Goal: Transaction & Acquisition: Book appointment/travel/reservation

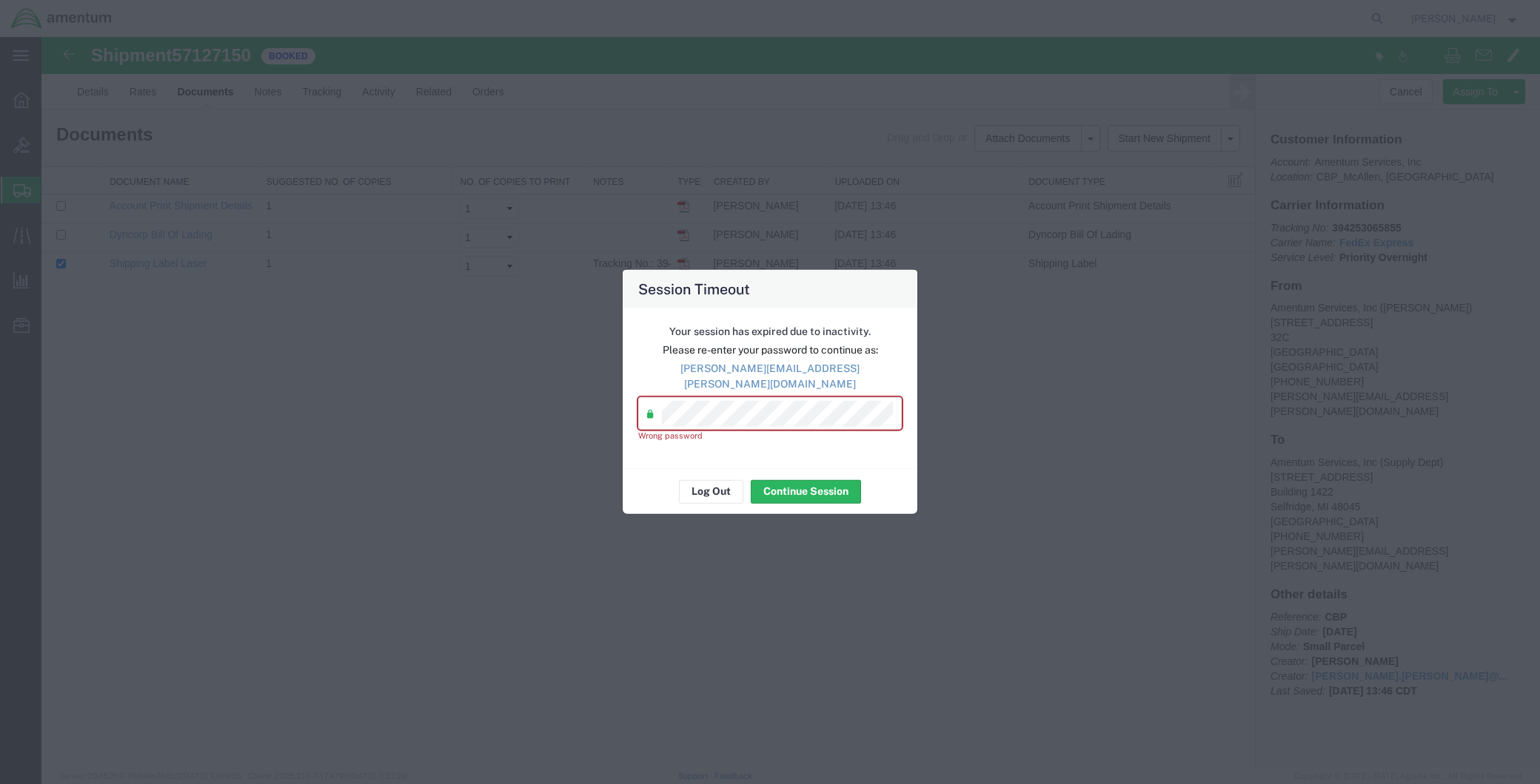
click at [585, 407] on div "Session Timeout Your session has expired due to inactivity. Please re-enter you…" at bounding box center [770, 392] width 1540 height 784
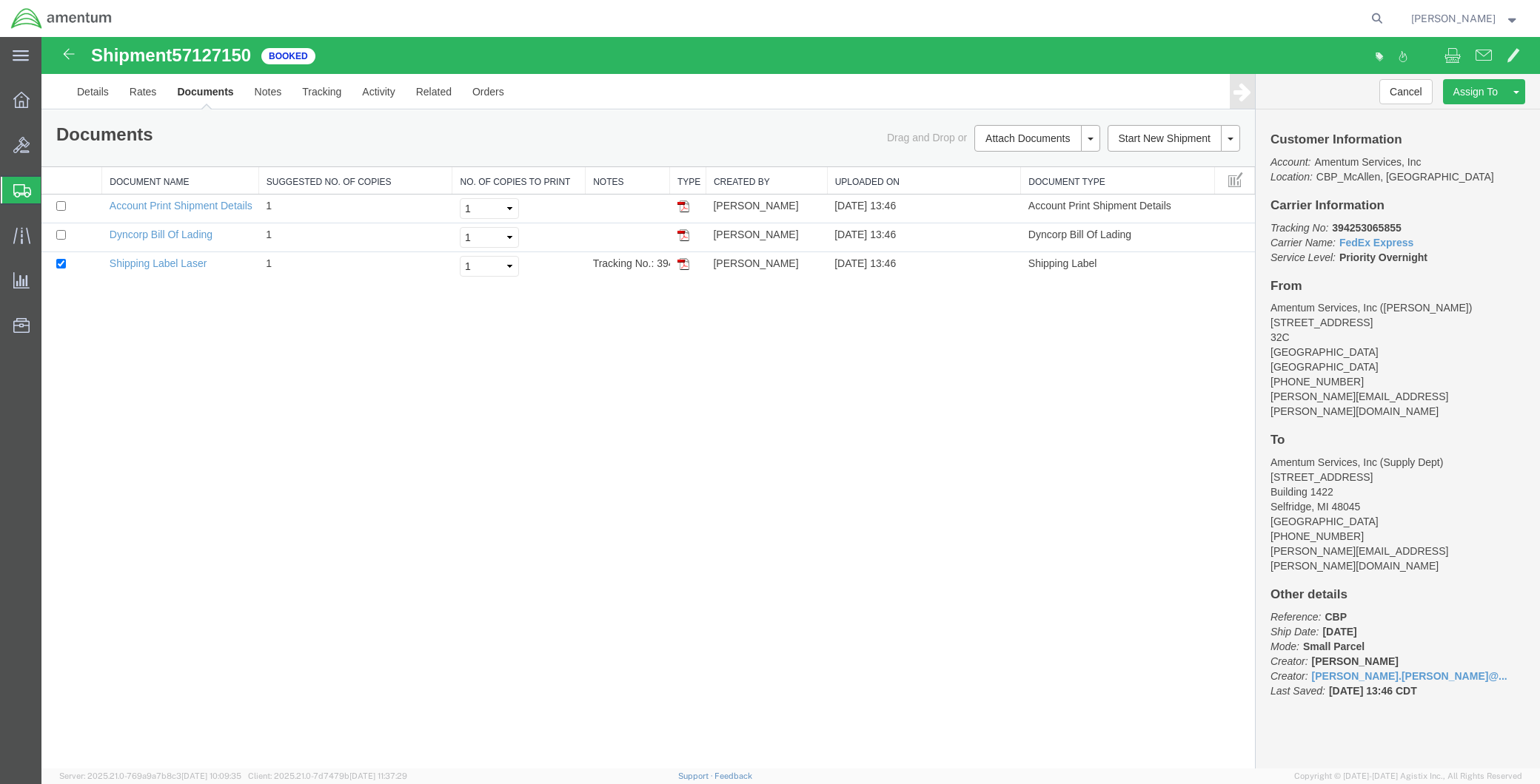
click at [0, 0] on span "Create Shipment" at bounding box center [0, 0] width 0 height 0
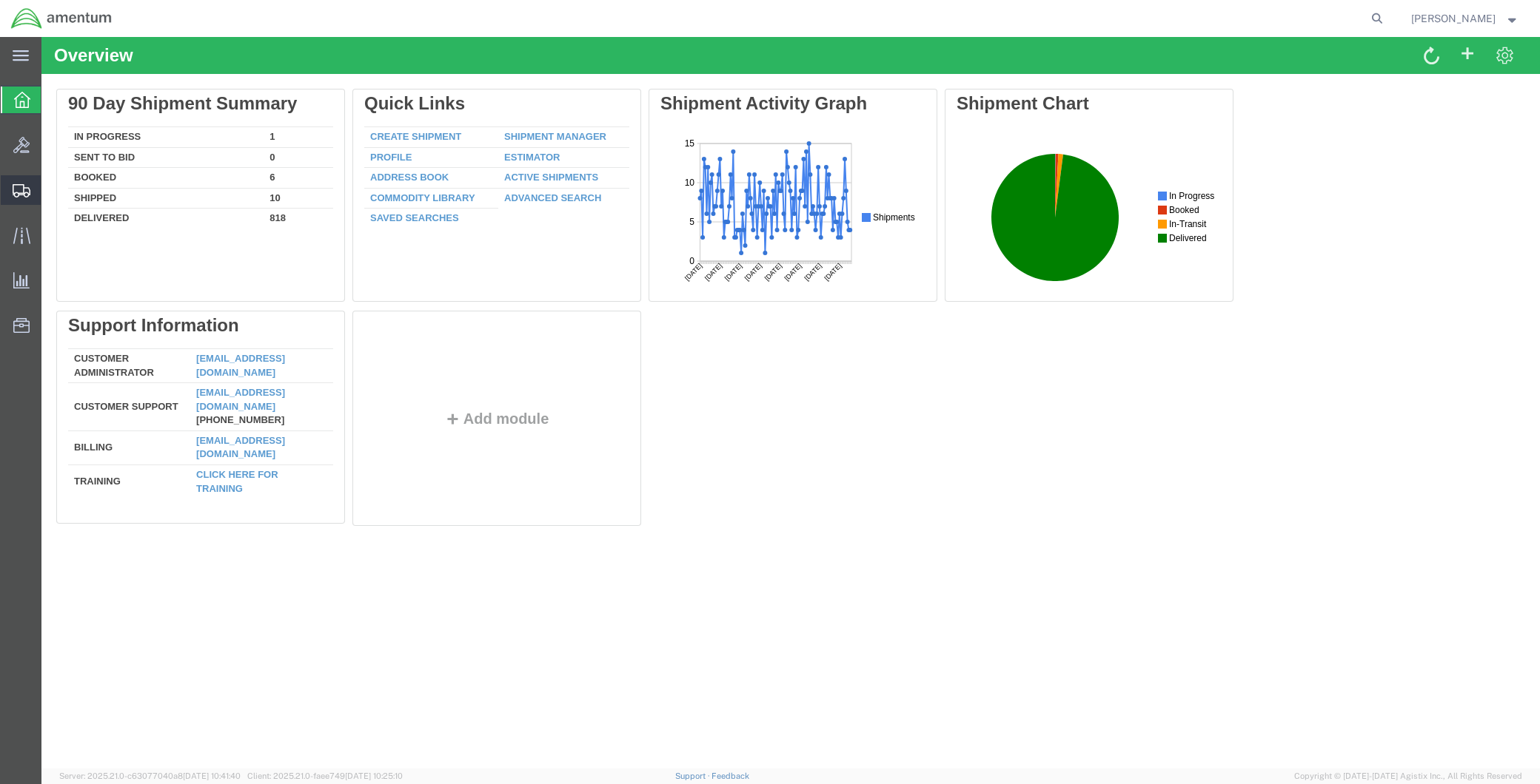
click at [0, 0] on span "Create Shipment" at bounding box center [0, 0] width 0 height 0
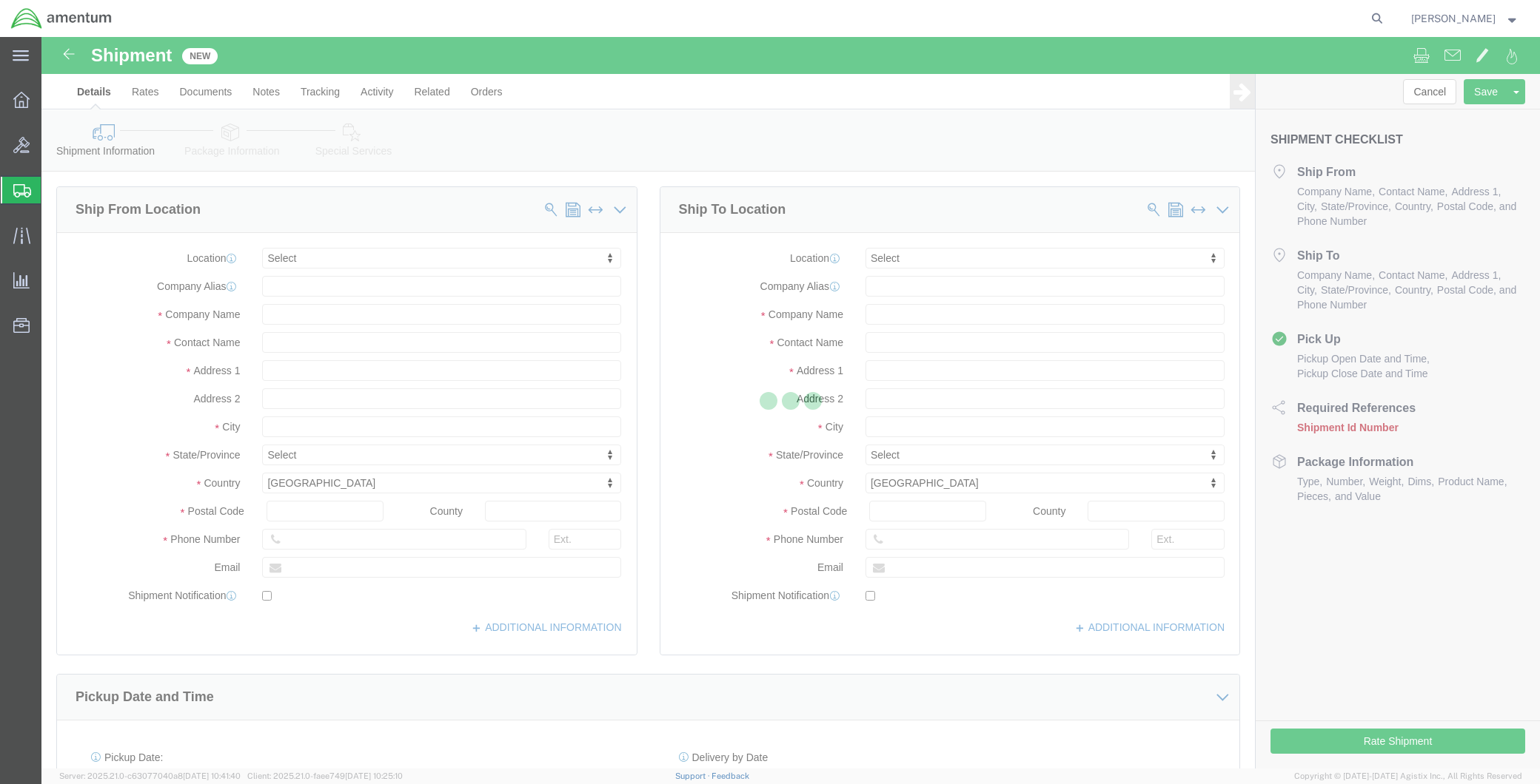
select select
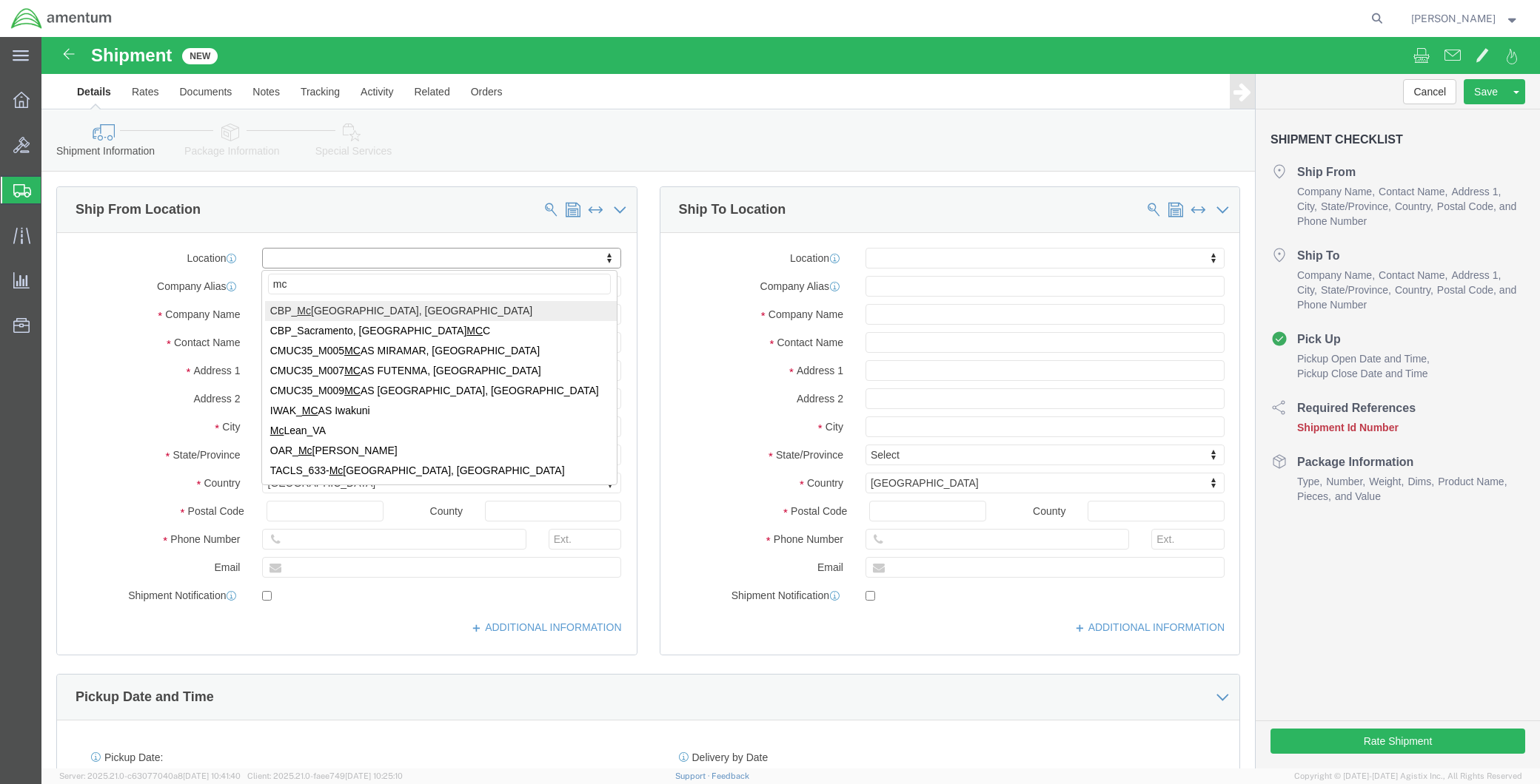
type input "mca"
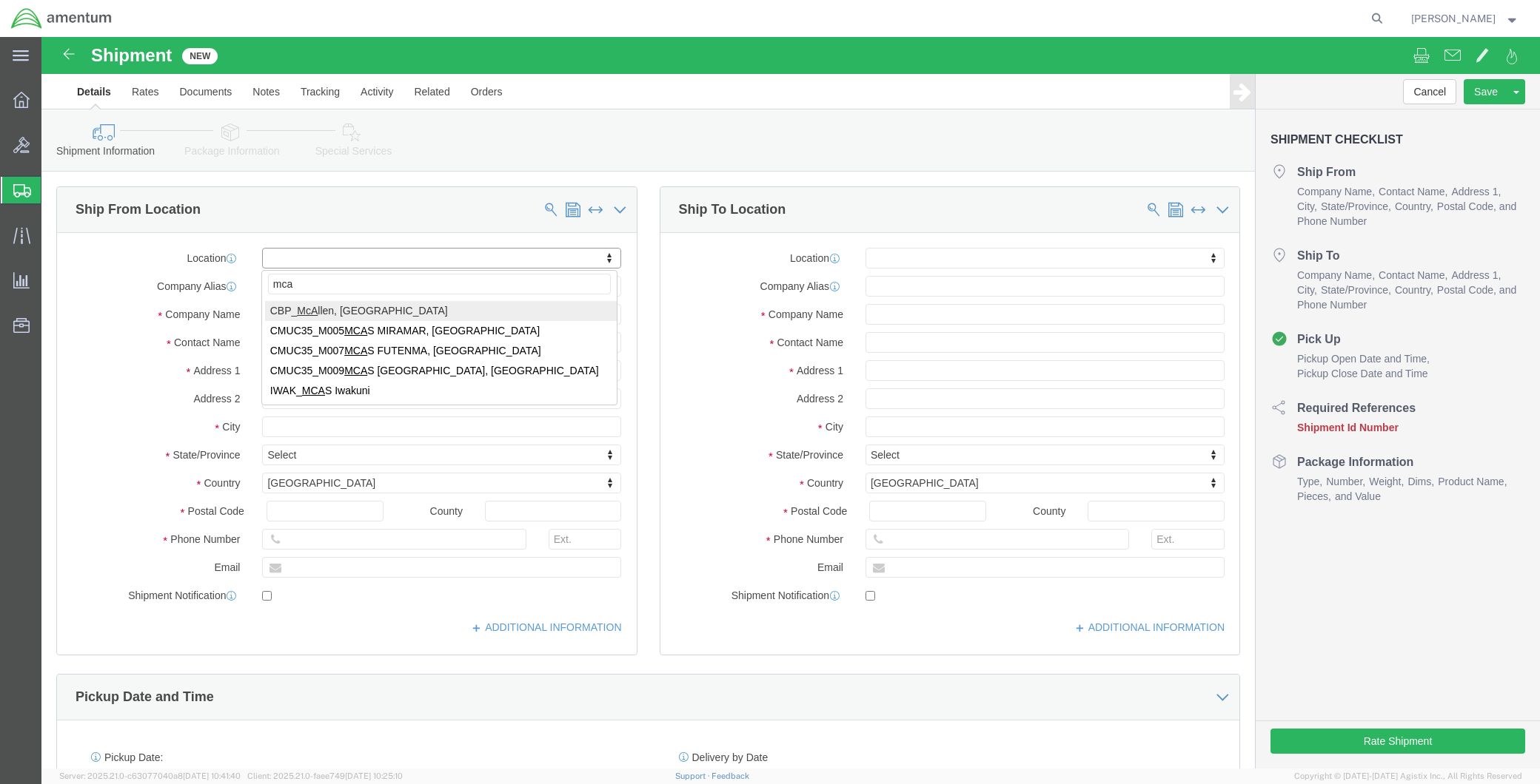
select select "49941"
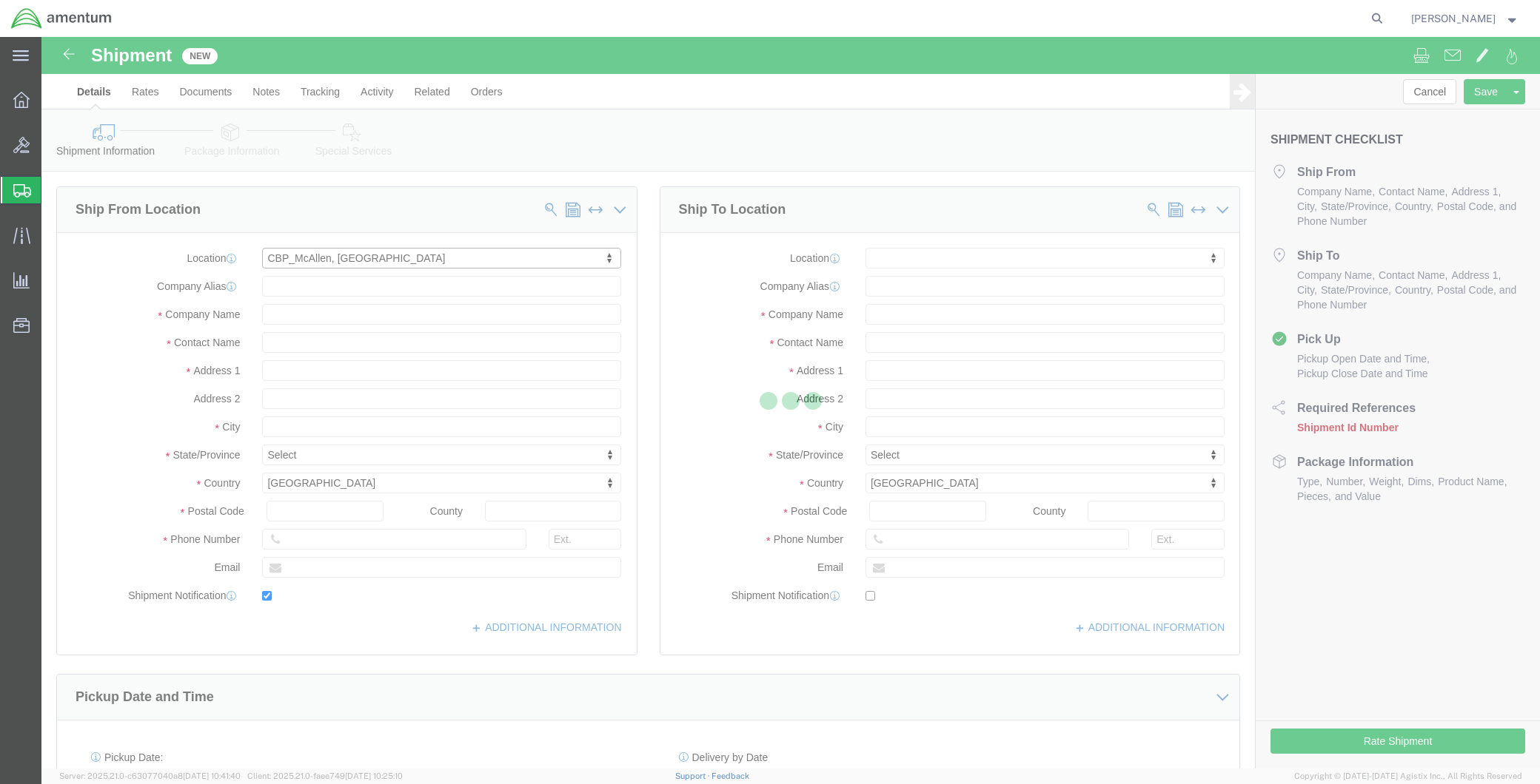
type input "[STREET_ADDRESS]"
type input "32C"
type input "78503"
type input "[PHONE_NUMBER]"
type input "[PERSON_NAME][EMAIL_ADDRESS][PERSON_NAME][DOMAIN_NAME]"
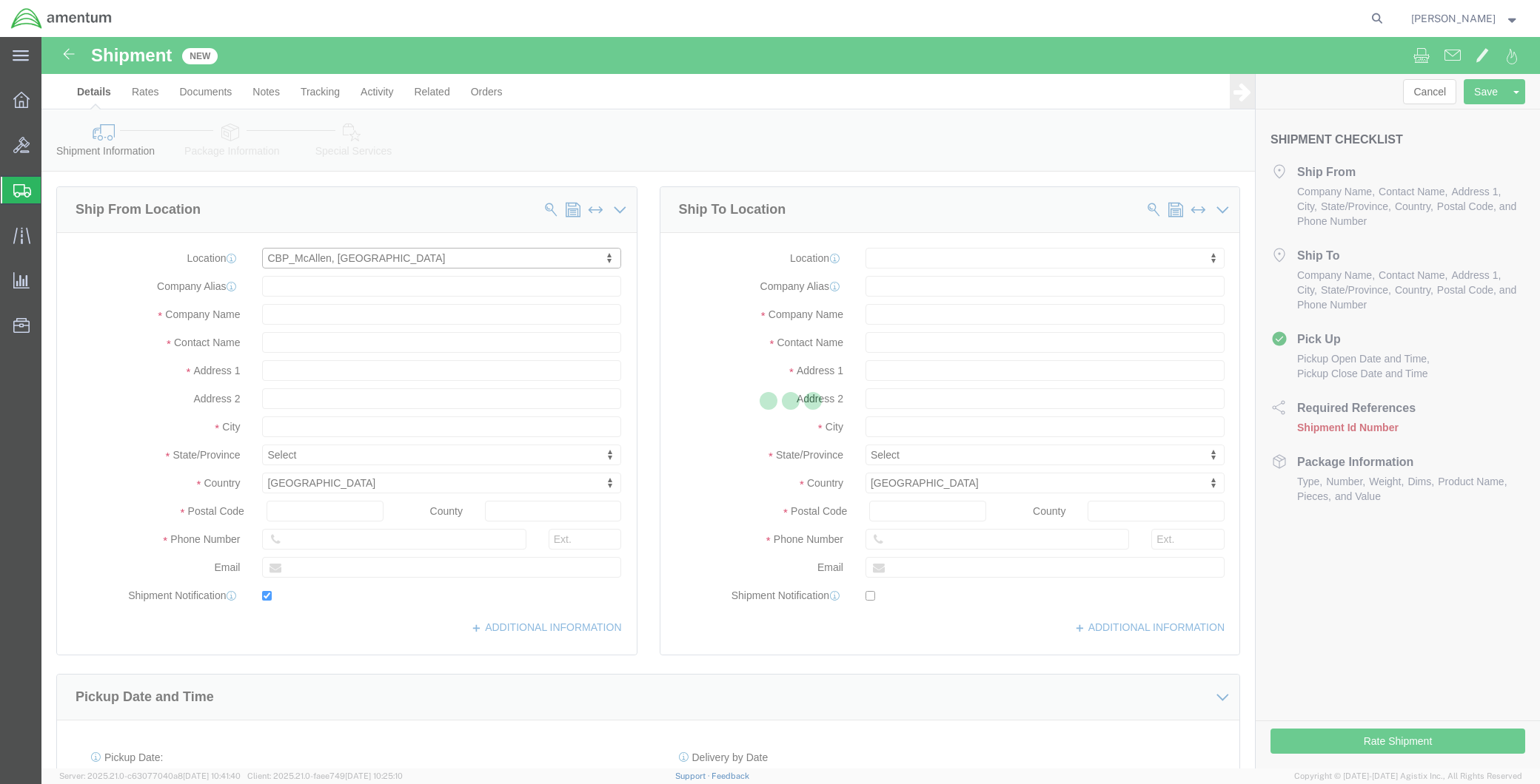
checkbox input "true"
type input "Amentum Services, Inc"
type input "[PERSON_NAME]"
type input "McAllen"
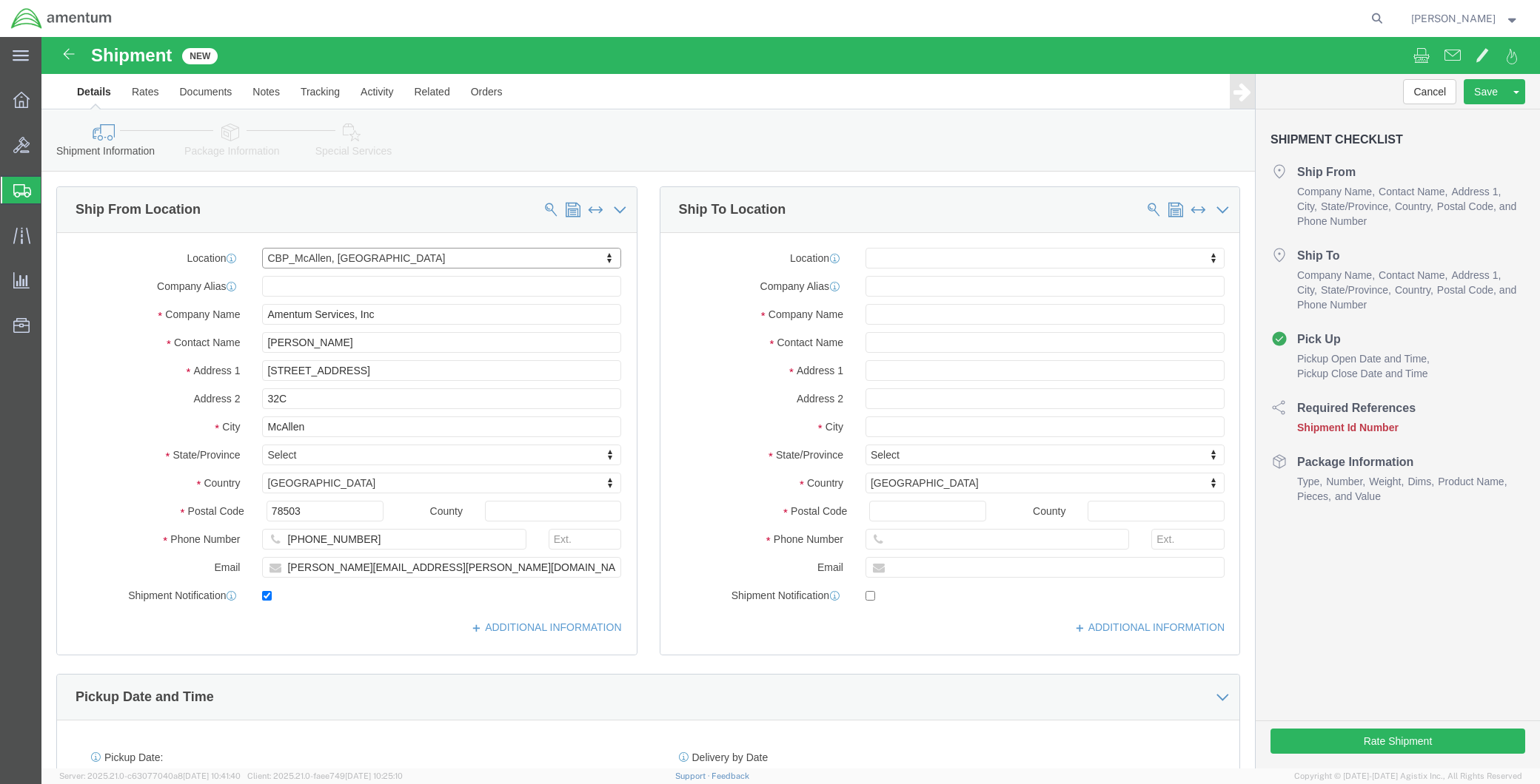
select select "TX"
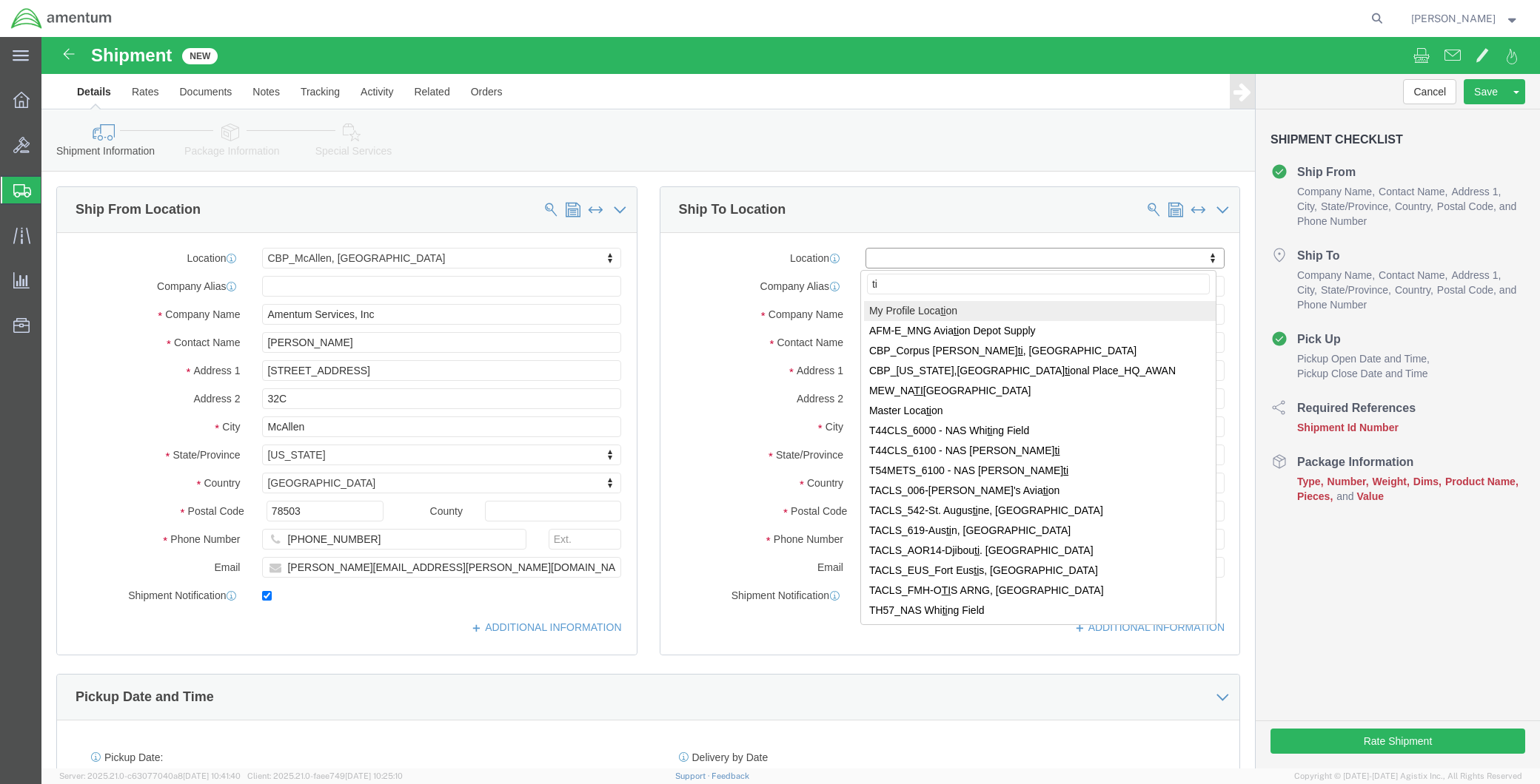
type input "t"
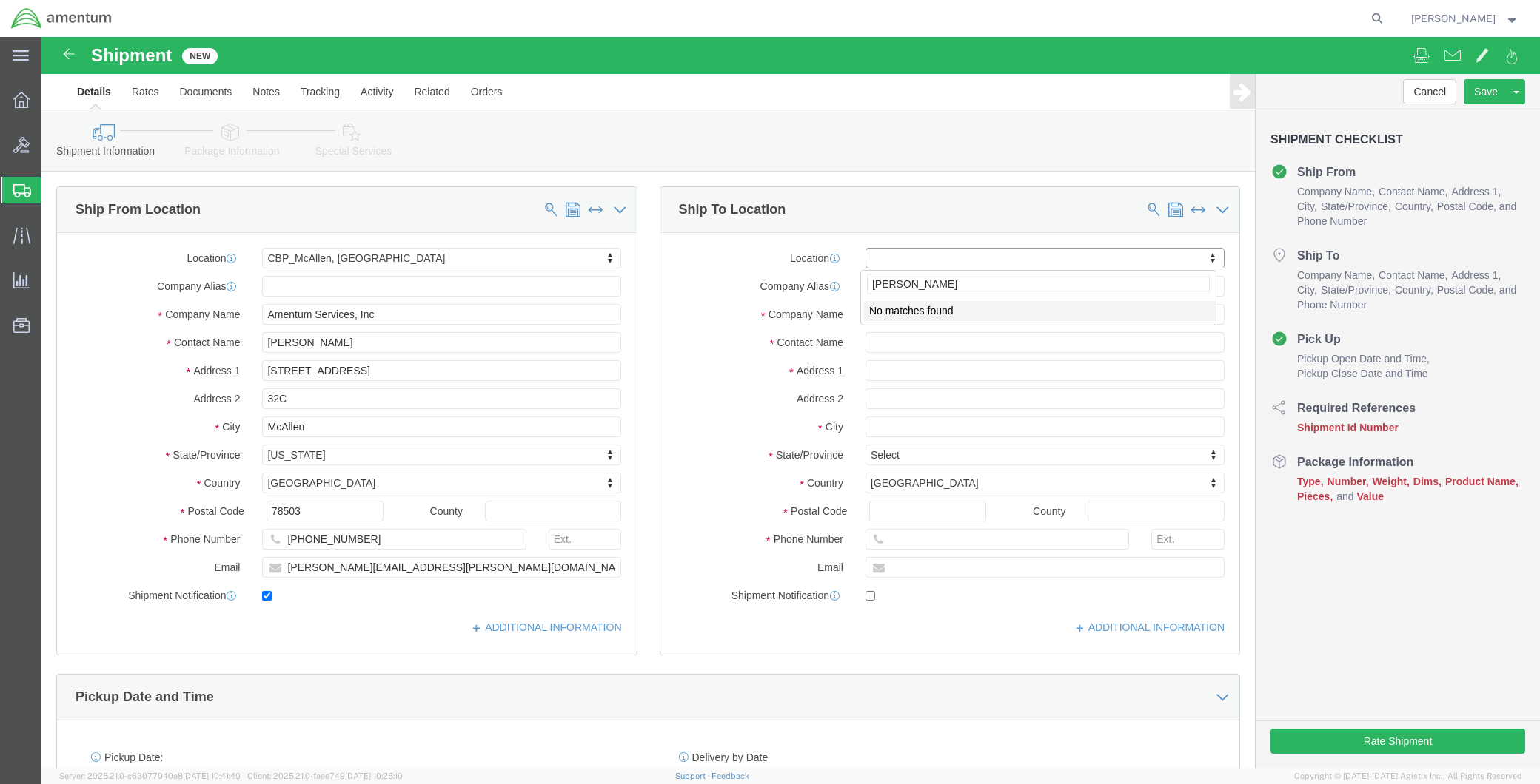
type input "time"
drag, startPoint x: 925, startPoint y: 251, endPoint x: 586, endPoint y: 251, distance: 339.0
click body "Shipment New Details Rates Documents Notes Tracking Activity Related Orders Can…"
click input "text"
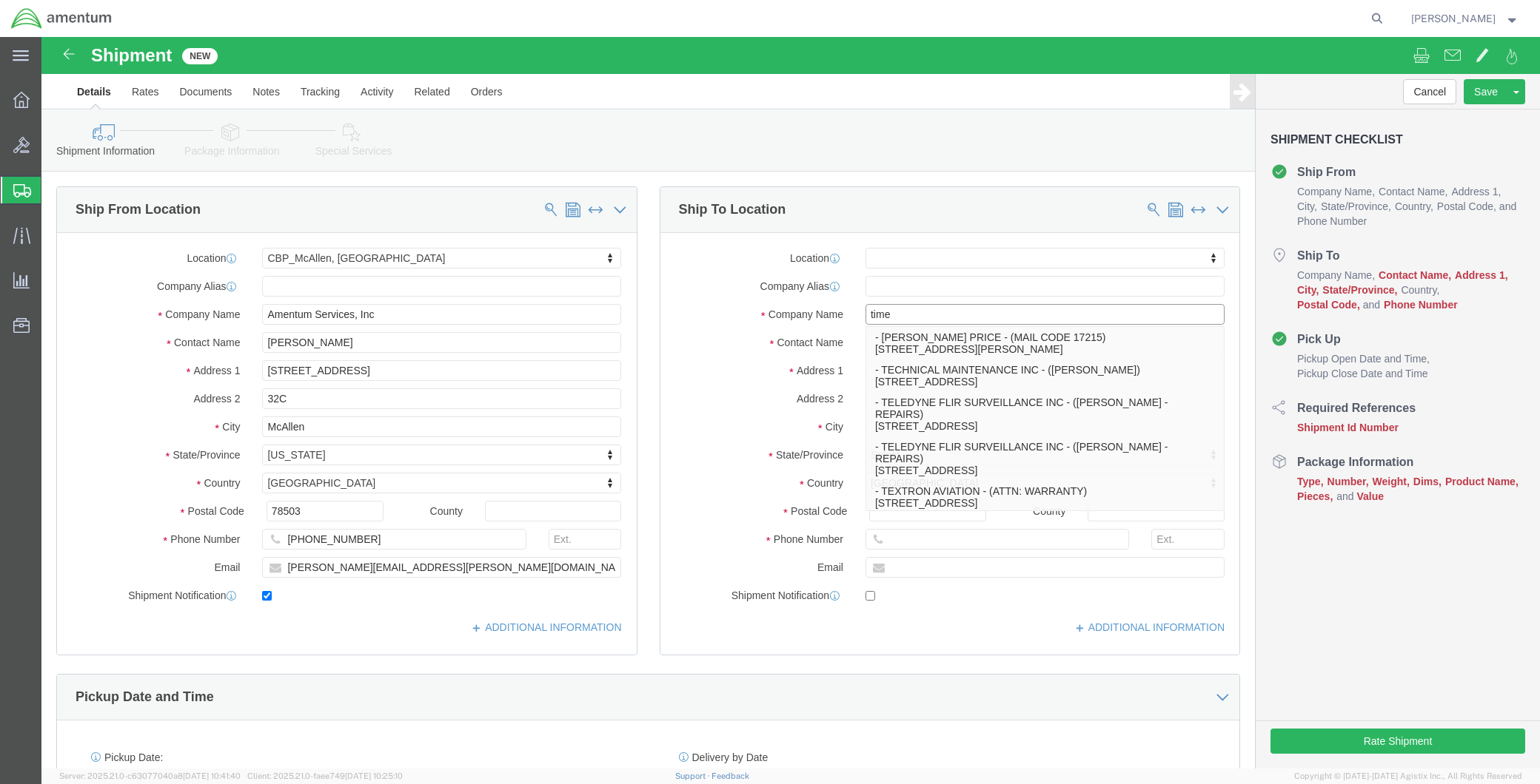
type input "time"
drag, startPoint x: 859, startPoint y: 276, endPoint x: 762, endPoint y: 275, distance: 97.0
click div "Company Name time t - T. TOWE PRICE - (MAIL CODE 17215) 4515 PAINTERS MILLS ROA…"
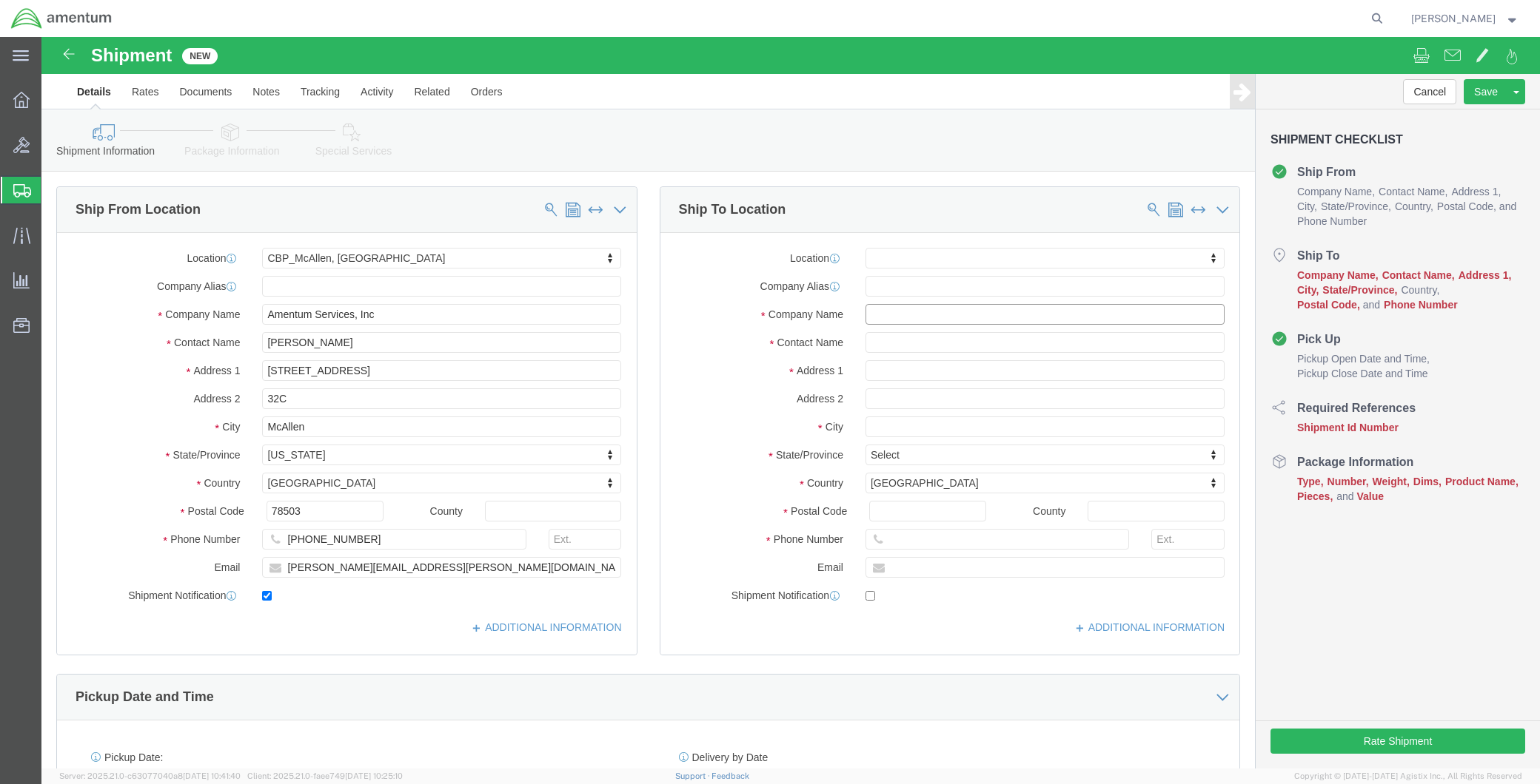
click input "text"
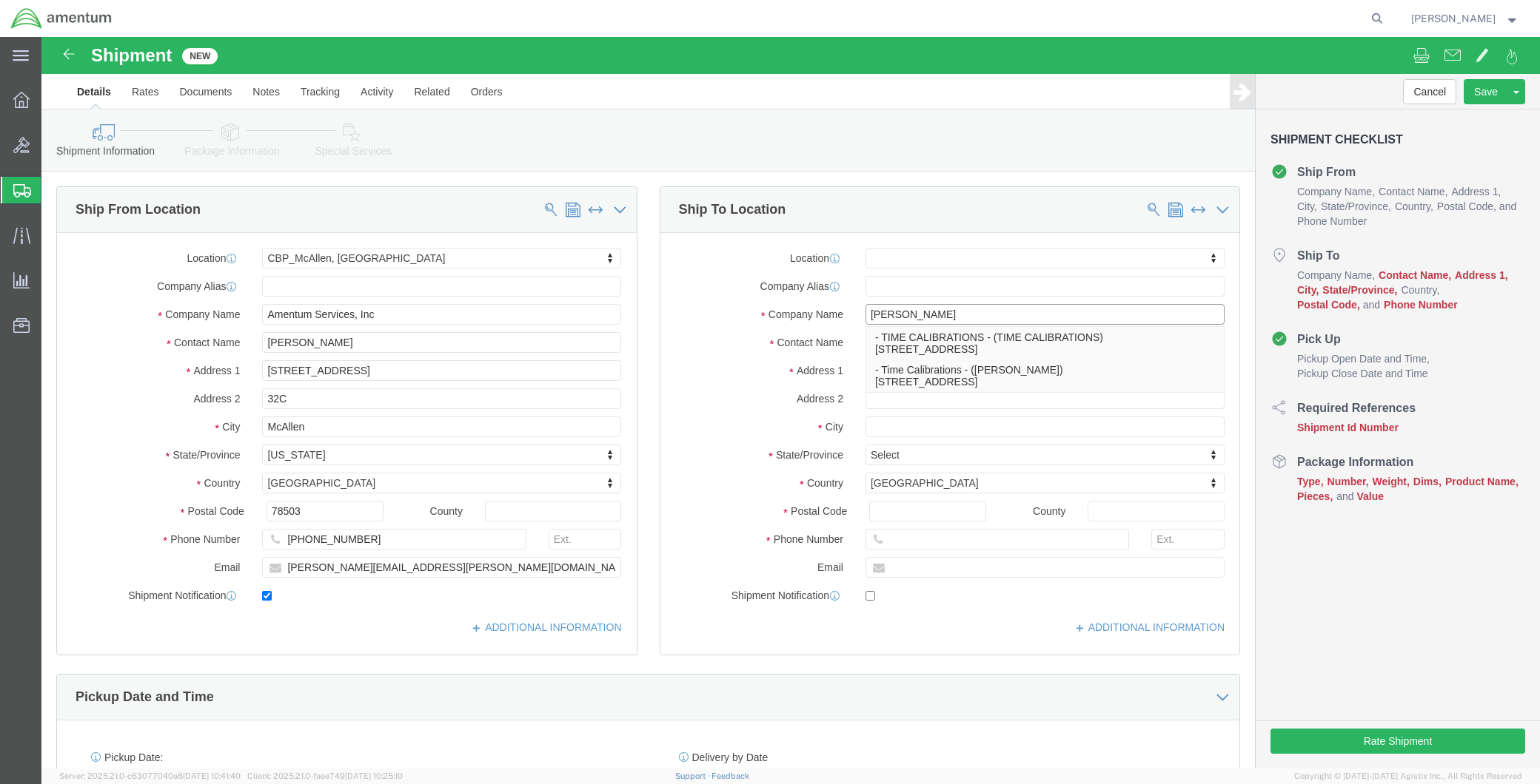
type input "time"
click p "- TIME CALIBRATIONS - (TIME CALIBRATIONS) 8696 HANGAR RD, ,, SAN ANGELO, TX, 76…"
select select
type input "8696 HANGAR RD"
type input ","
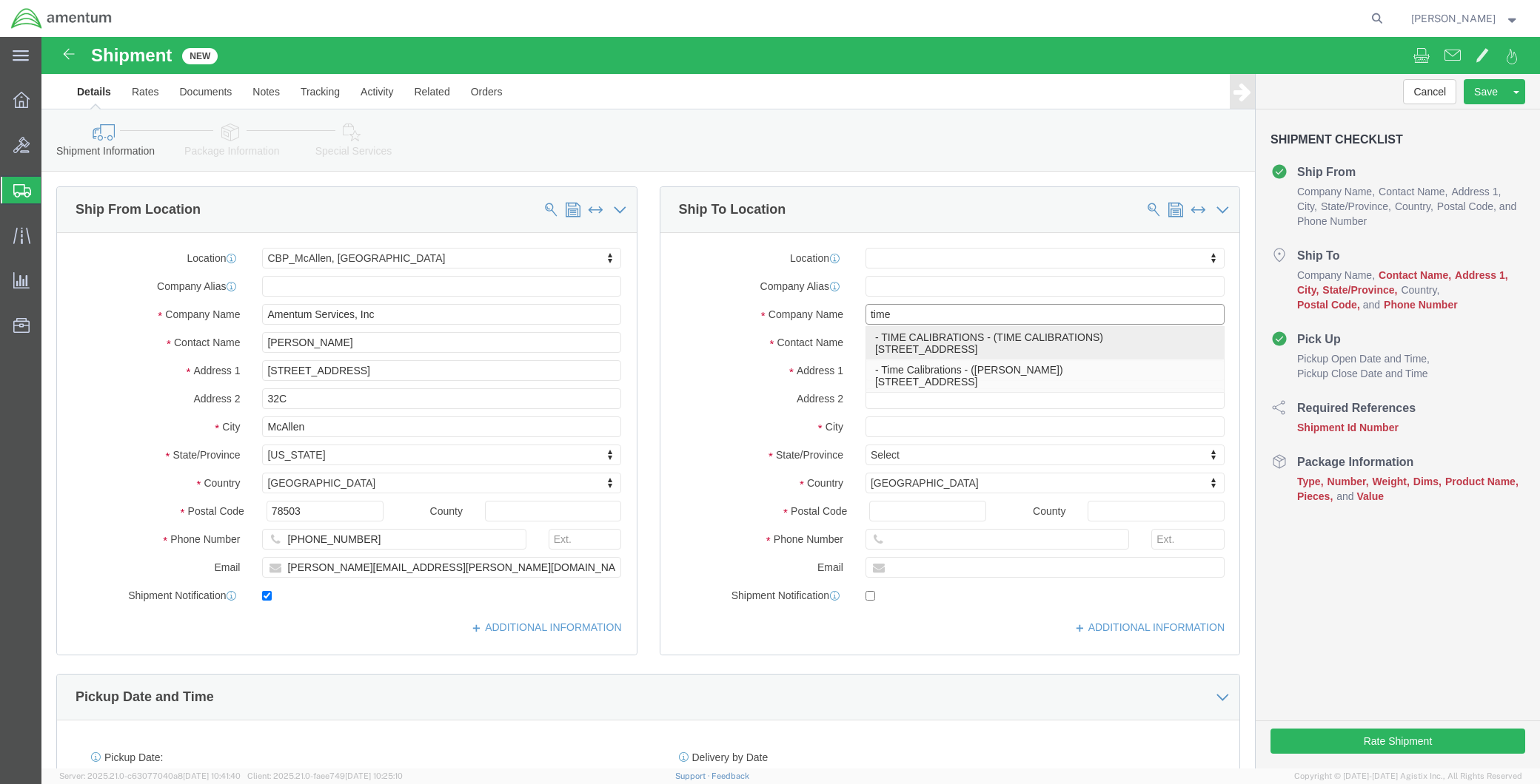
type input "76904"
type input "662-716-0202"
type input "TIME CALIBRATIONS"
type input "SAN ANGELO"
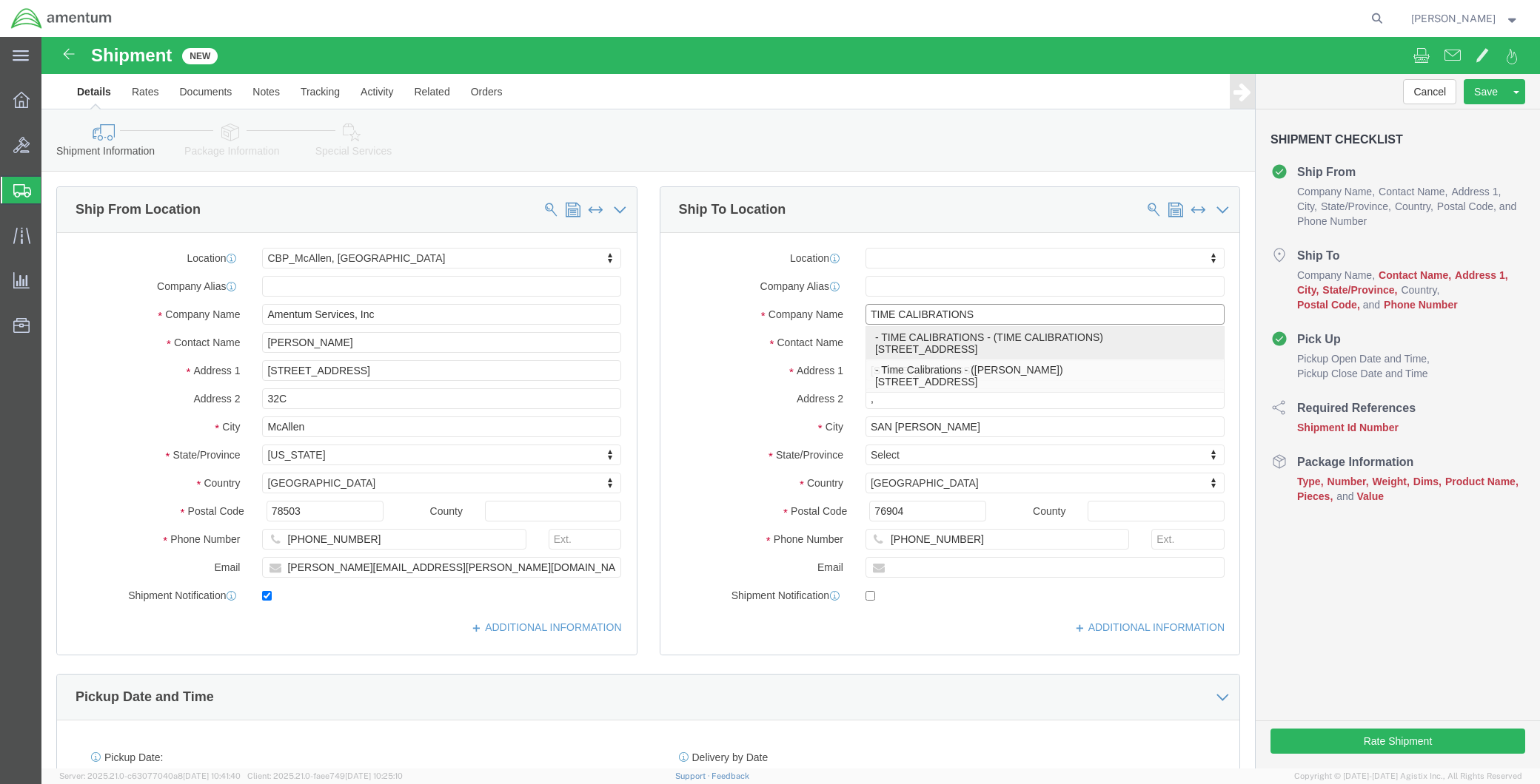
select select "TX"
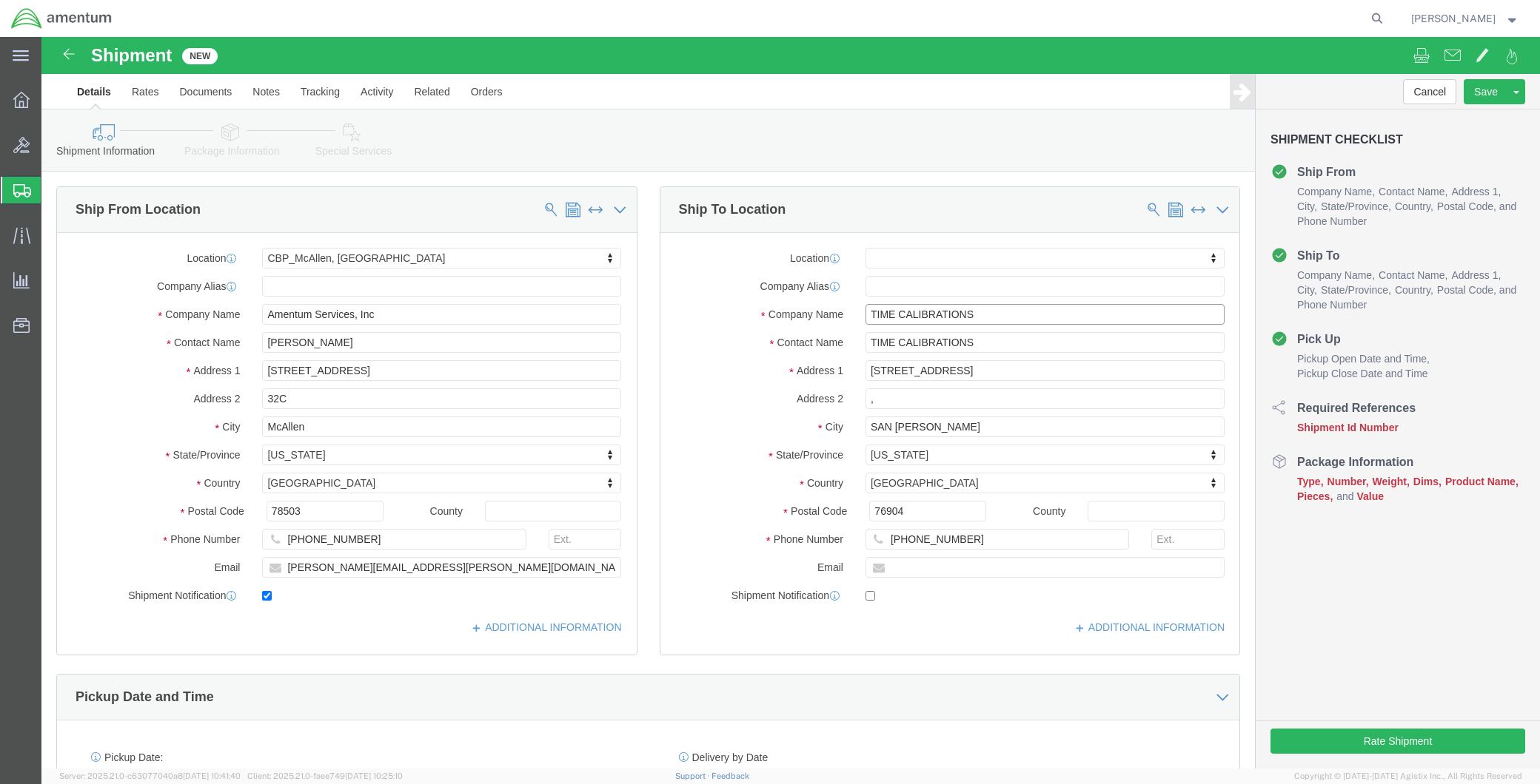
type input "TIME CALIBRATIONS"
click input ","
drag, startPoint x: 975, startPoint y: 305, endPoint x: 791, endPoint y: 305, distance: 184.0
click div "Contact Name TIME CALIBRATIONS"
type input "c"
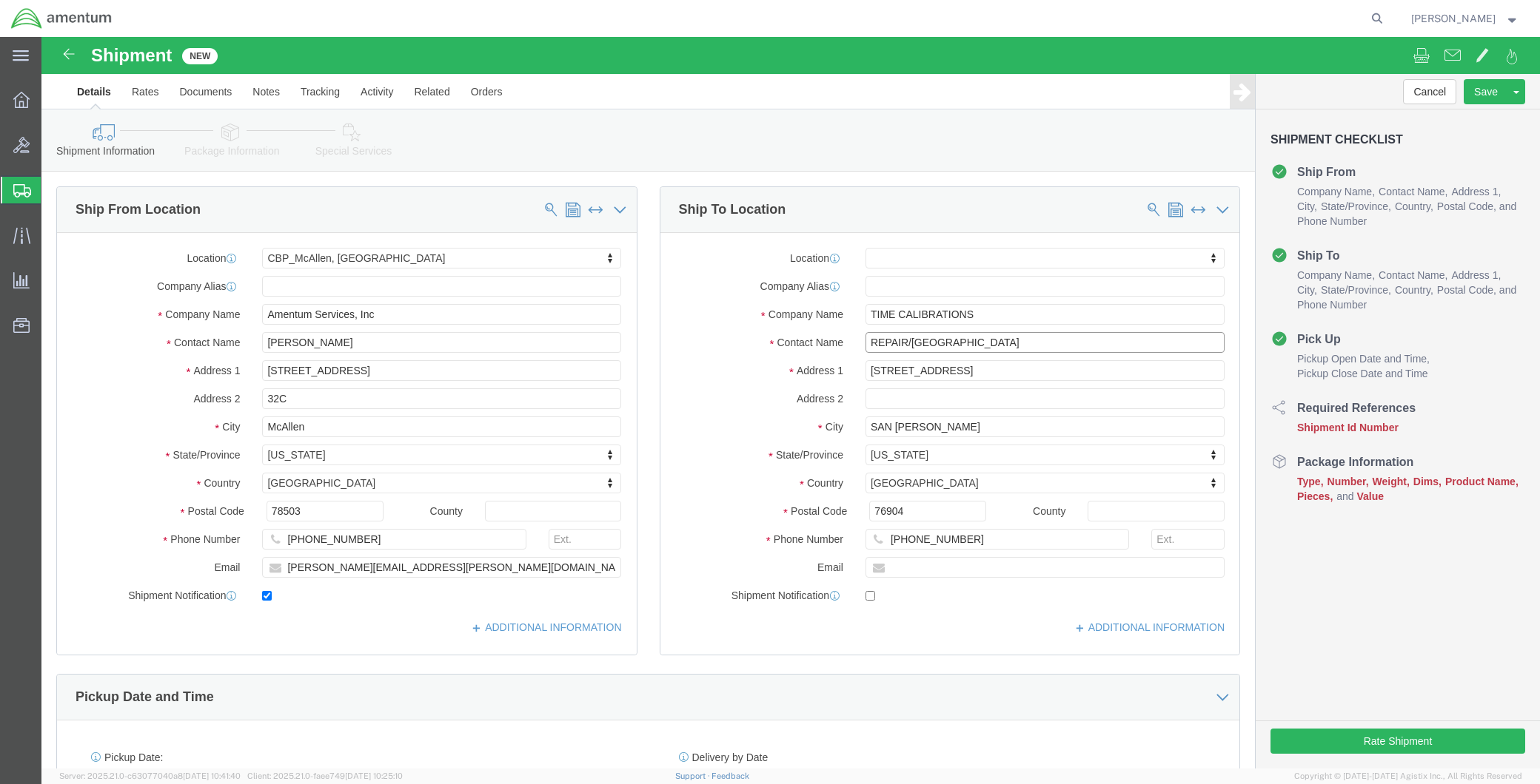
click input "REPAIR/CALI"
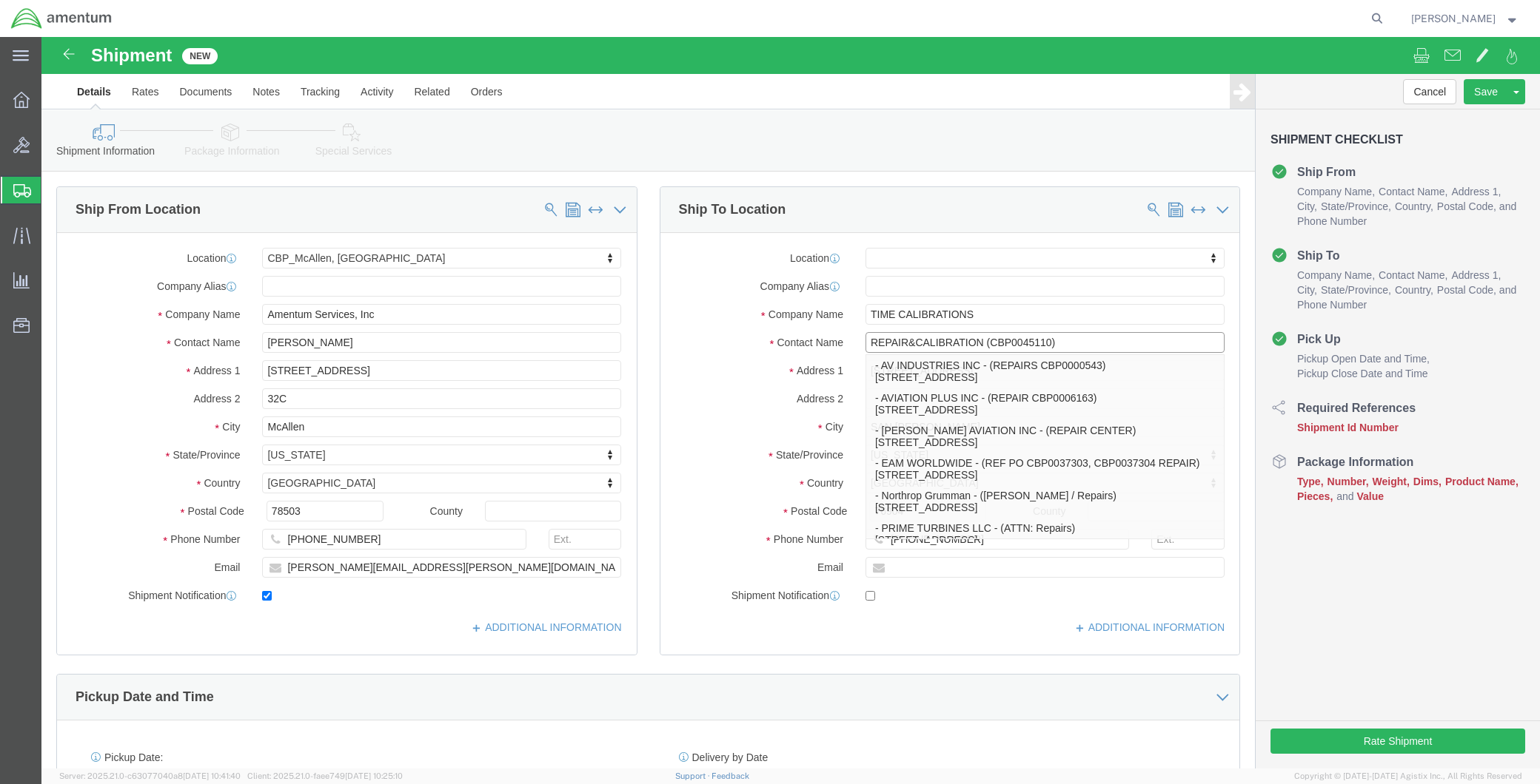
type input "REPAIR&CALIBRATION (CBP0045110)"
click div "Ship To Location Location My Profile Location 1002-4122-6 1006-5256-0 1026-8910…"
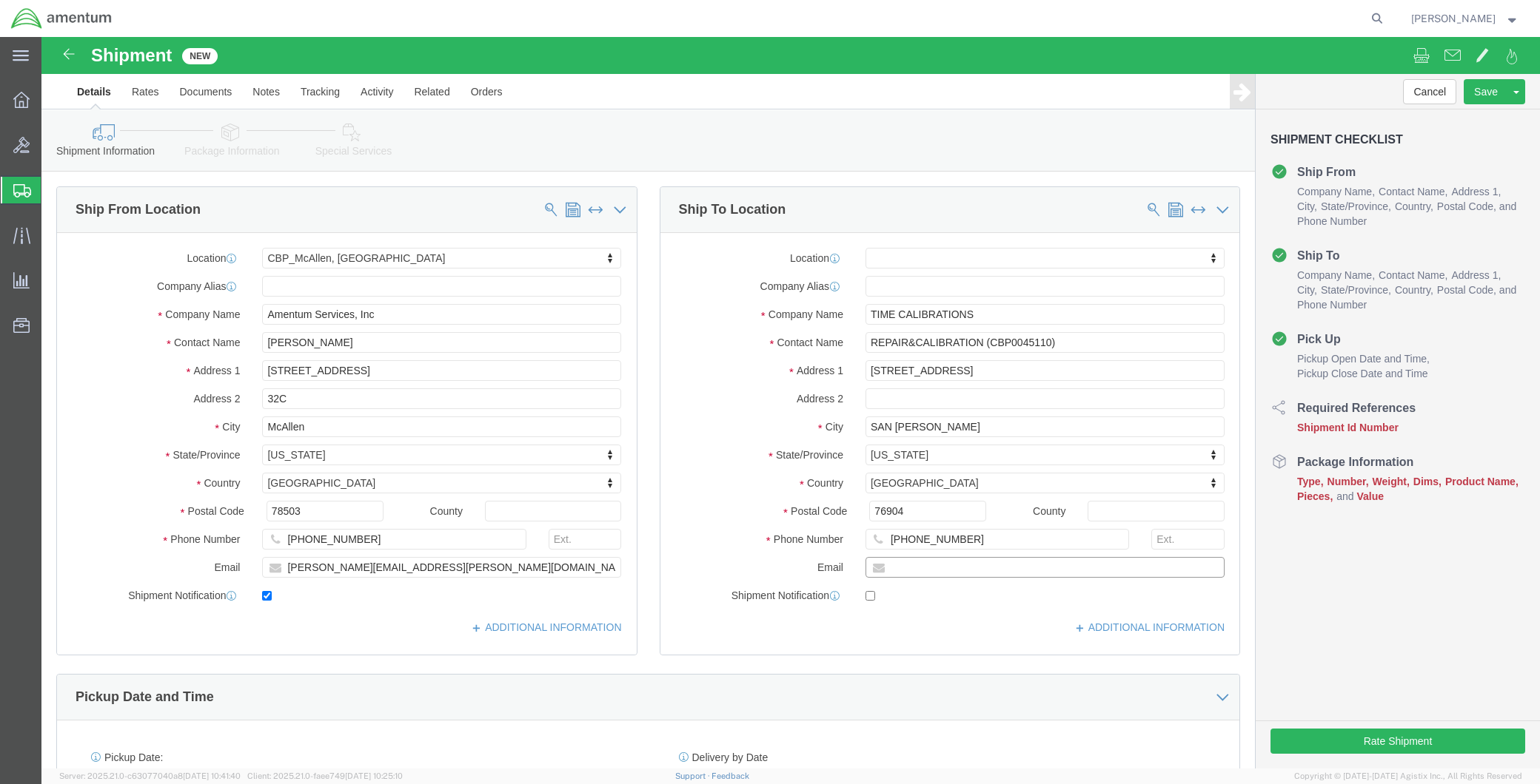
click input "text"
paste input "pbavion1@gmail.com"
type input "pbavion1@gmail.com"
checkbox input "true"
drag, startPoint x: 951, startPoint y: 500, endPoint x: 812, endPoint y: 500, distance: 139.0
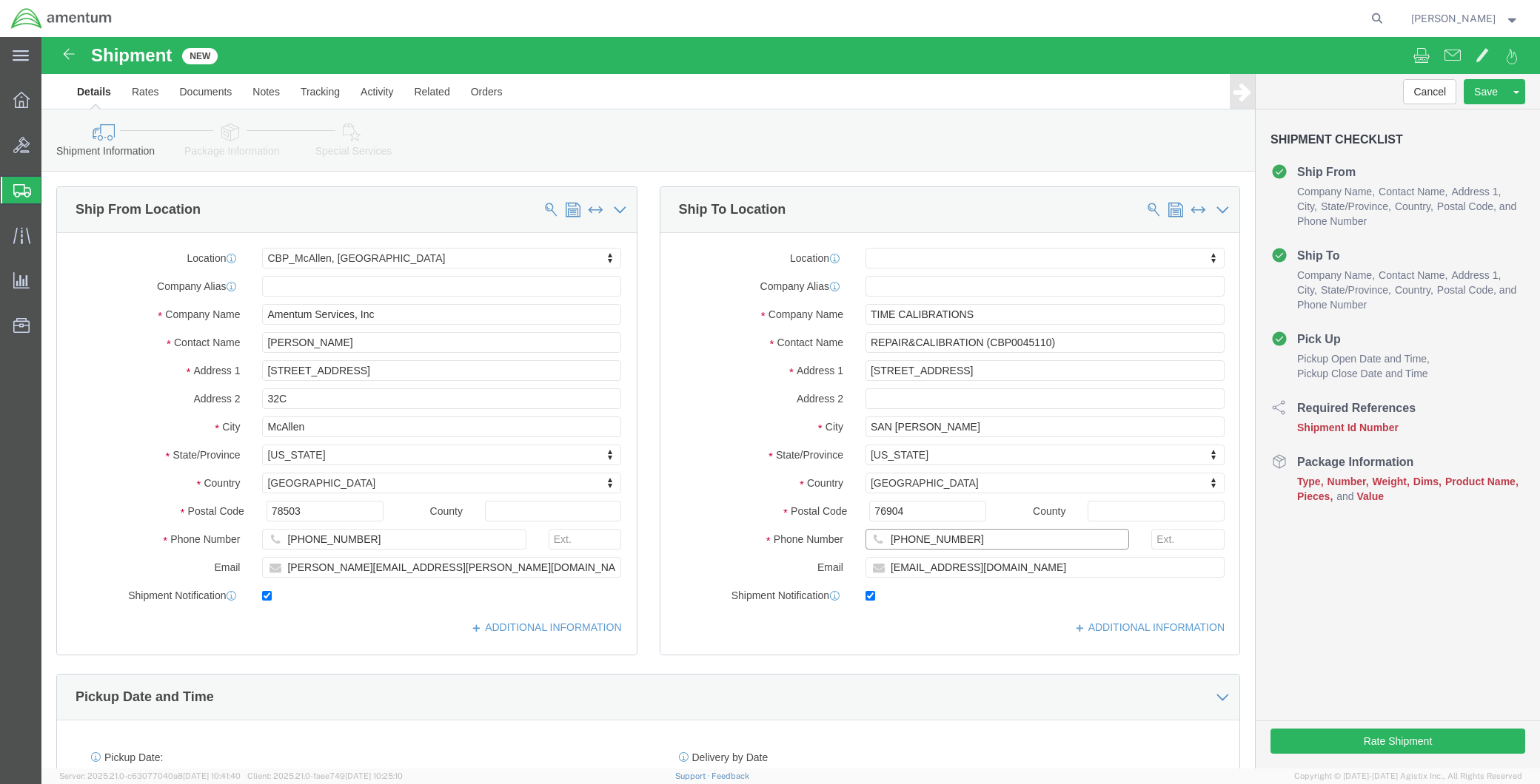
click div "662-716-0202"
type input "325-277-280"
click div "Location My Profile Location 1002-4122-6 1006-5256-0 1026-8910-0 1281-0560-3 13…"
drag, startPoint x: 933, startPoint y: 276, endPoint x: 768, endPoint y: 285, distance: 165.2
click input "TIME CALIBRATIONS"
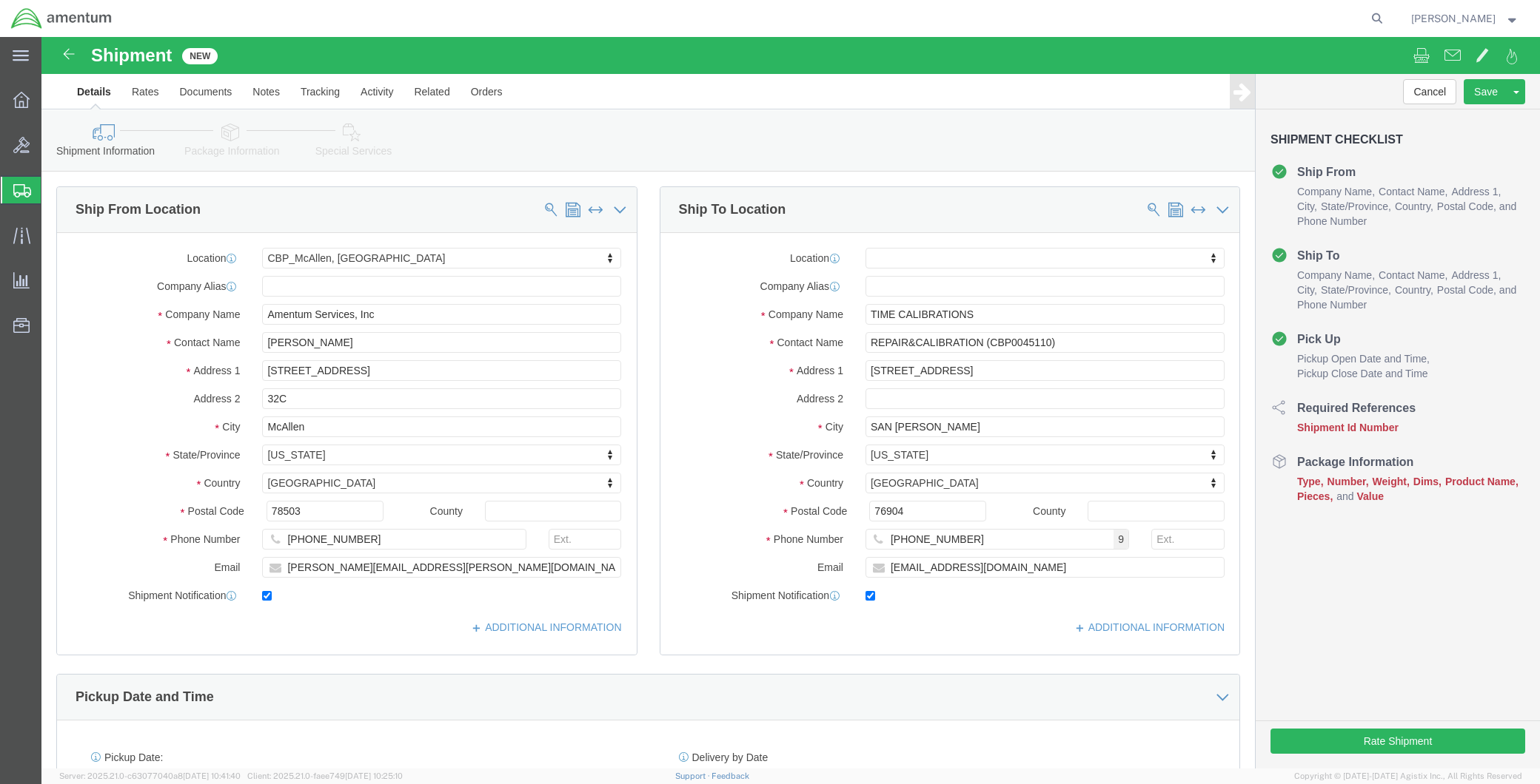
scroll to position [328, 0]
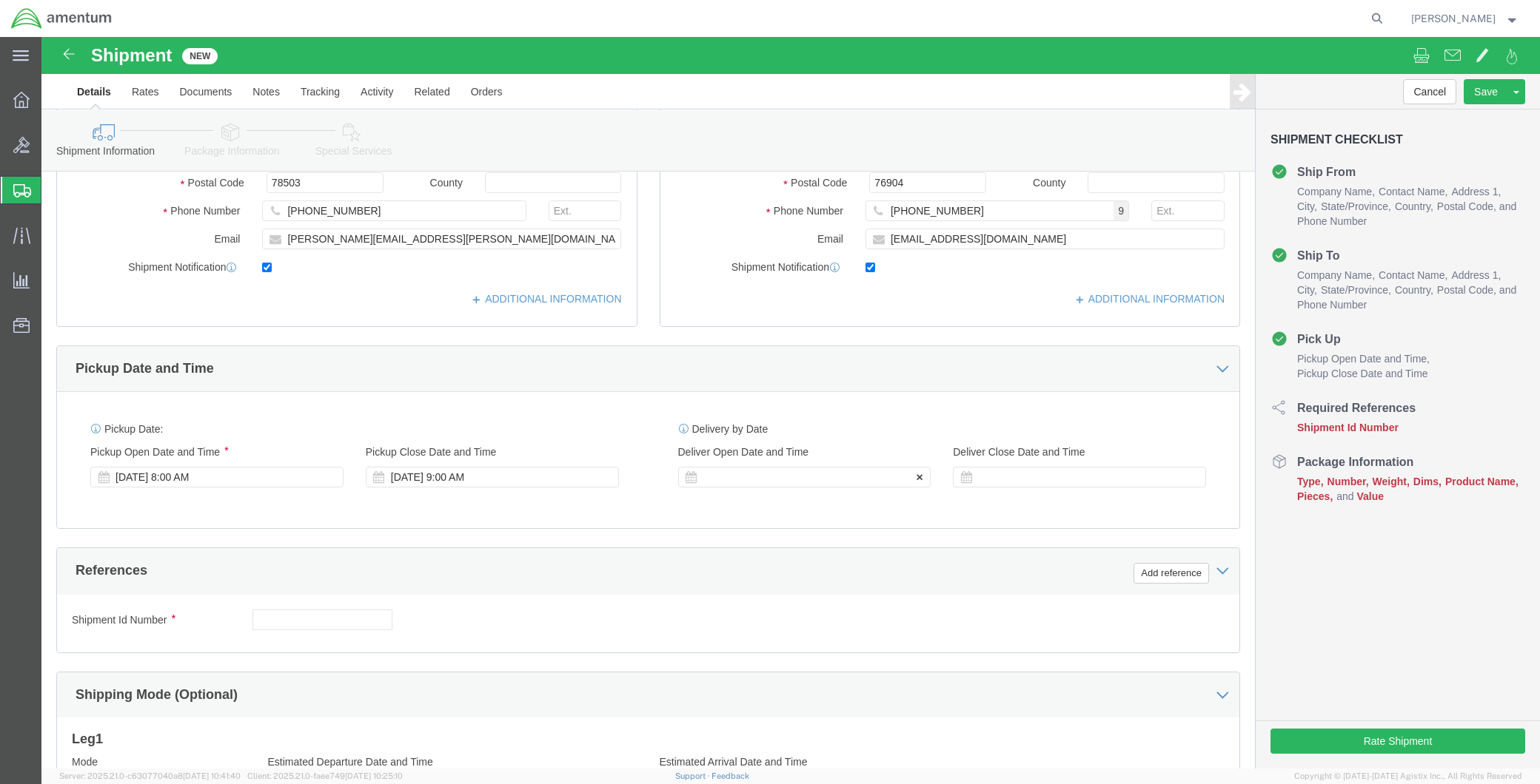
click div
click input "10:00 AM"
type input "8:00 AM"
click button "Apply"
click div
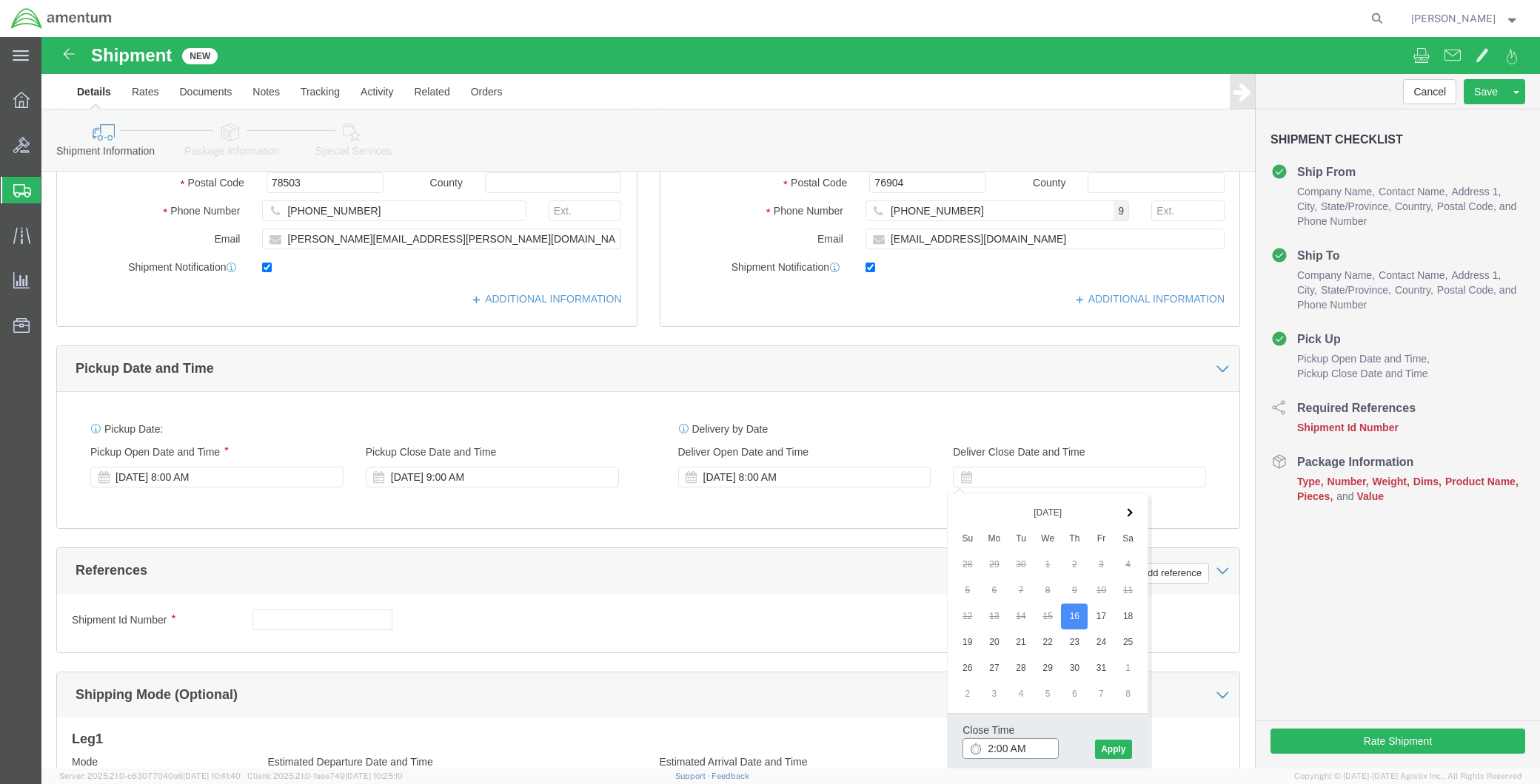
click input "2:00 AM"
type input "2:00 PM"
click button "Apply"
click input "text"
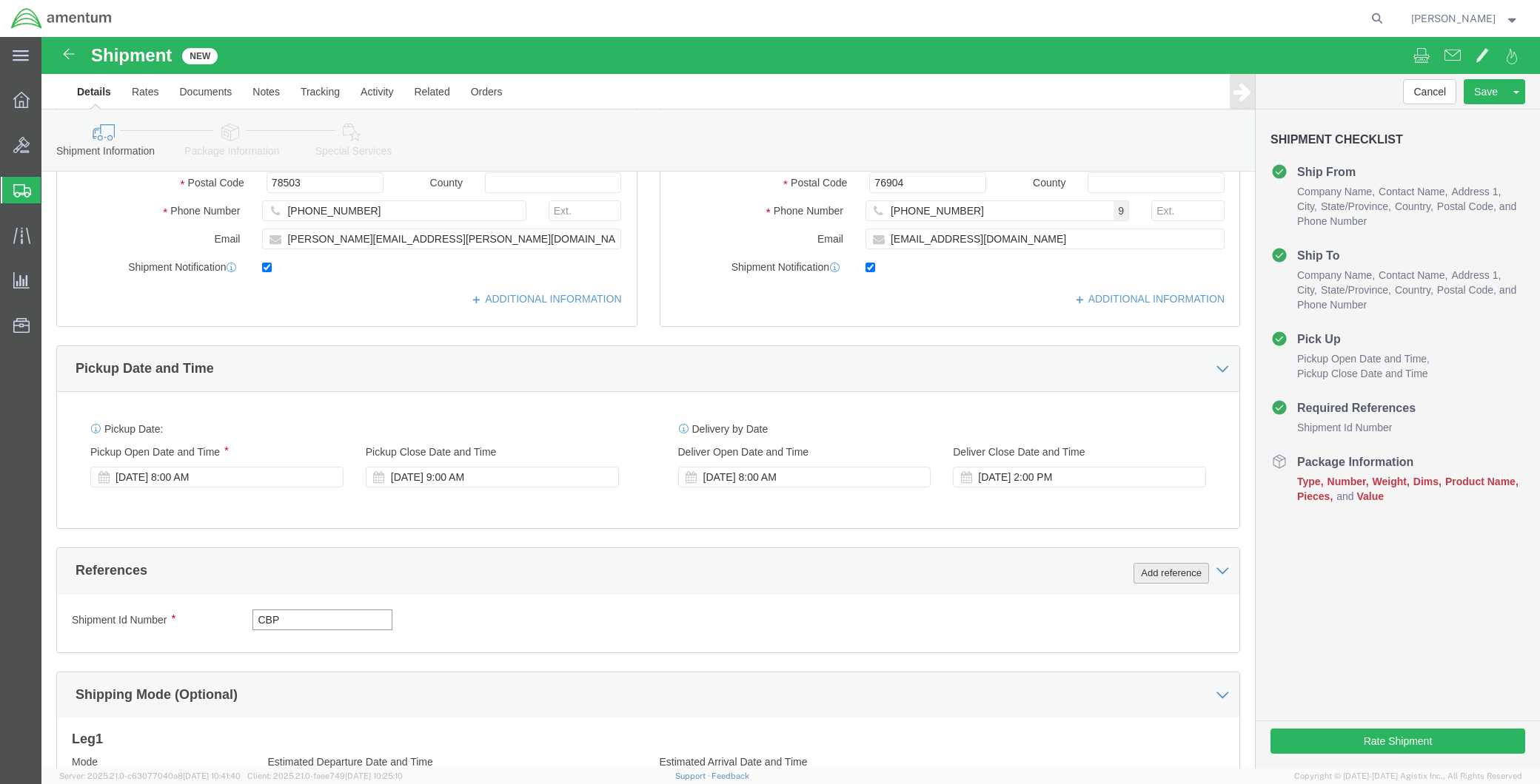
type input "CBP"
click button "Add reference"
click select "Select Account Type Activity ID Airline Appointment Number ASN Batch Request # …"
select select "DEPT"
click select "Select Account Type Activity ID Airline Appointment Number ASN Batch Request # …"
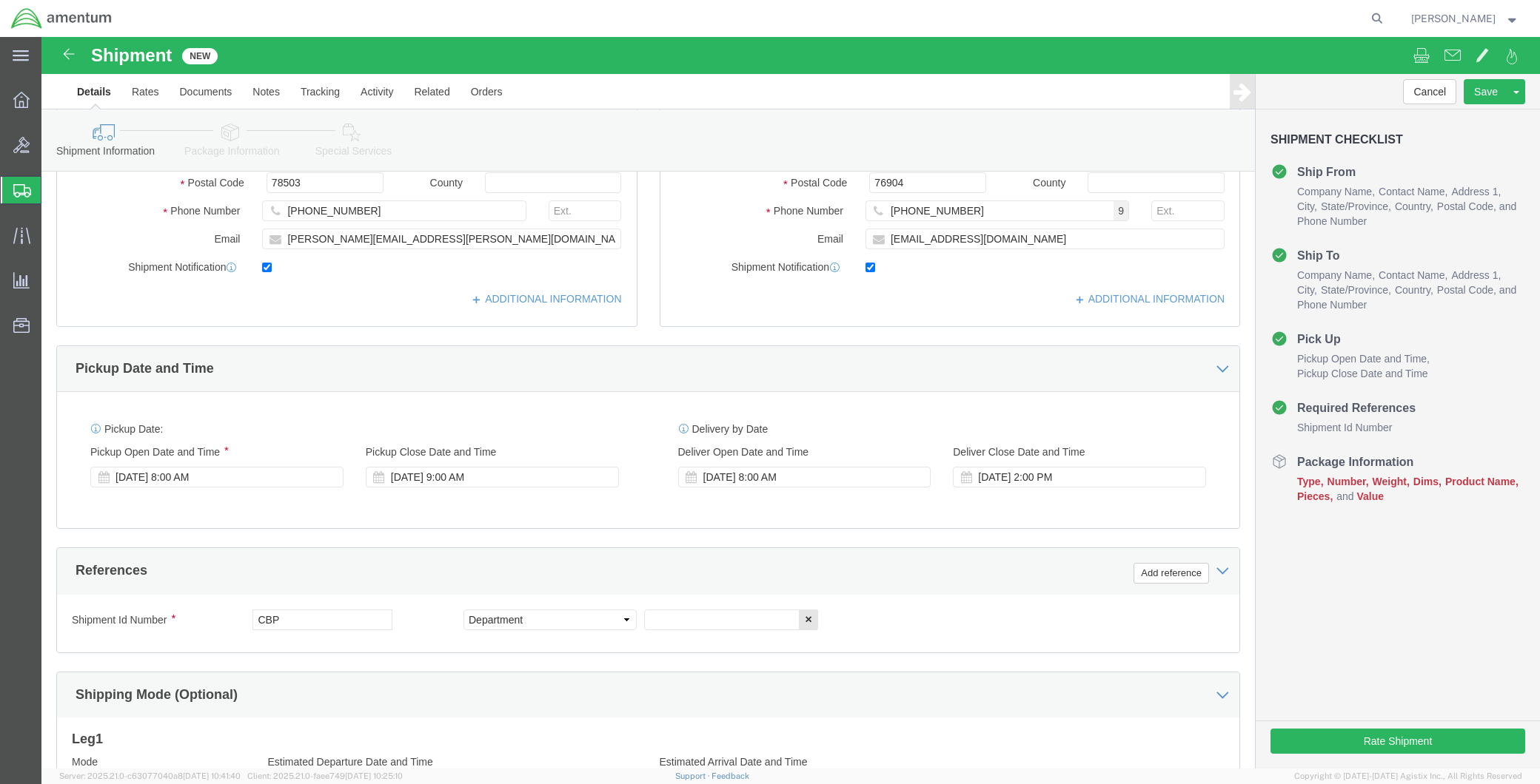
click div "Shipment Id Number CBP Select Account Type Activity ID Airline Appointment Numb…"
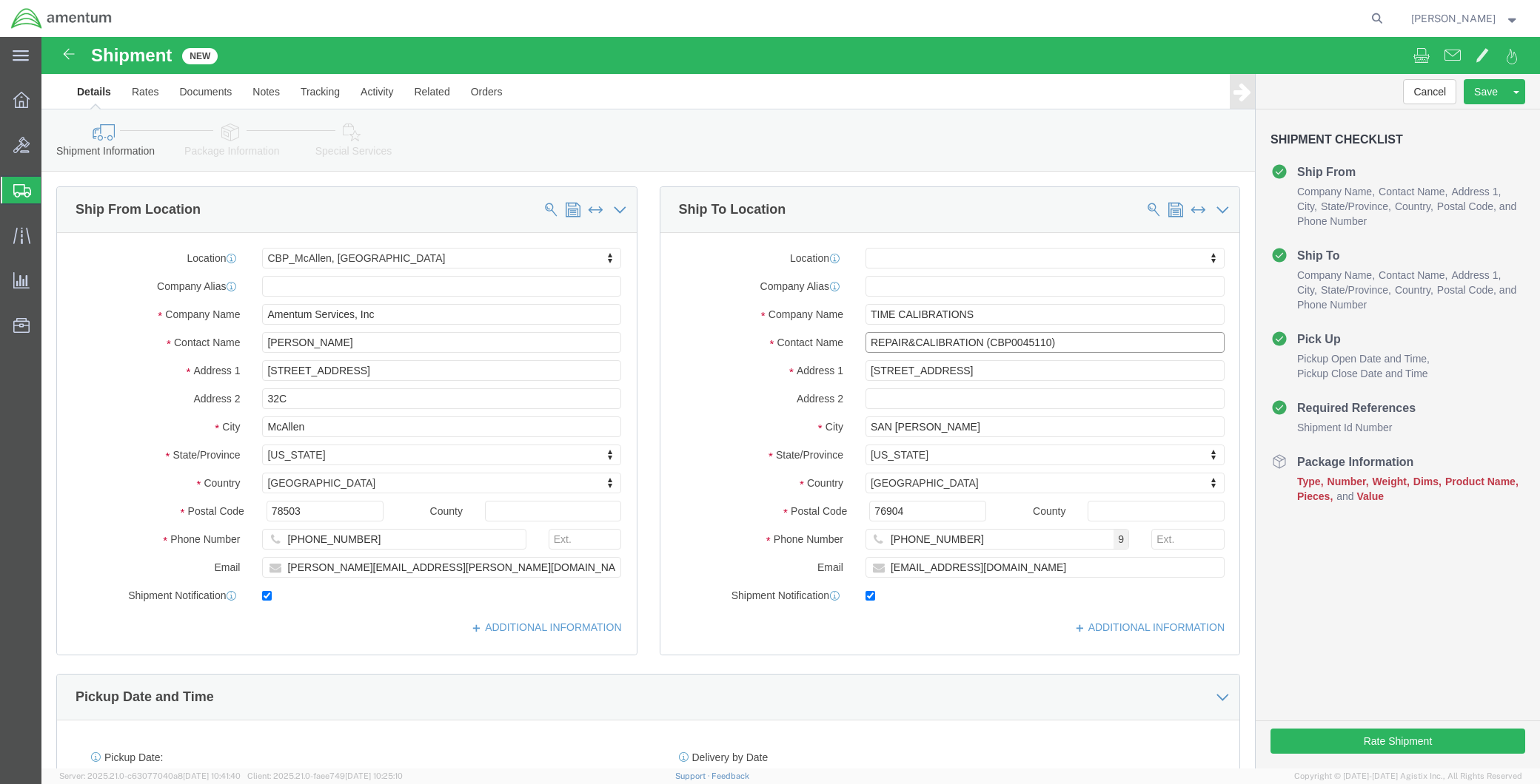
drag, startPoint x: 936, startPoint y: 302, endPoint x: 797, endPoint y: 302, distance: 139.0
click div "Contact Name REPAIR&CALIBRATION (CBP0045110) REPAIR&CALIBRATION (CBP0045110)"
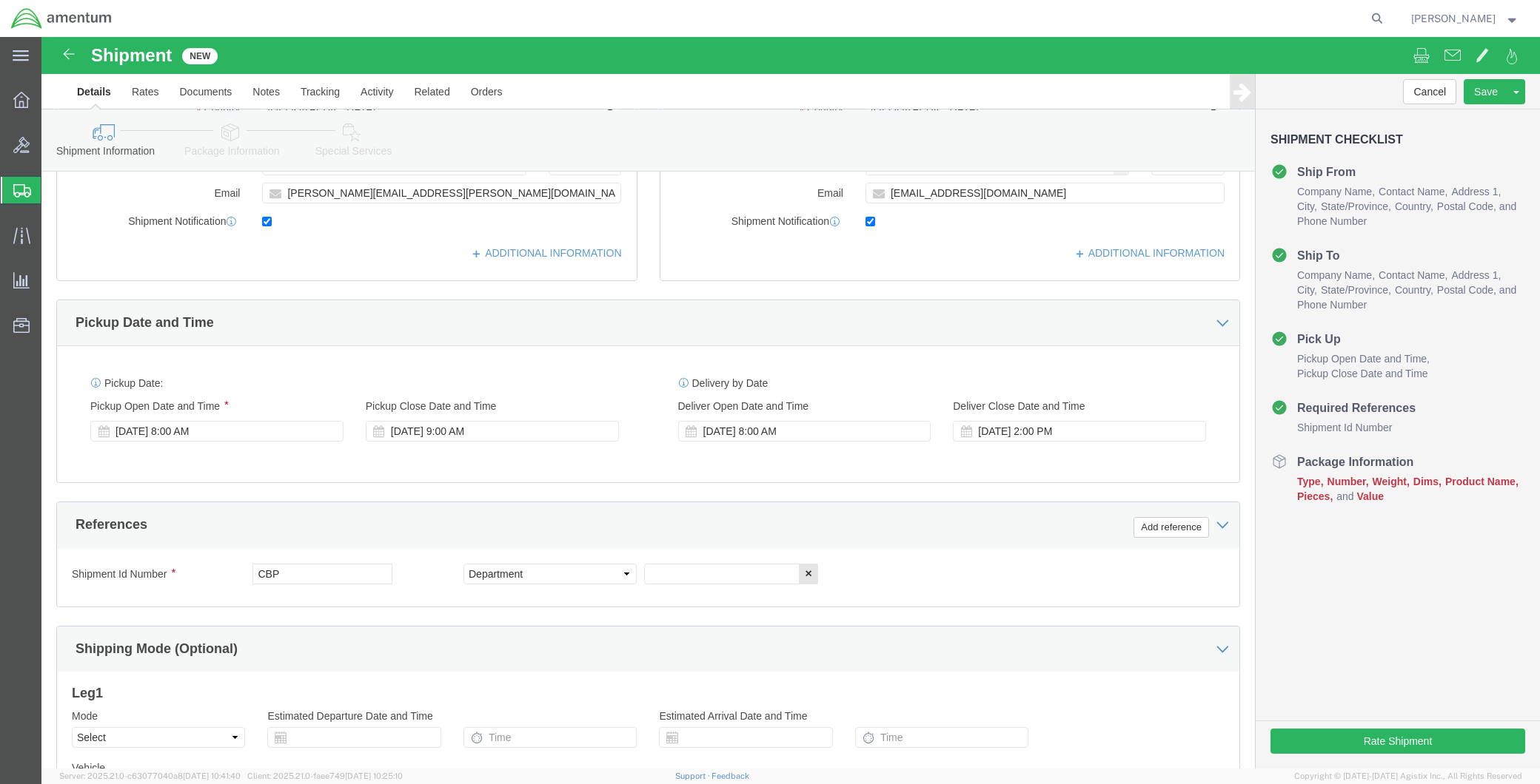
scroll to position [493, 0]
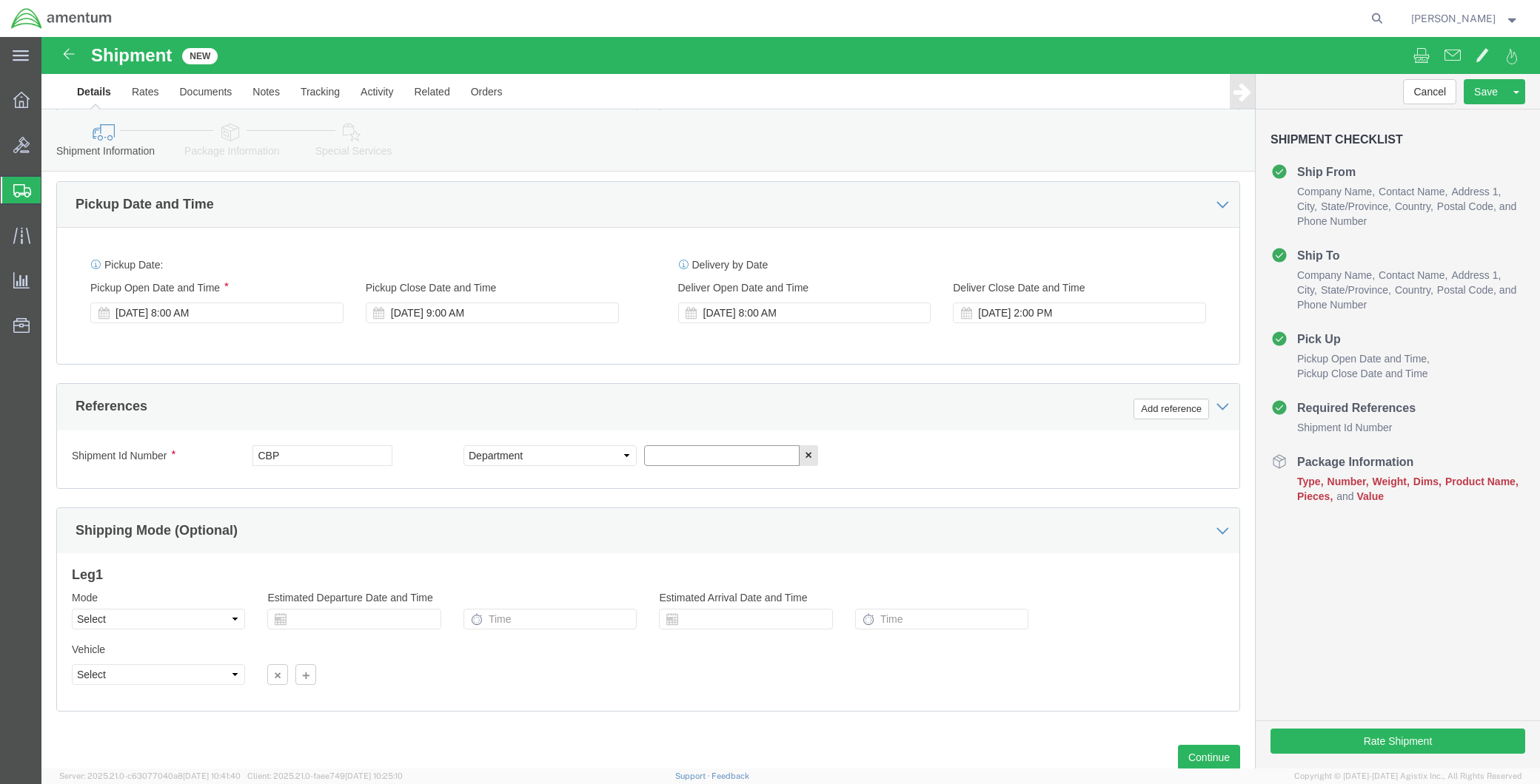
click input "text"
paste input "REPAIR&CALIBRATION"
type input "REPAIR&CALIBRATION"
click button "Add reference"
click select "Select Account Type Activity ID Airline Appointment Number ASN Batch Request # …"
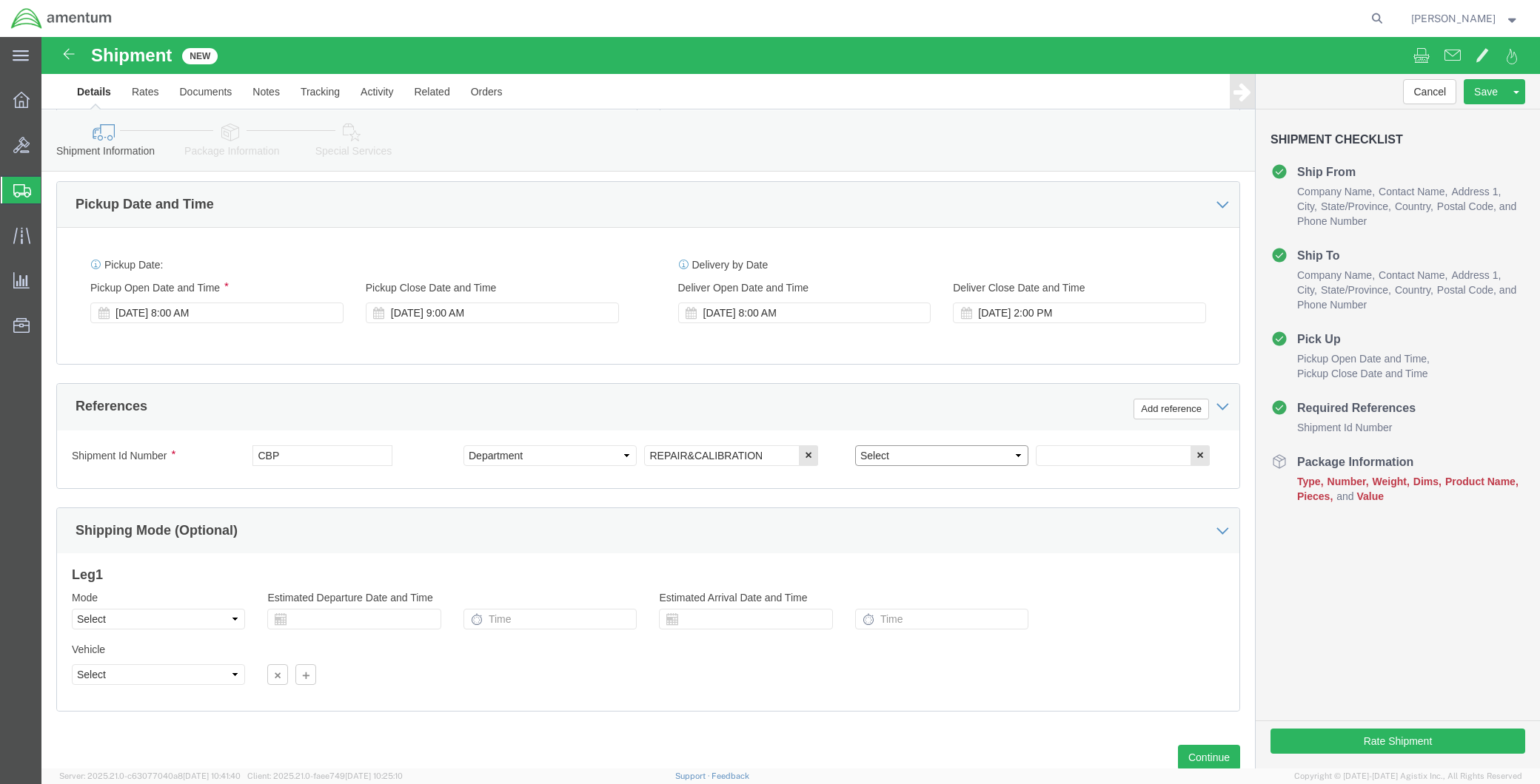
select select "CUSTREF"
click select "Select Account Type Activity ID Airline Appointment Number ASN Batch Request # …"
click input "text"
type input "CBP0045110"
click button "Add reference"
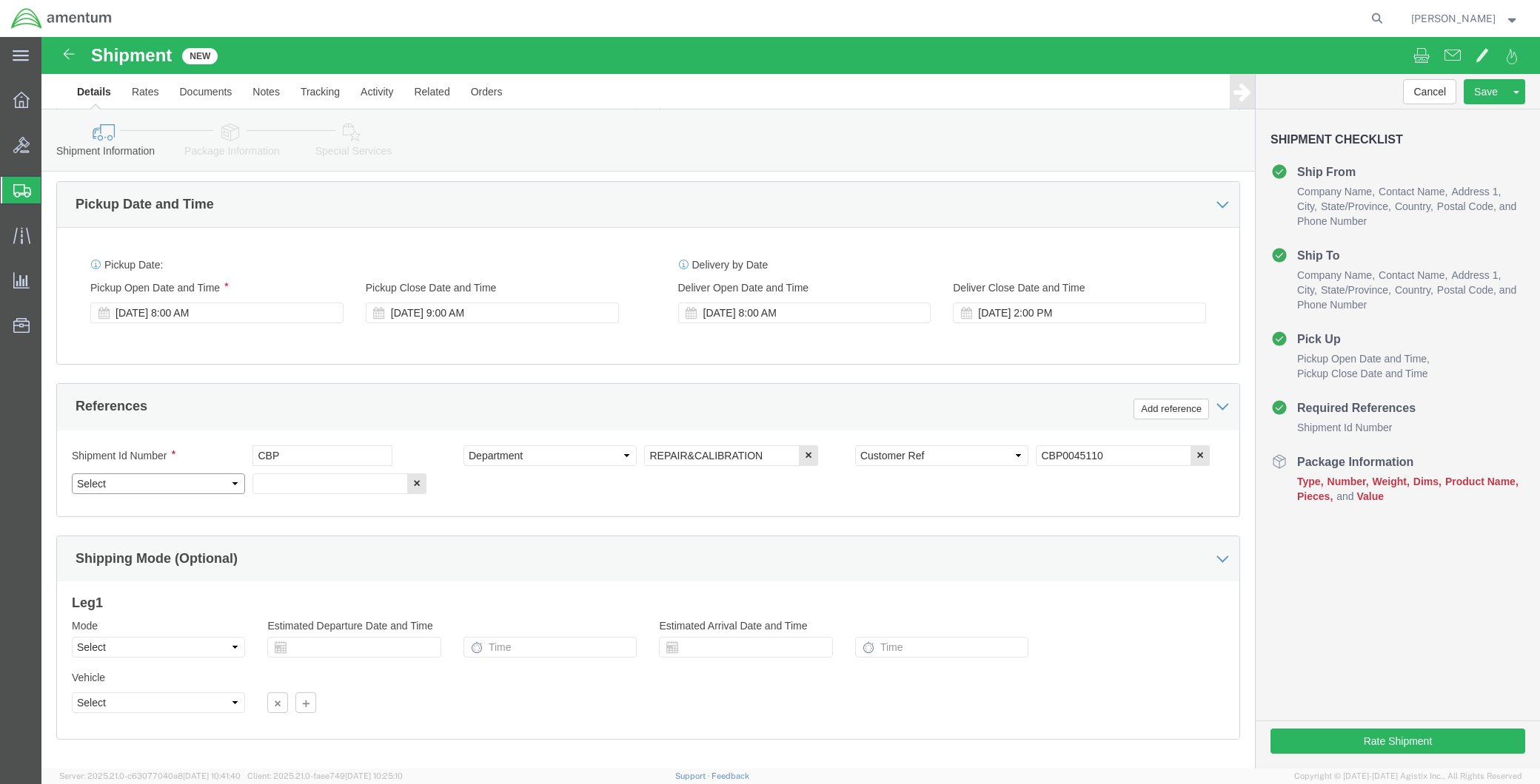
click select "Select Account Type Activity ID Airline Appointment Number ASN Batch Request # …"
select select "PROJNUM"
click select "Select Account Type Activity ID Airline Appointment Number ASN Batch Request # …"
drag, startPoint x: 292, startPoint y: 449, endPoint x: 346, endPoint y: 460, distance: 55.1
click input "text"
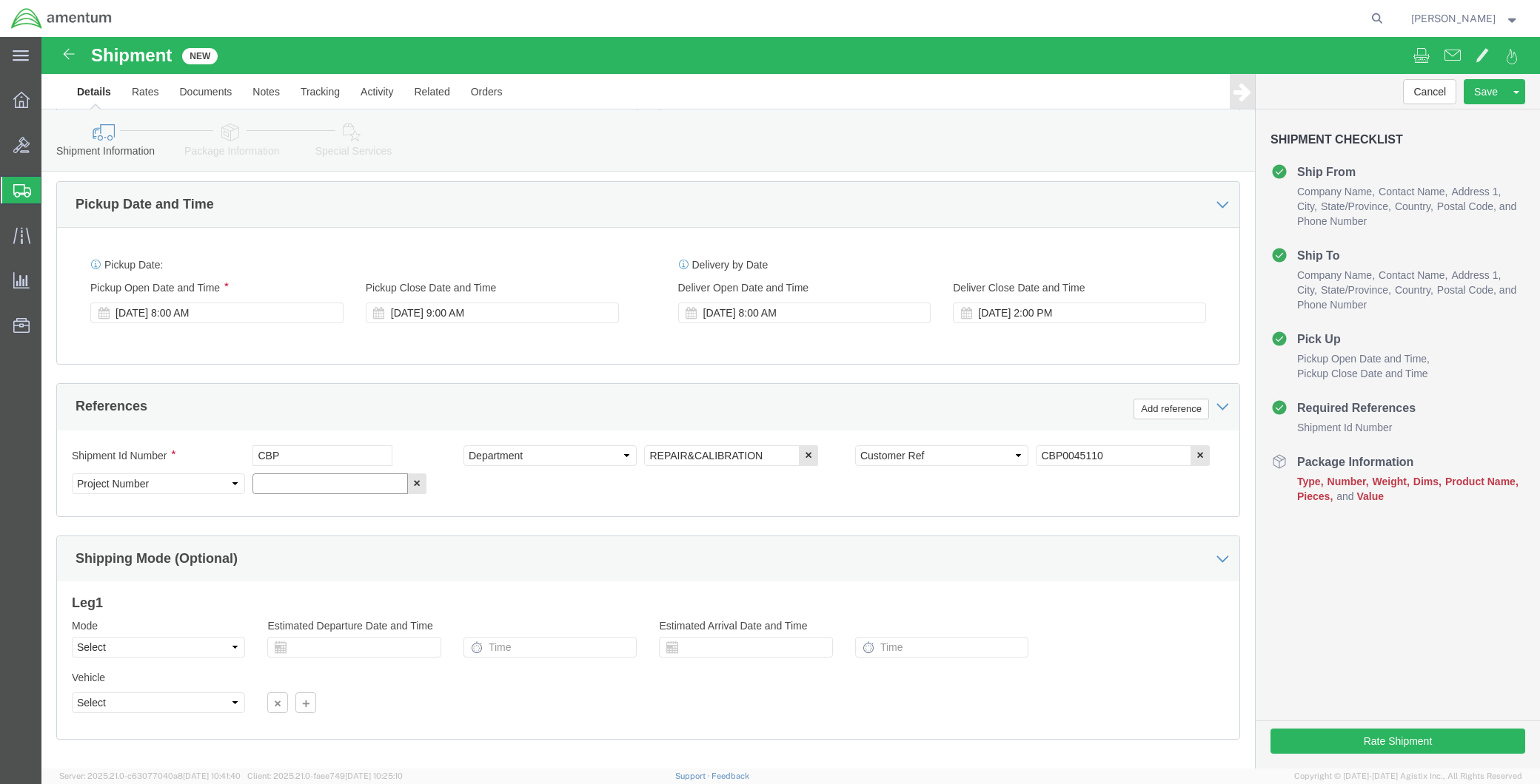
paste input "6118.04.03.2219.MCA.0000"
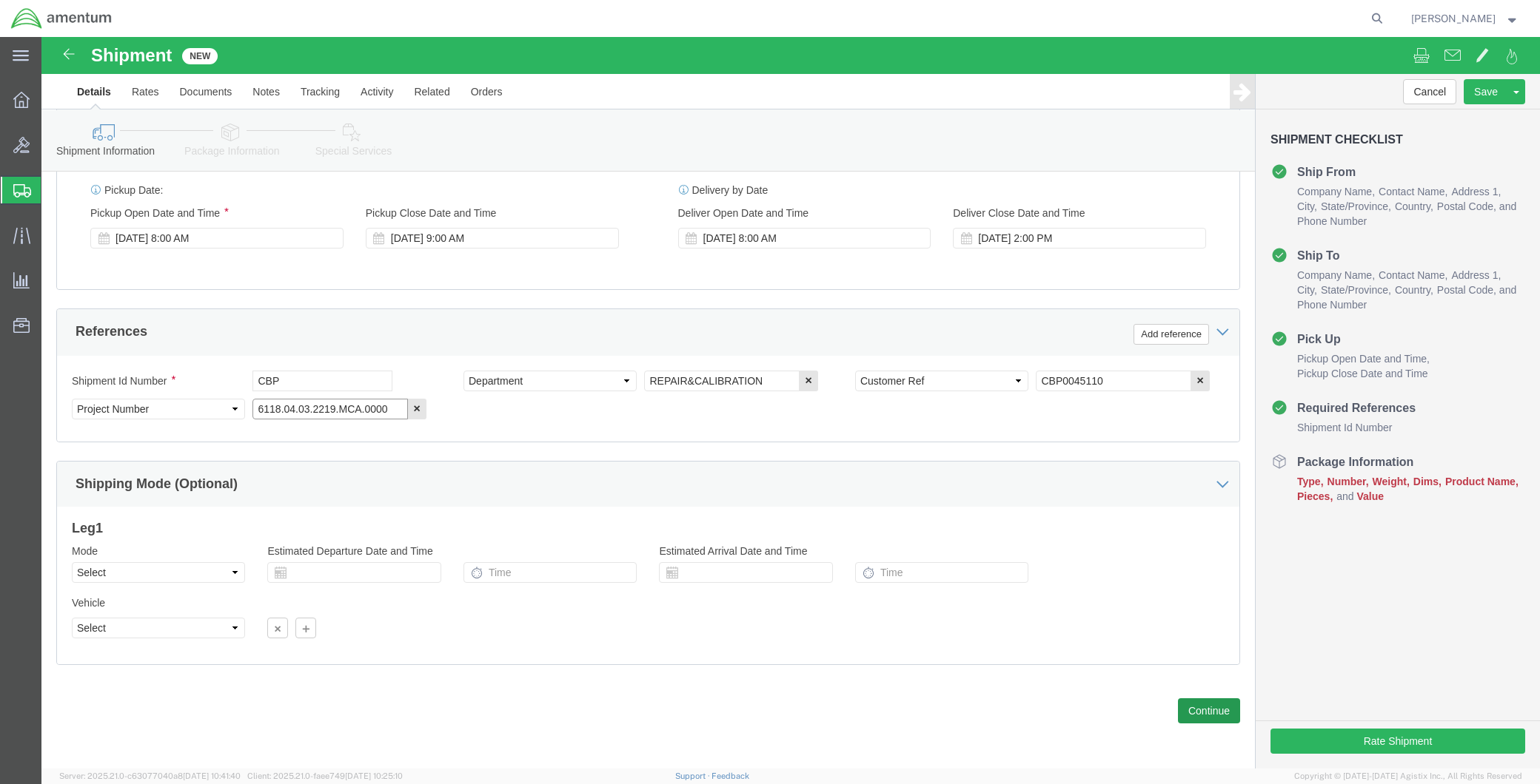
type input "6118.04.03.2219.MCA.0000"
click button "Continue"
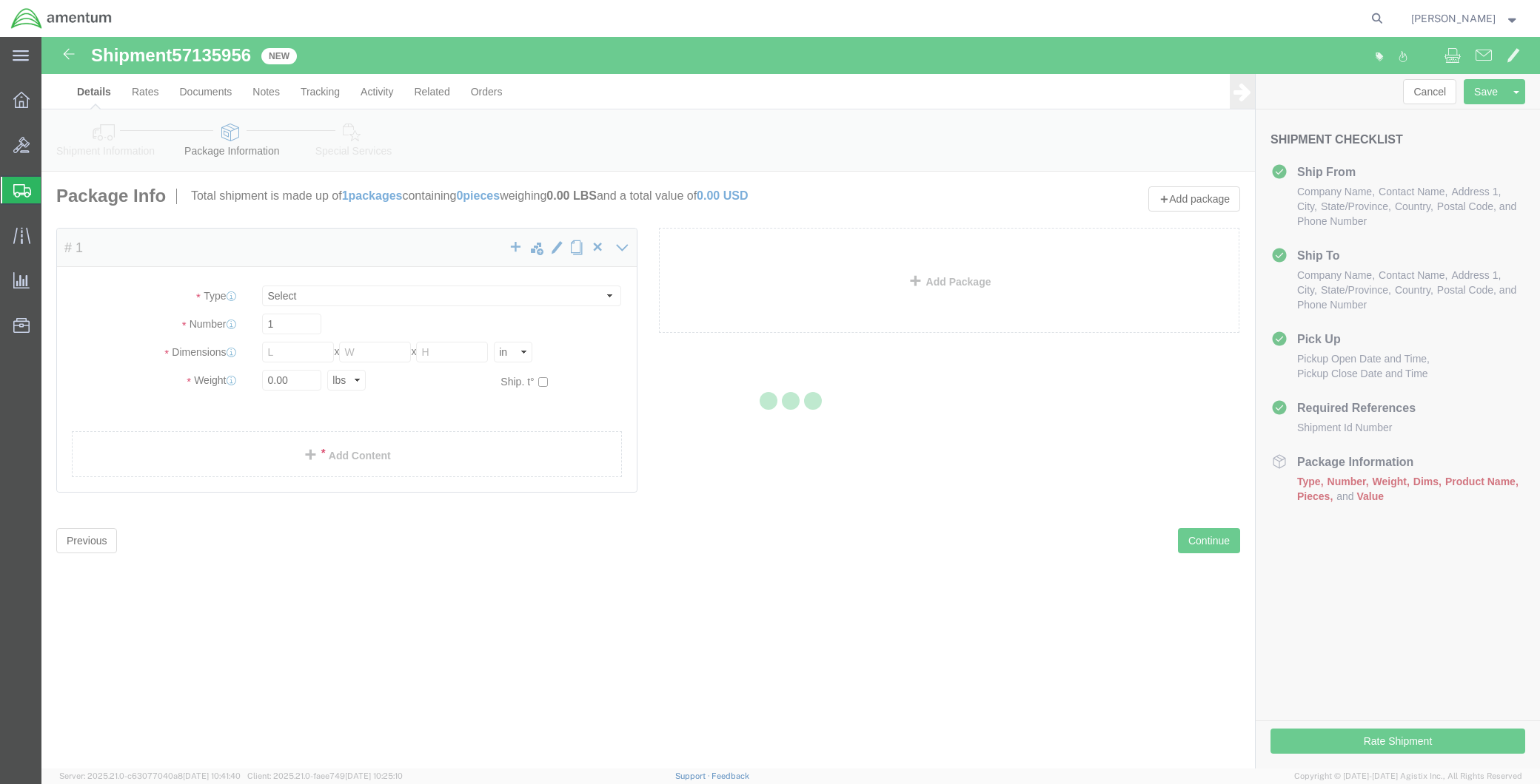
select select "CBOX"
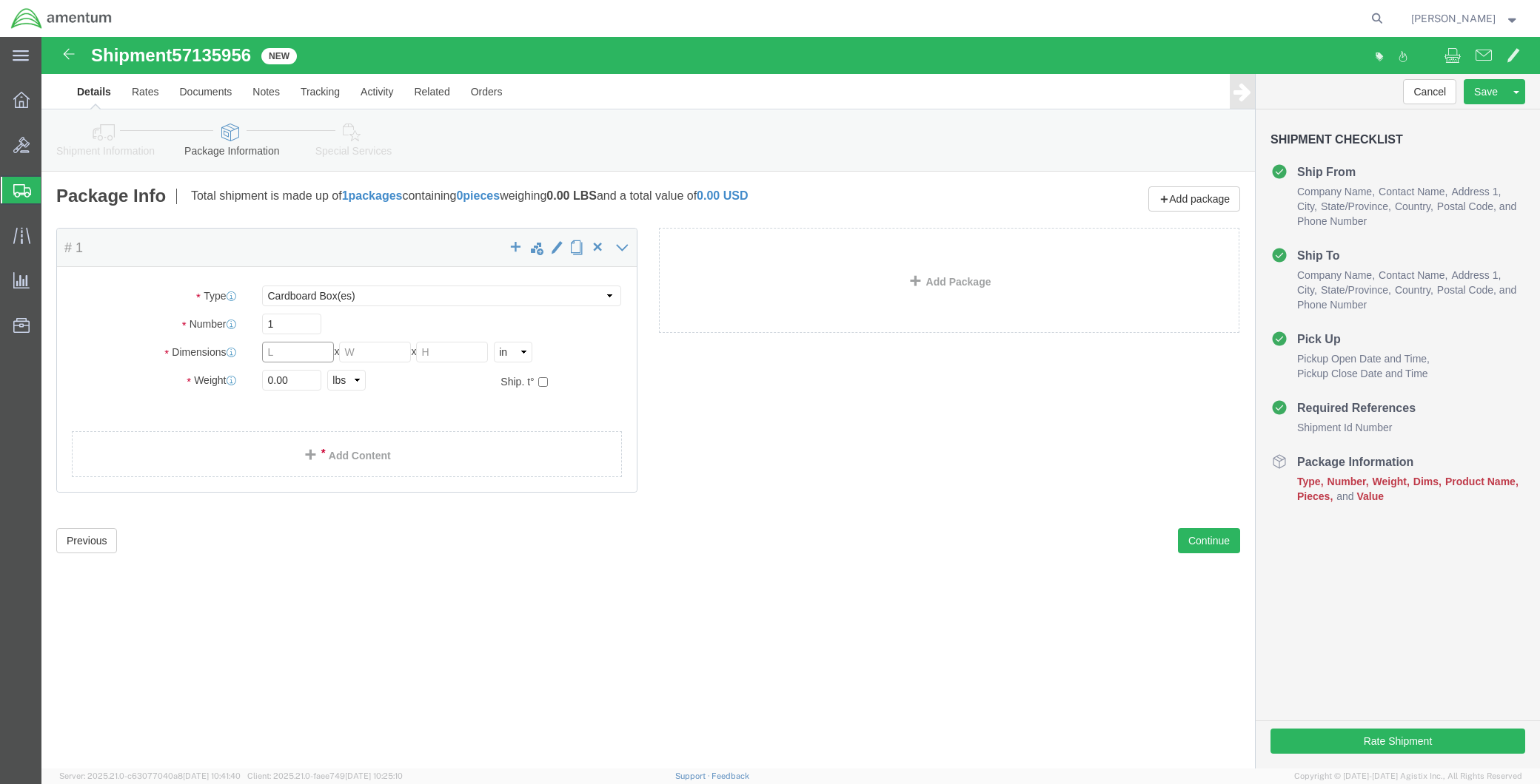
click input "text"
type input "20"
type input "10"
type input "7"
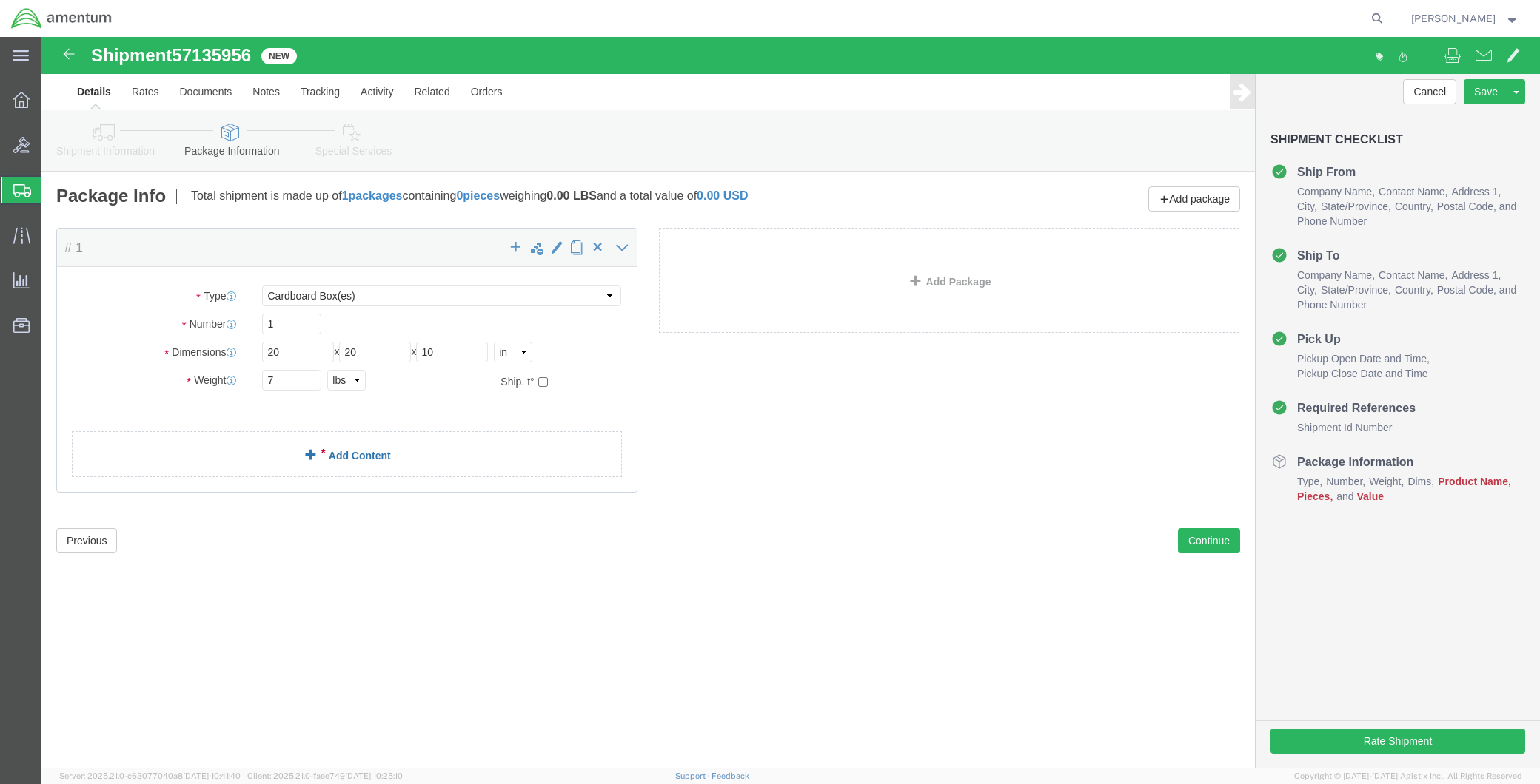
click link "Add Content"
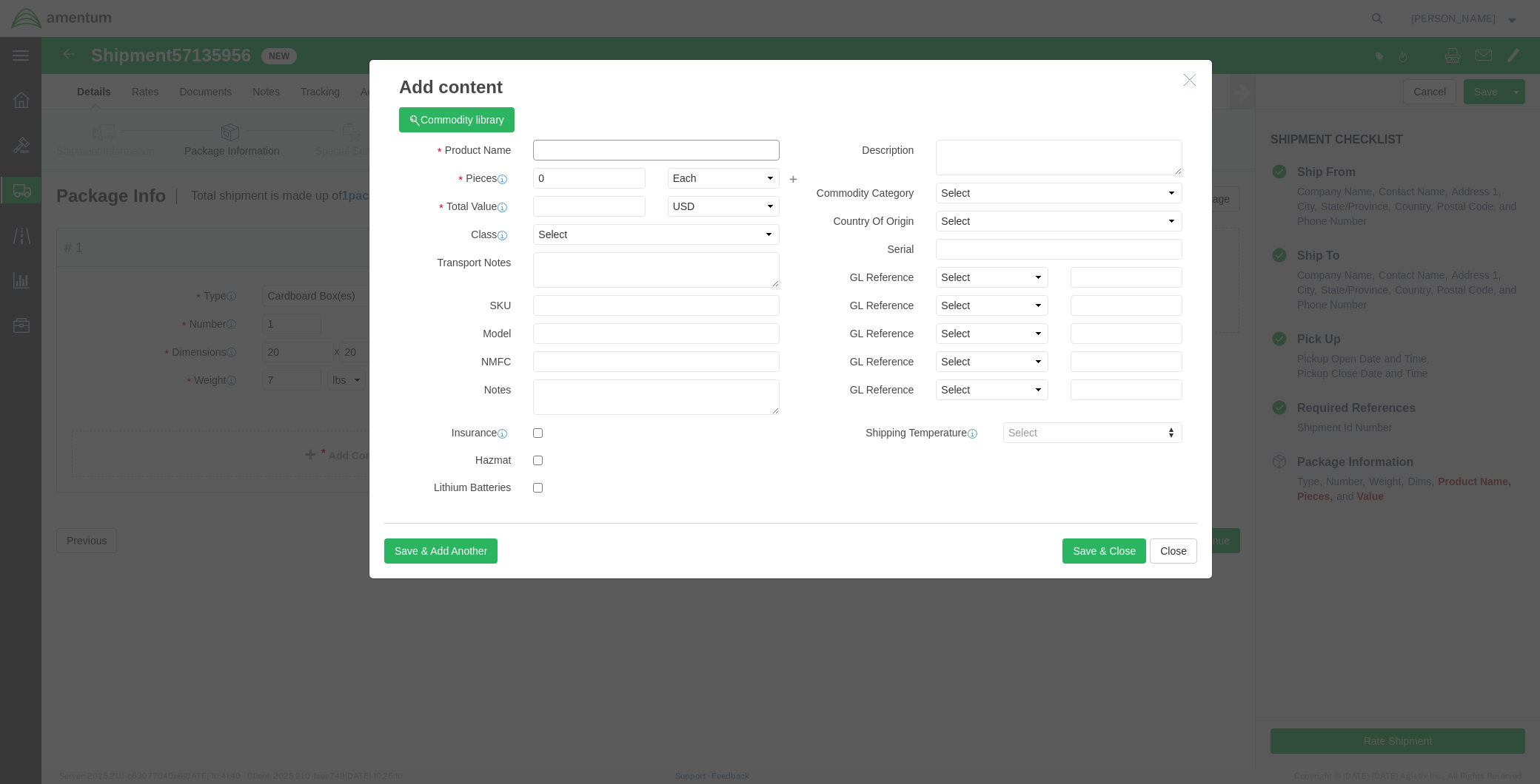
click input "text"
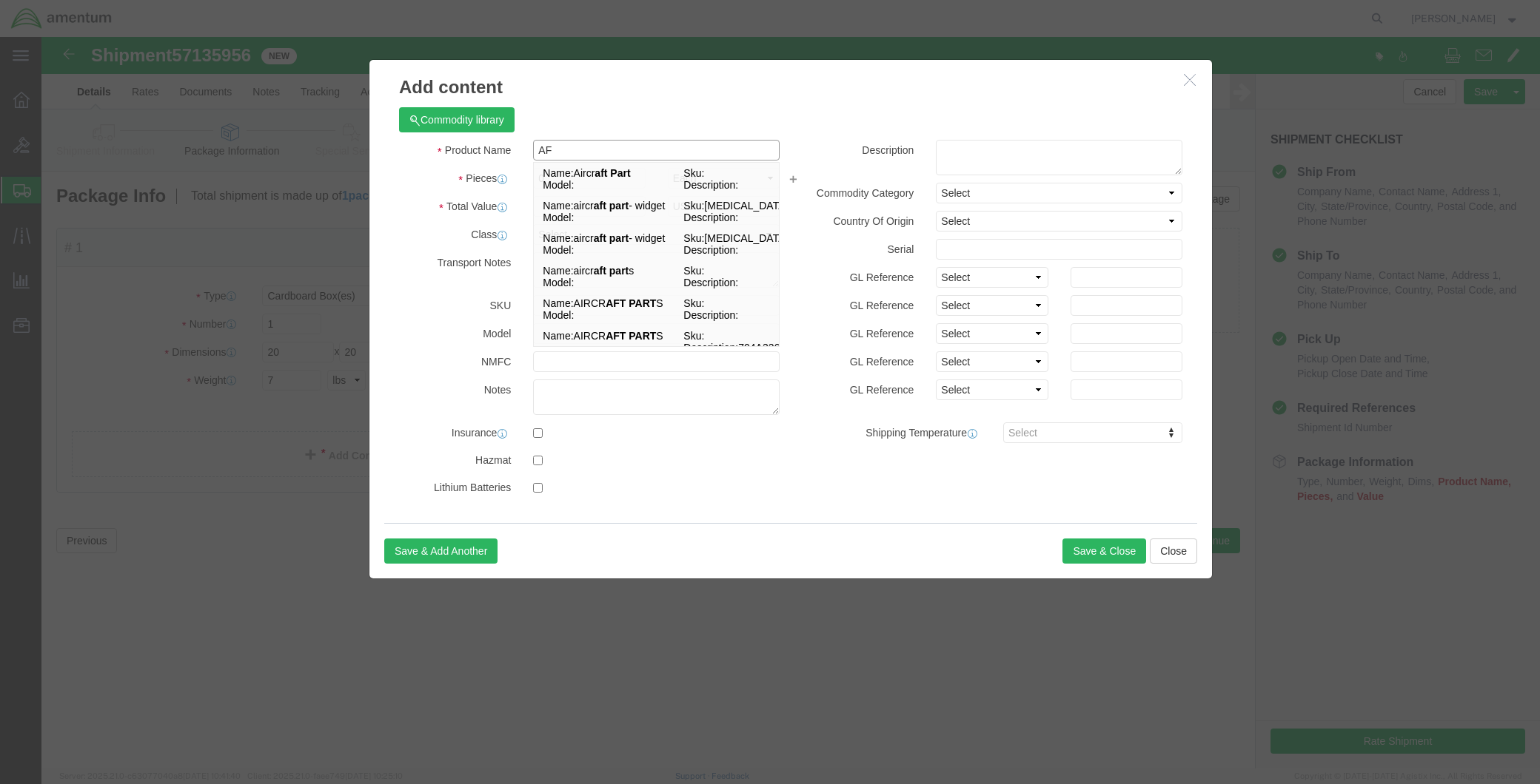
type input "A"
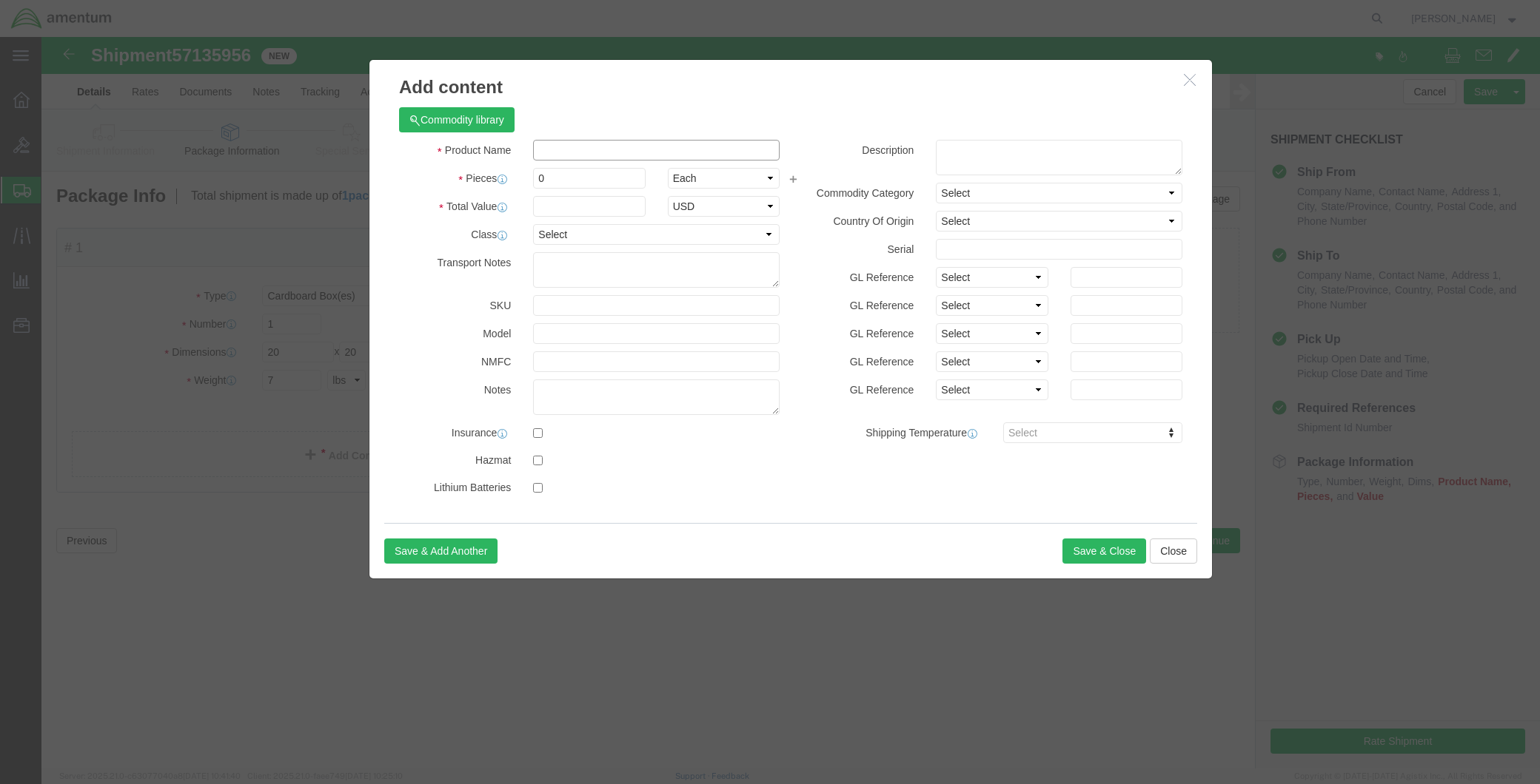
click input "text"
drag, startPoint x: 566, startPoint y: 116, endPoint x: 472, endPoint y: 113, distance: 94.0
click div "Product Name TM1609G001 AFT PART"
type input "MANOMETER DIGITAL"
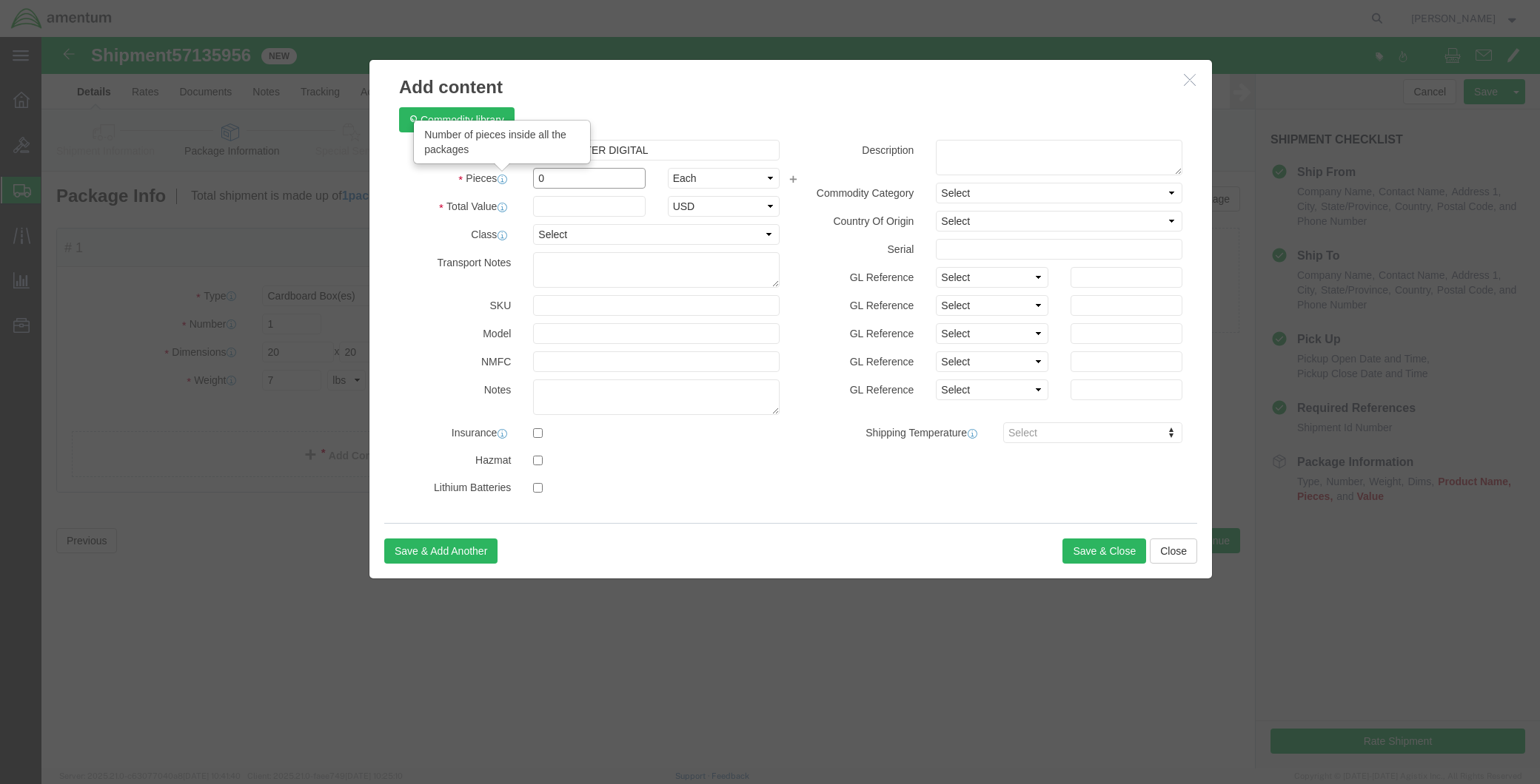
drag, startPoint x: 504, startPoint y: 131, endPoint x: 463, endPoint y: 144, distance: 43.0
click div "Pieces Number of pieces inside all the packages 0 Select Bag Barrels 100Board F…"
type input "1"
type input "1500.00"
click input "MANOMETER DIGITAL"
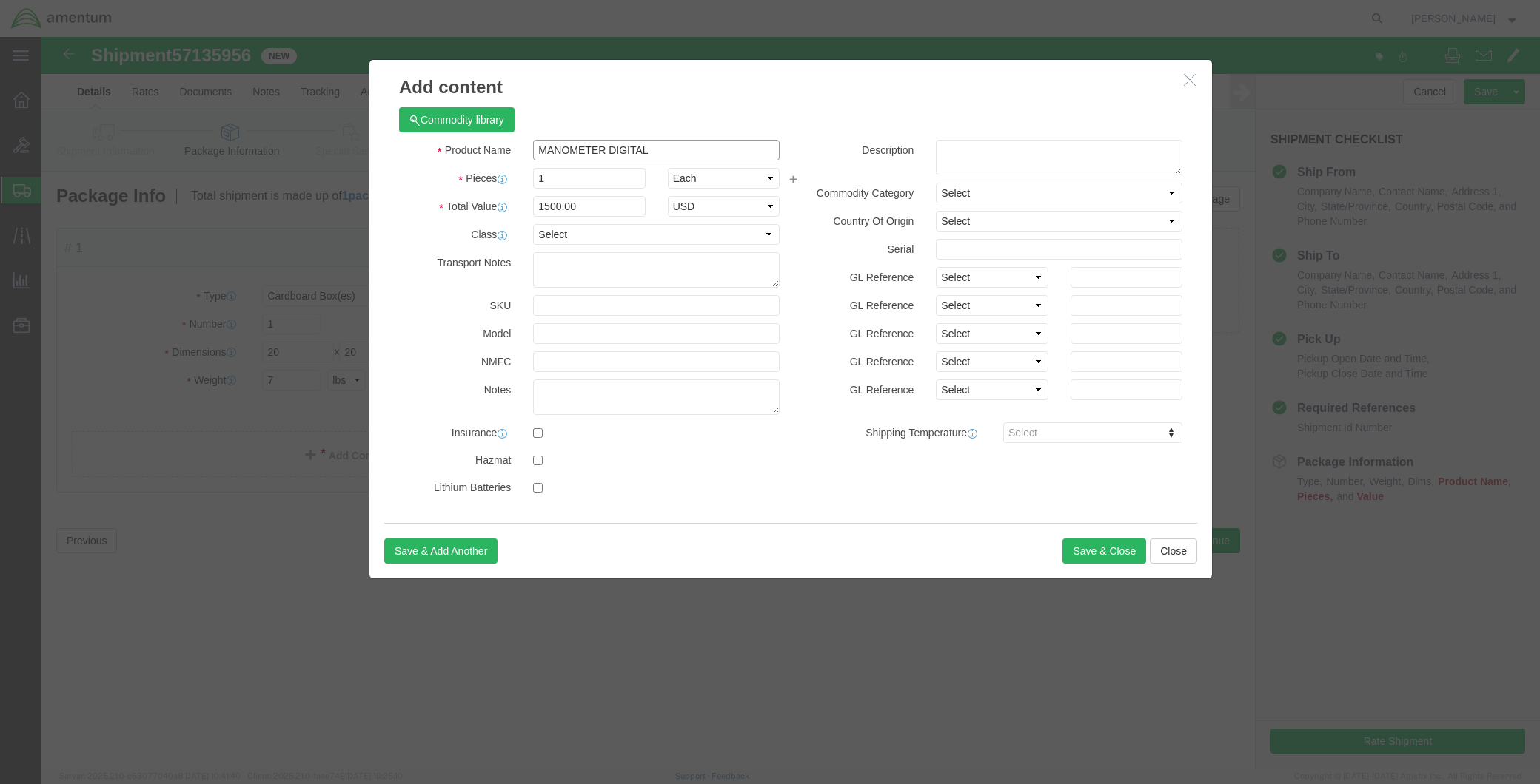
drag, startPoint x: 671, startPoint y: 115, endPoint x: 475, endPoint y: 115, distance: 196.0
click div "Product Name MANOMETER DIGITAL AFT PART"
click textarea
paste textarea "MANOMETER DIGITAL"
type textarea "MANOMETER DIGITAL PART TM1906G001"
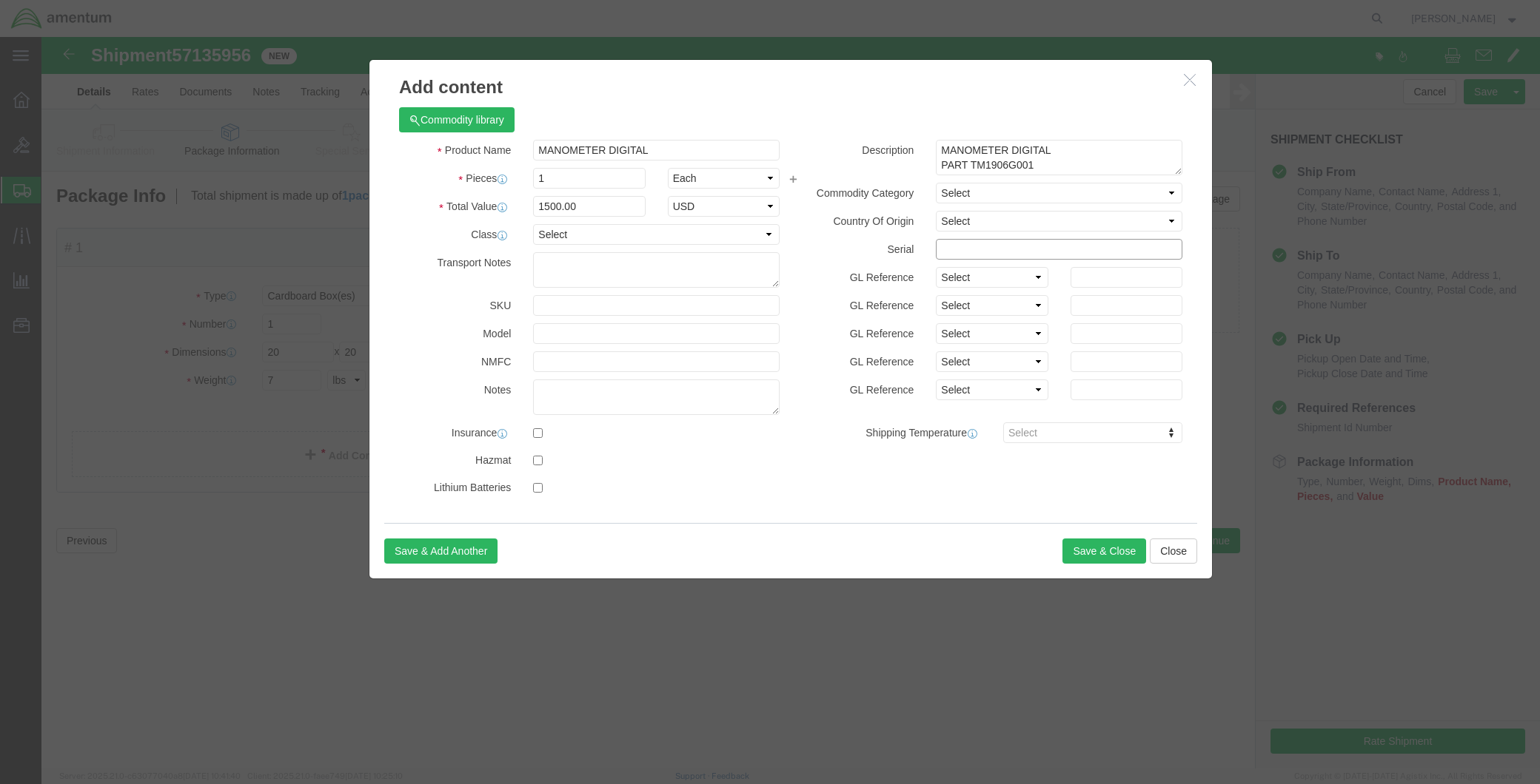
click input "text"
type input "70580654"
click button "Save & Close"
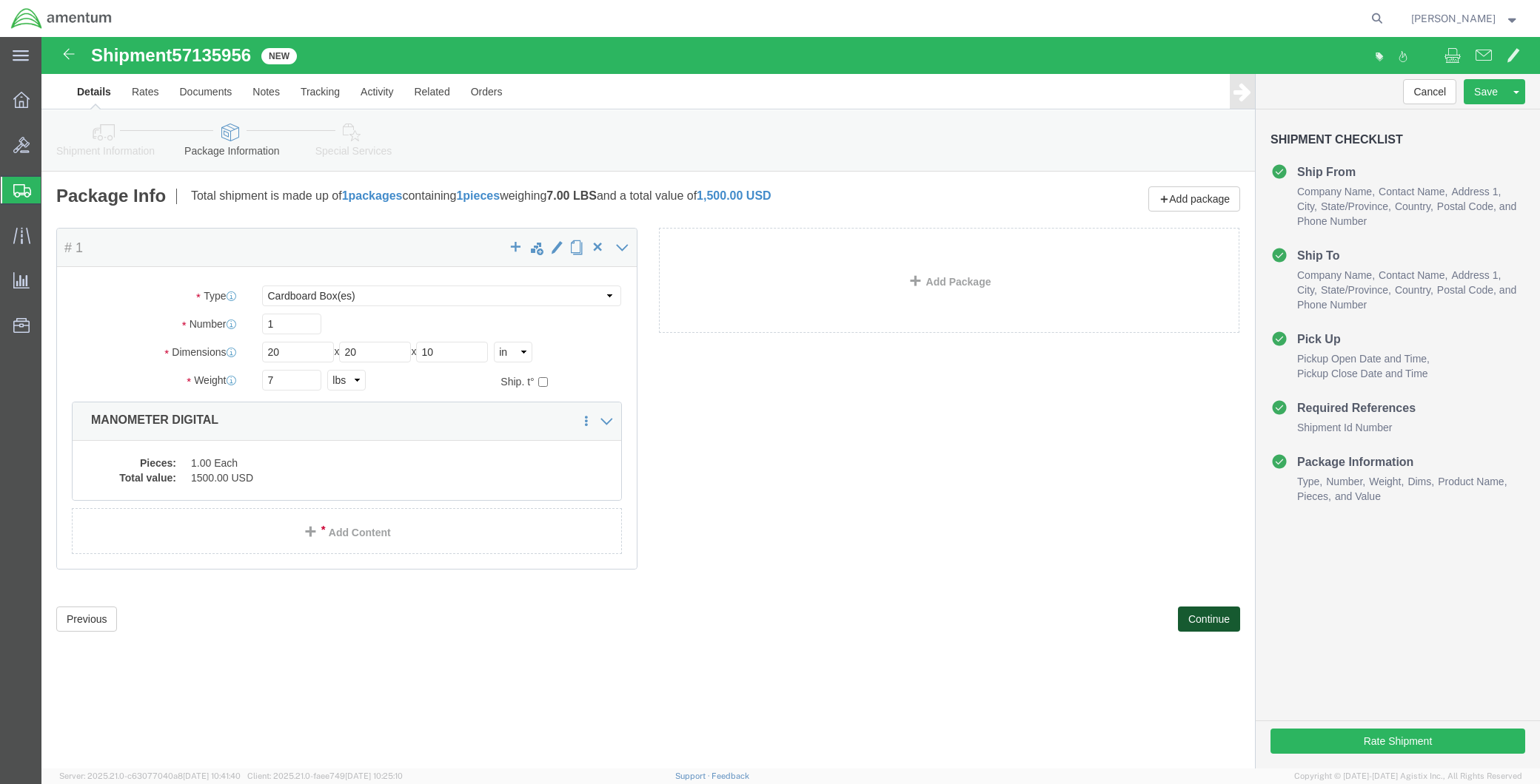
click button "Continue"
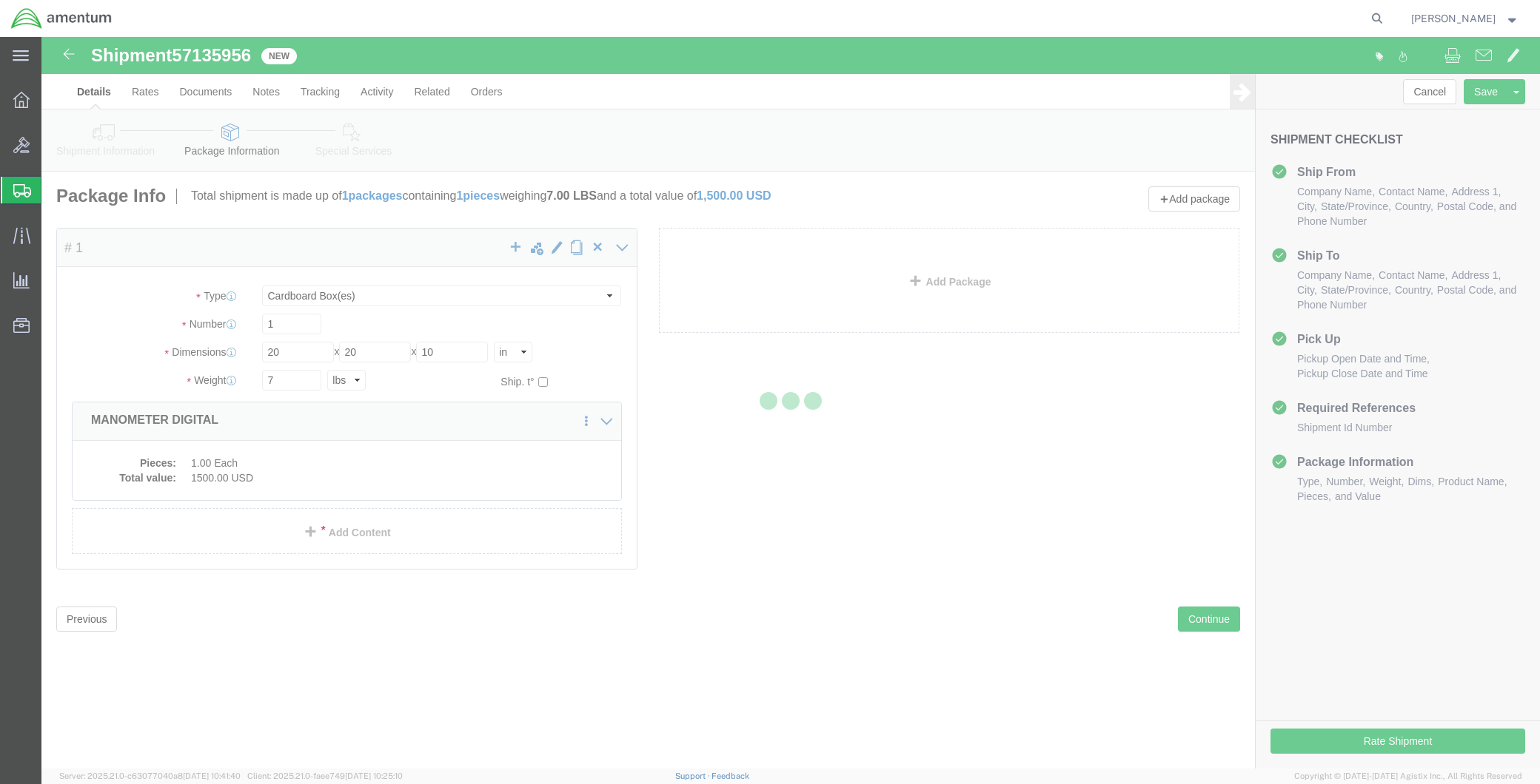
select select
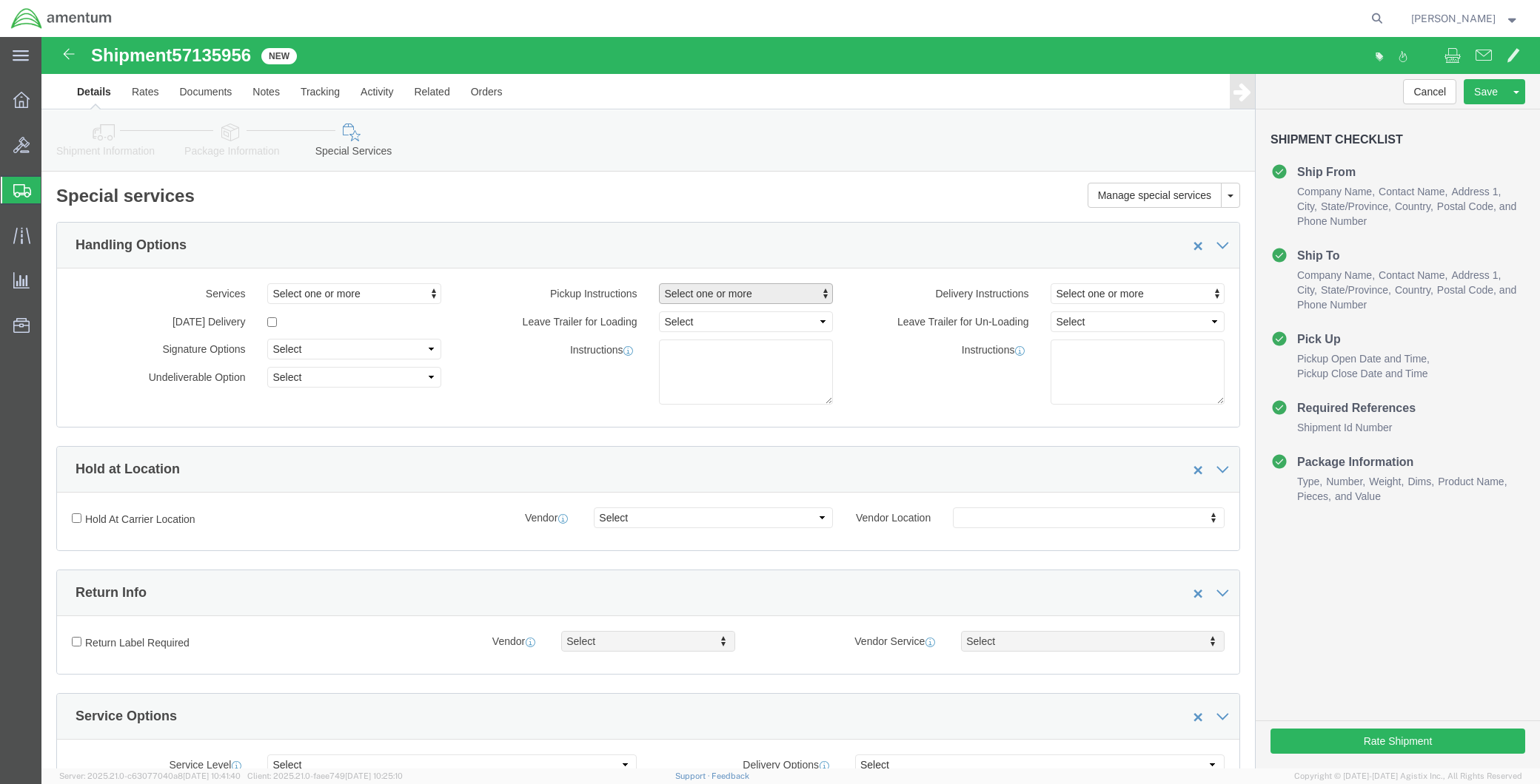
click span "Select one or more"
click link "Site Support"
select select "PICKUP_SITE_SUPPORT"
click div "Services Select one or more Air Ride Truck Blanket Wrap Carnet Consolidated Shi…"
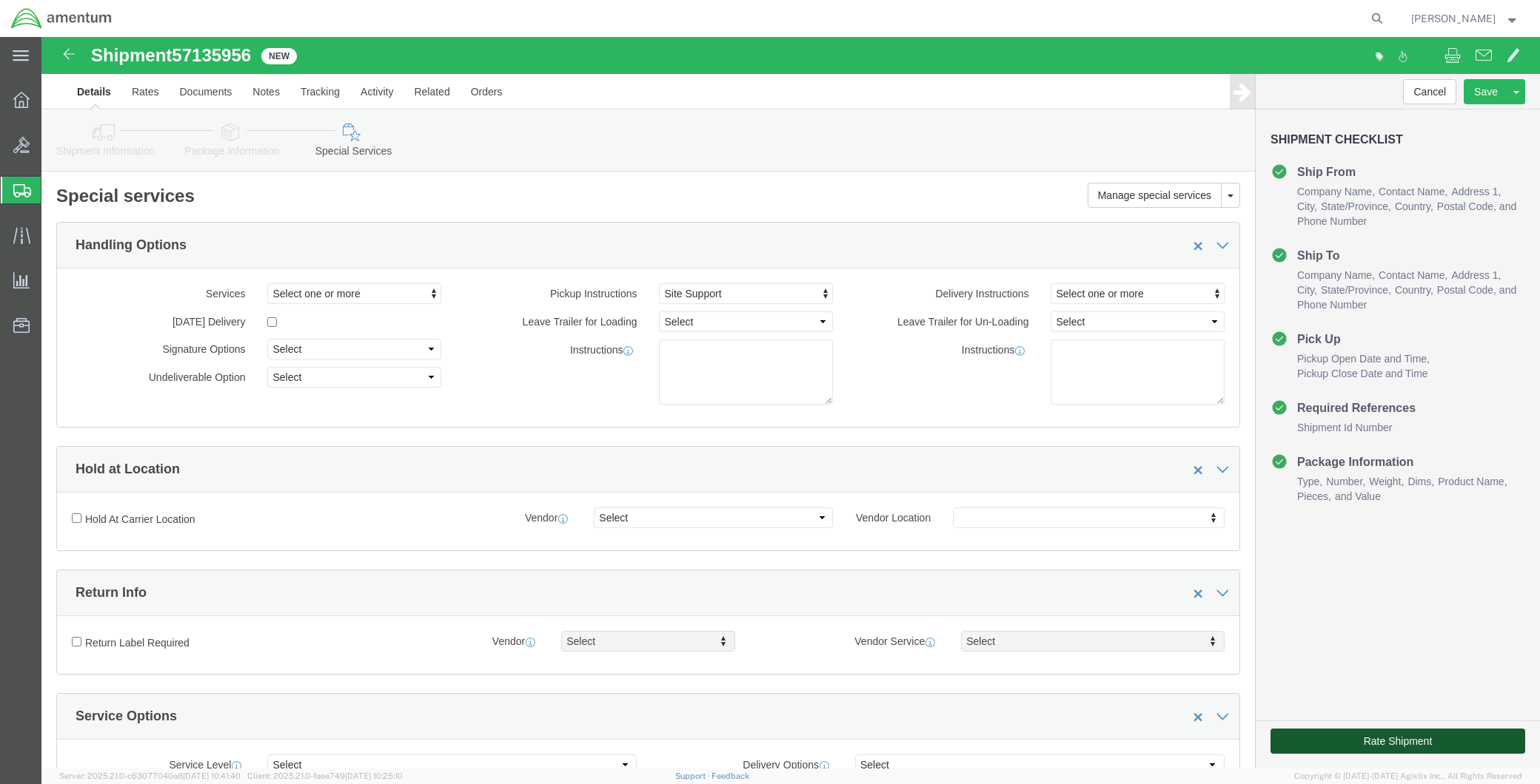
click button "Rate Shipment"
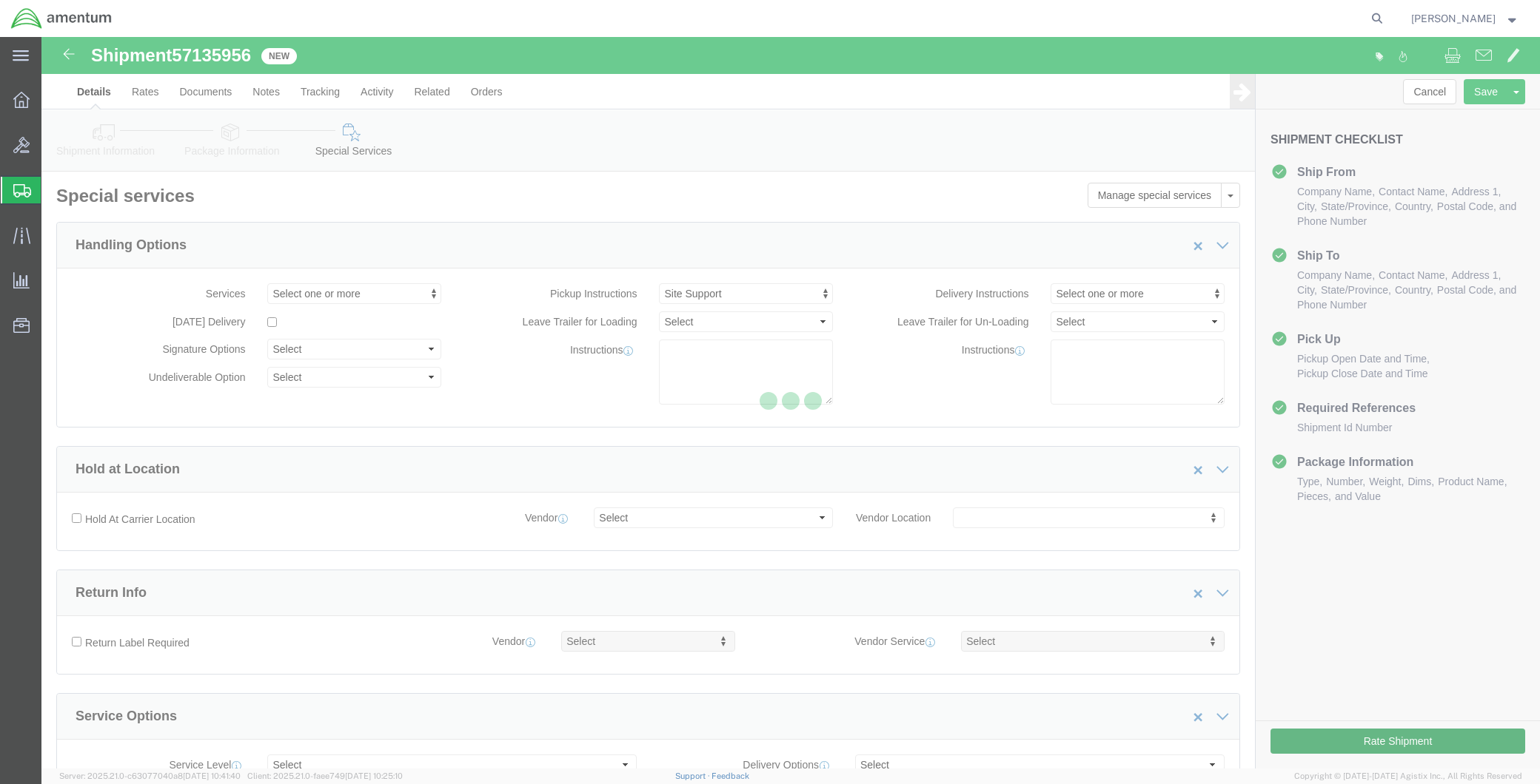
select select "49941"
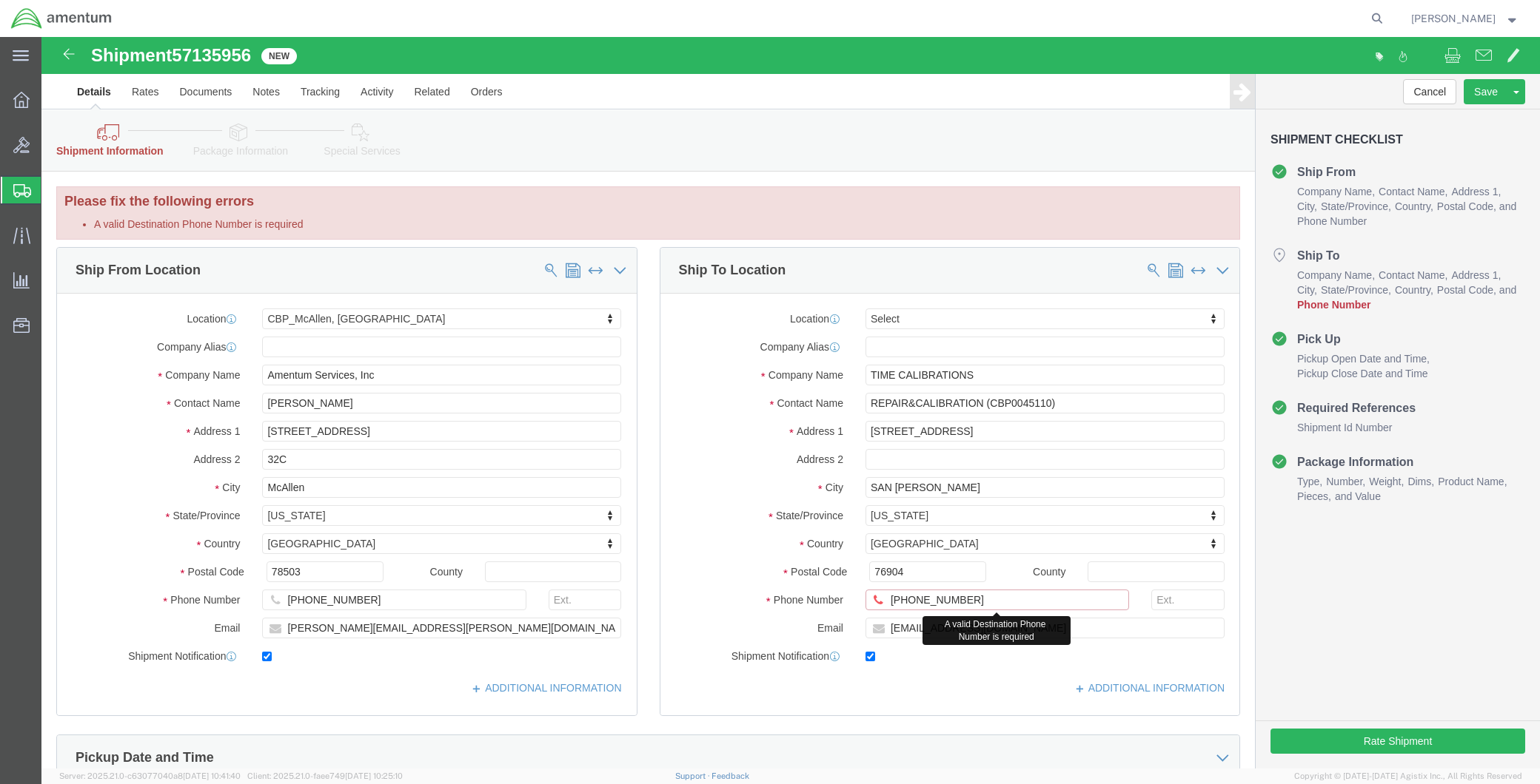
drag, startPoint x: 934, startPoint y: 567, endPoint x: 843, endPoint y: 567, distance: 91.0
click input "325-277-280"
paste input "662-716-0202"
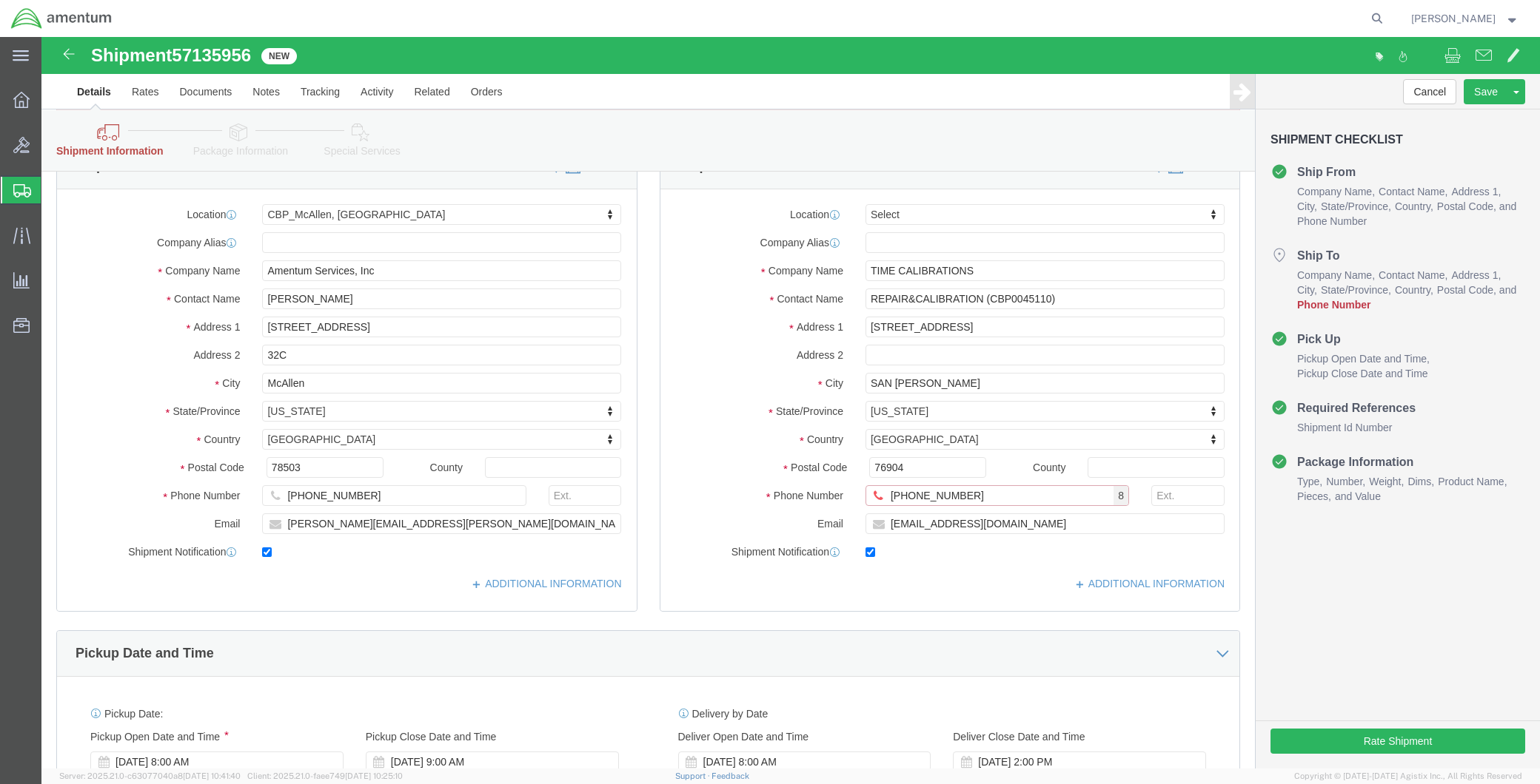
scroll to position [246, 0]
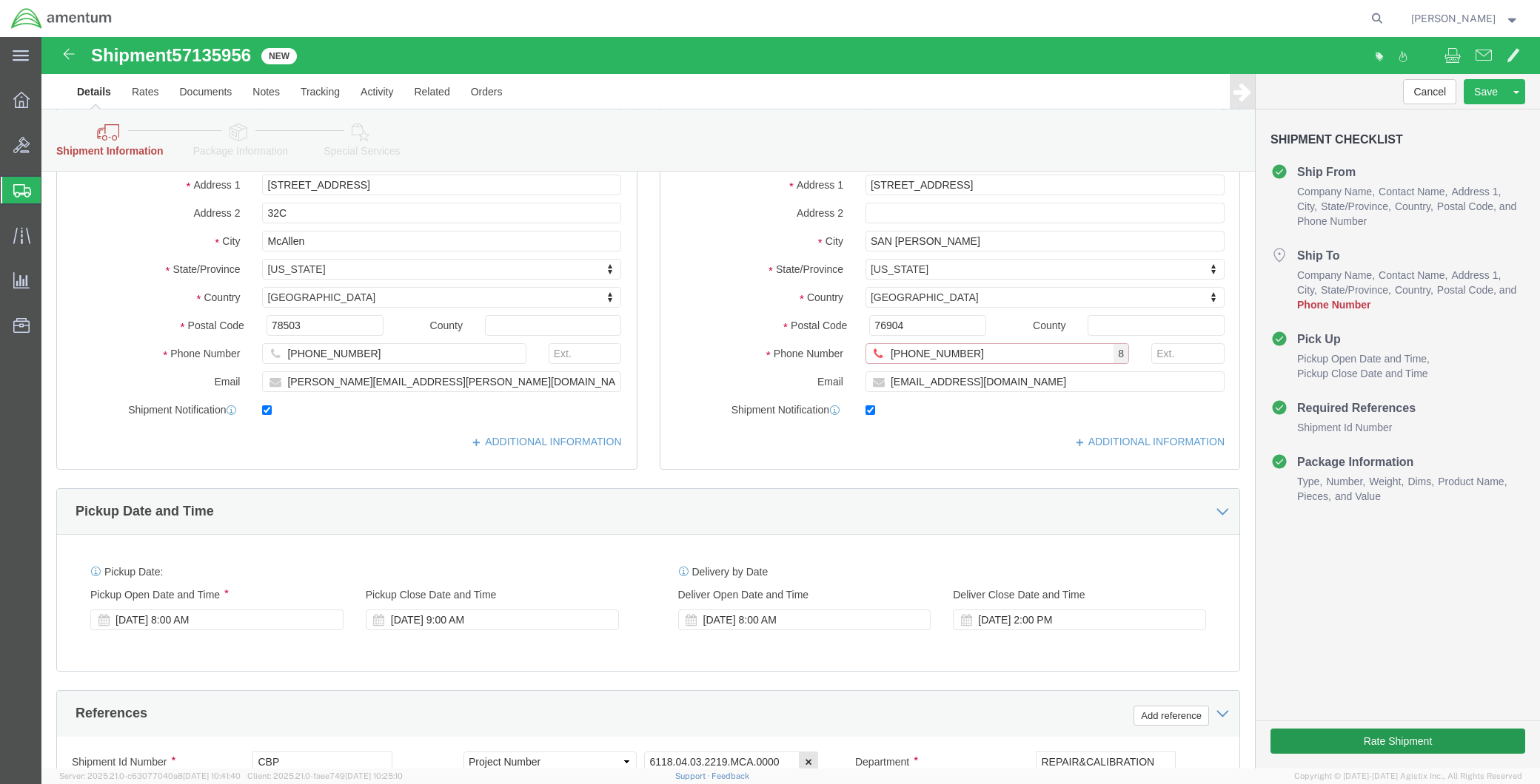
type input "662-716-0202"
click button "Rate Shipment"
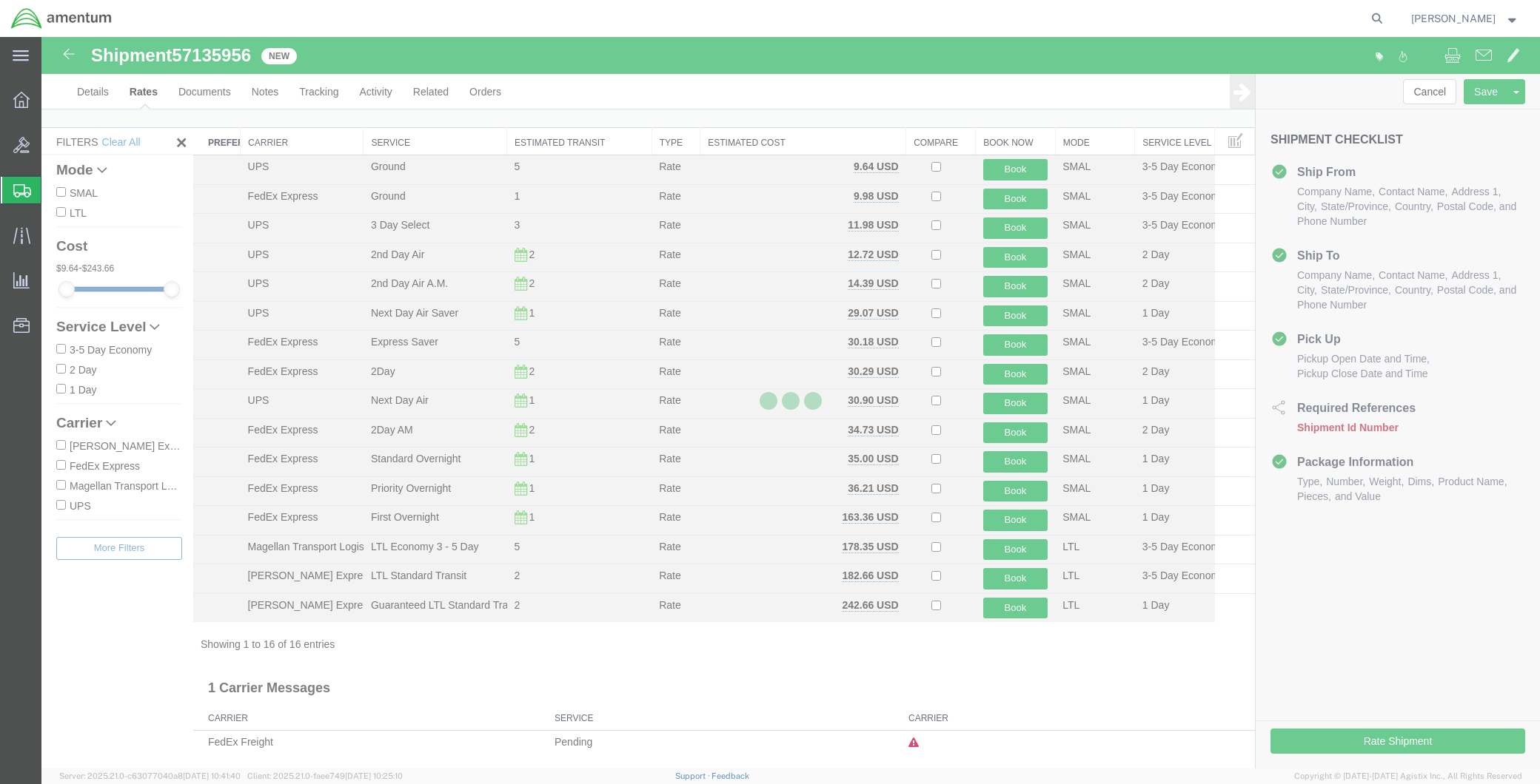
scroll to position [13, 0]
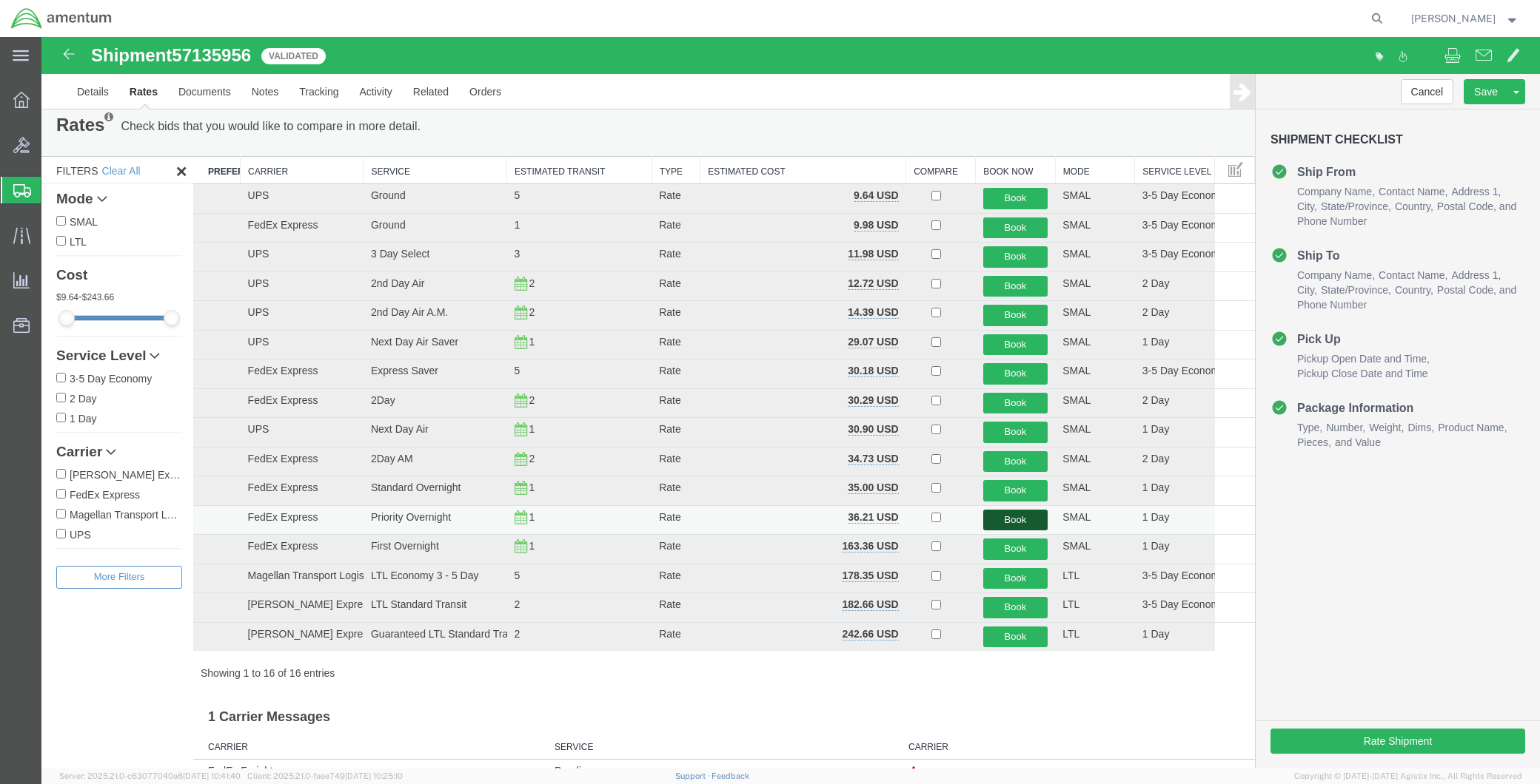
click at [1016, 515] on button "Book" at bounding box center [1015, 521] width 65 height 22
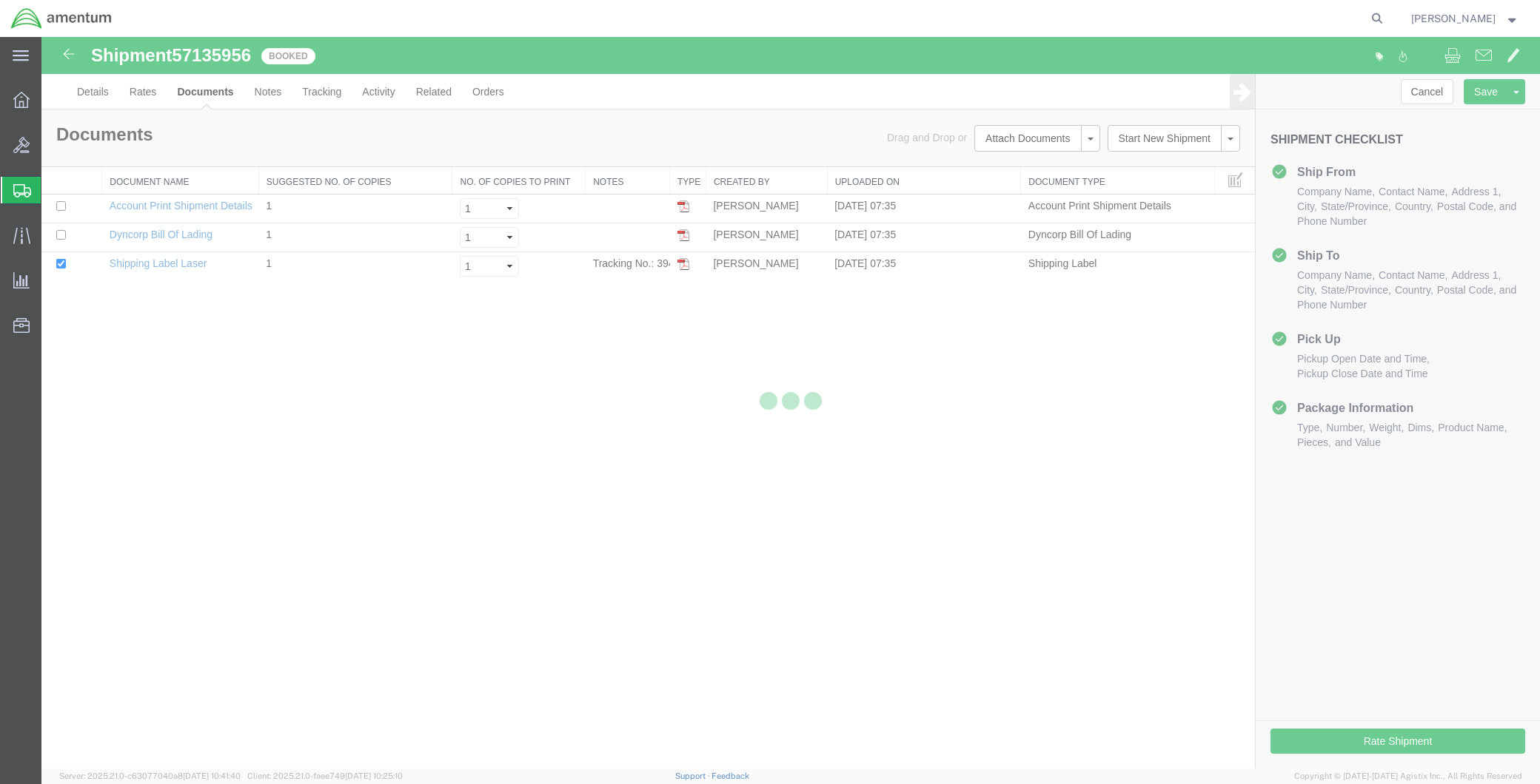
scroll to position [0, 0]
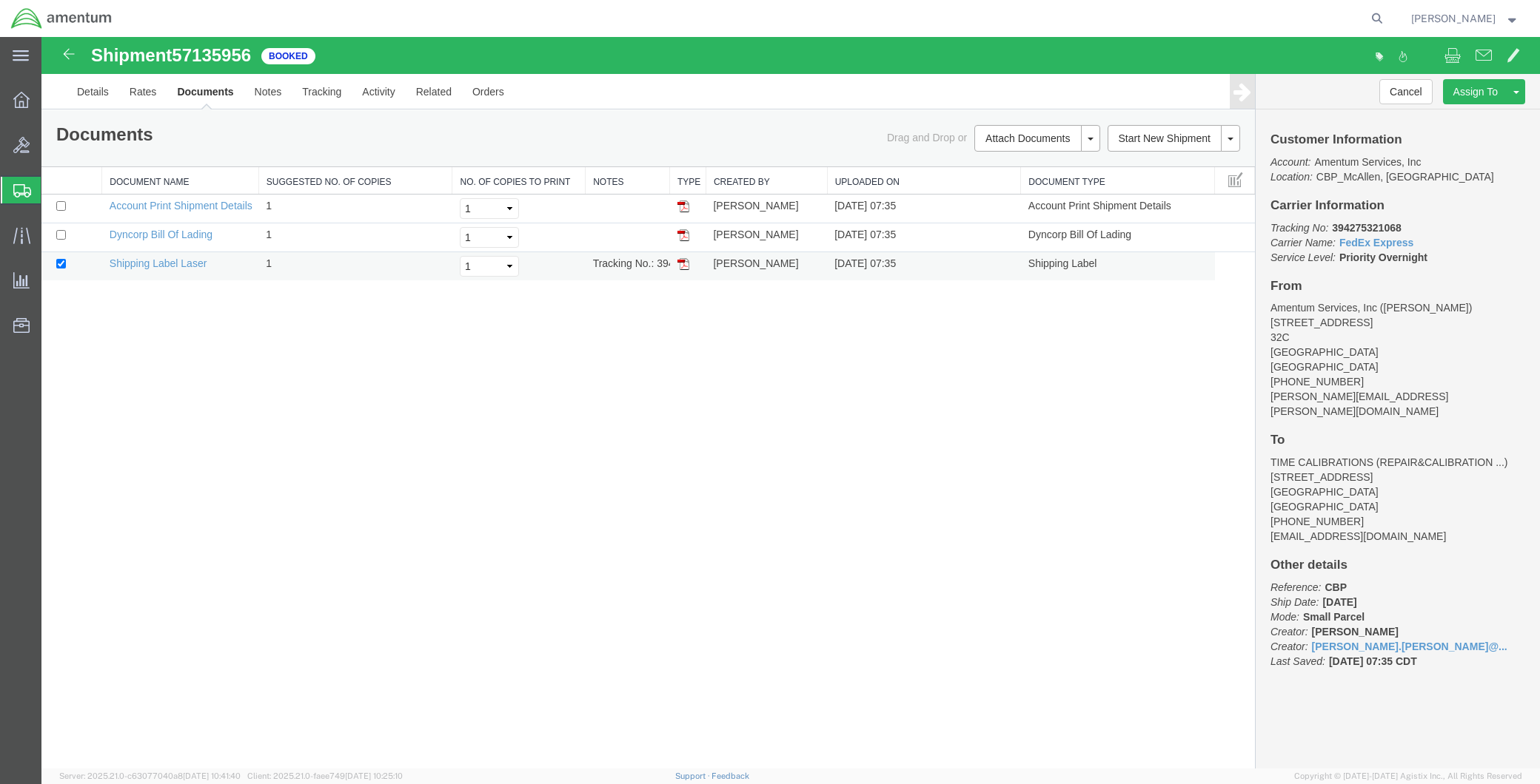
click at [683, 265] on img at bounding box center [684, 264] width 12 height 12
click at [681, 263] on img at bounding box center [684, 264] width 12 height 12
click at [683, 263] on img at bounding box center [684, 264] width 12 height 12
click at [685, 260] on img at bounding box center [684, 264] width 12 height 12
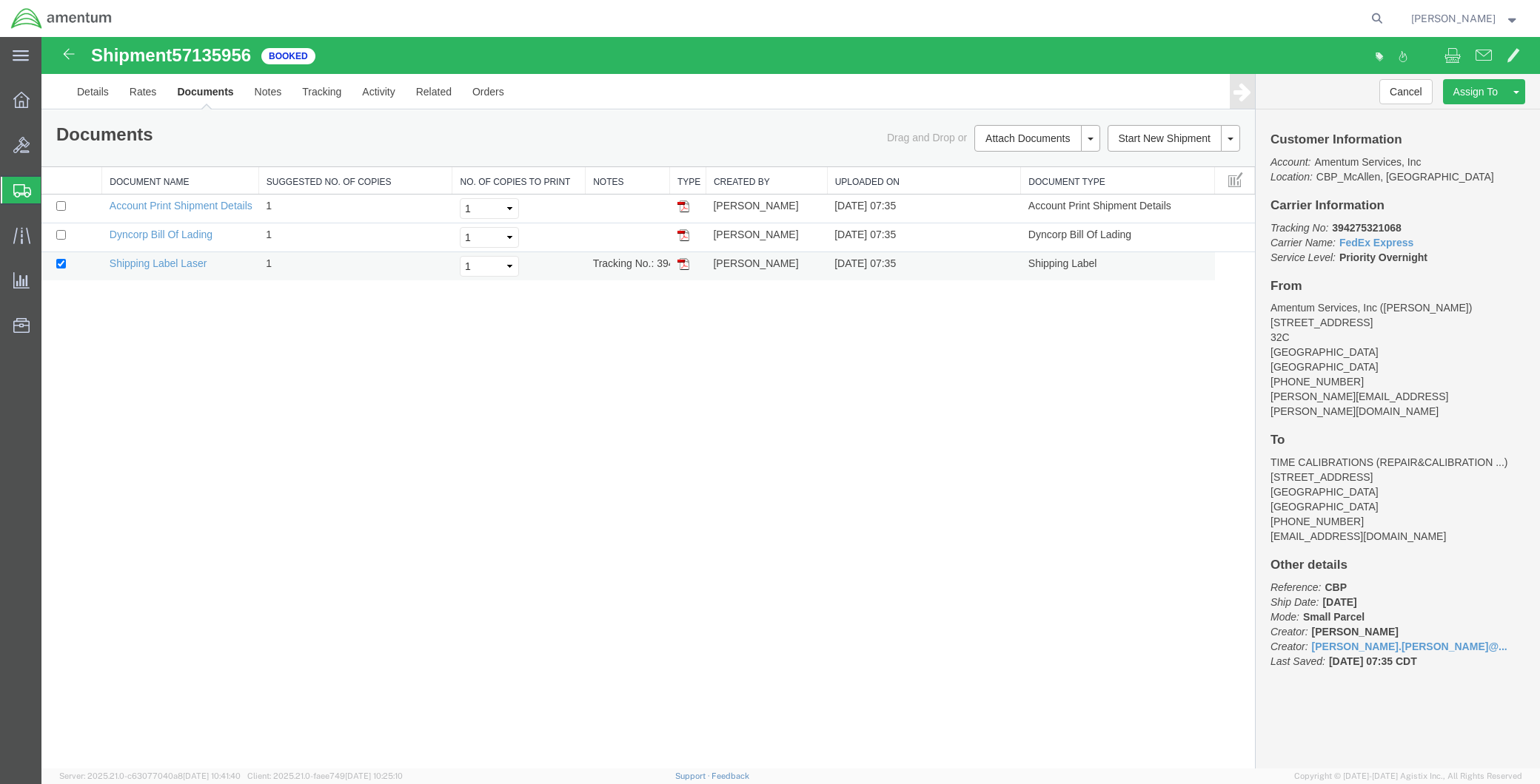
click at [685, 260] on img at bounding box center [684, 264] width 12 height 12
drag, startPoint x: 1411, startPoint y: 225, endPoint x: 1333, endPoint y: 224, distance: 78.0
click at [1333, 224] on p "Tracking No: 394275321068 Carrier Name: FedEx Express FedEx Express Service Lev…" at bounding box center [1397, 242] width 255 height 44
copy b "394275321068"
click at [1451, 269] on div "Customer Information Account: Amentum Services, Inc Location: CBP_McAllen, TX_M…" at bounding box center [1397, 408] width 284 height 596
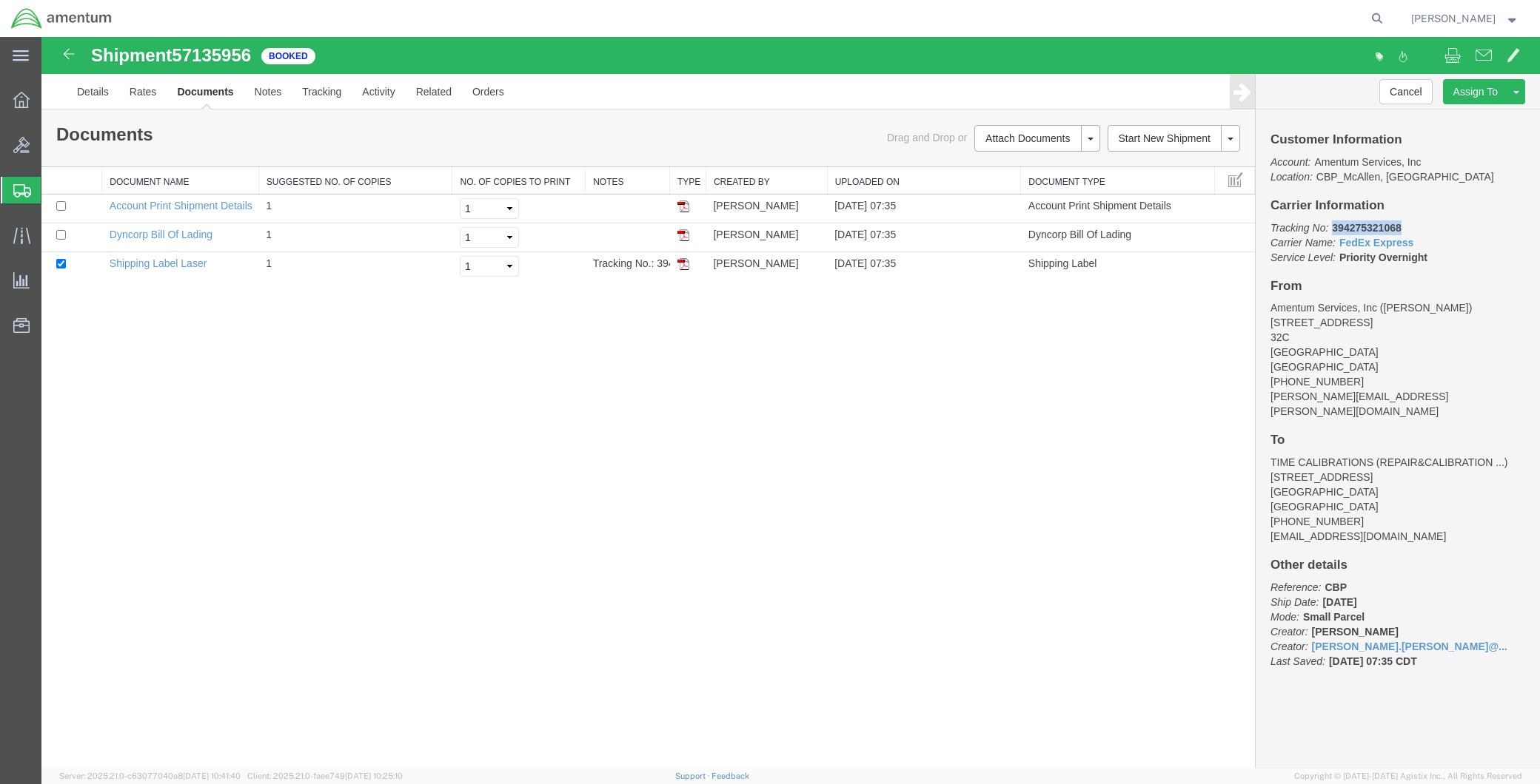
drag, startPoint x: 1407, startPoint y: 220, endPoint x: 1333, endPoint y: 219, distance: 74.0
click at [1333, 220] on p "Tracking No: 394275321068 Carrier Name: FedEx Express FedEx Express Service Lev…" at bounding box center [1397, 242] width 255 height 44
copy b "394275321068"
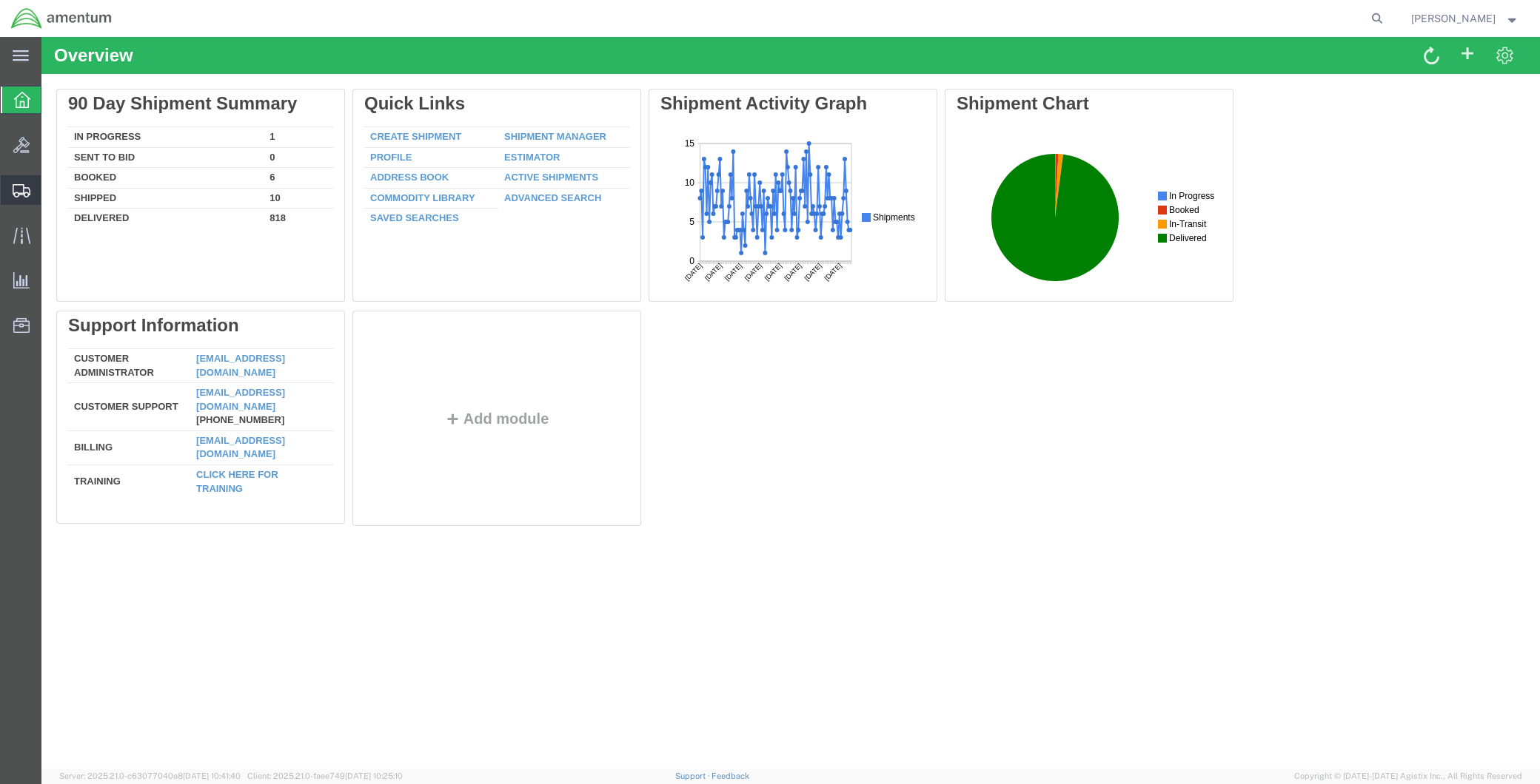
click at [0, 0] on span "Create Shipment" at bounding box center [0, 0] width 0 height 0
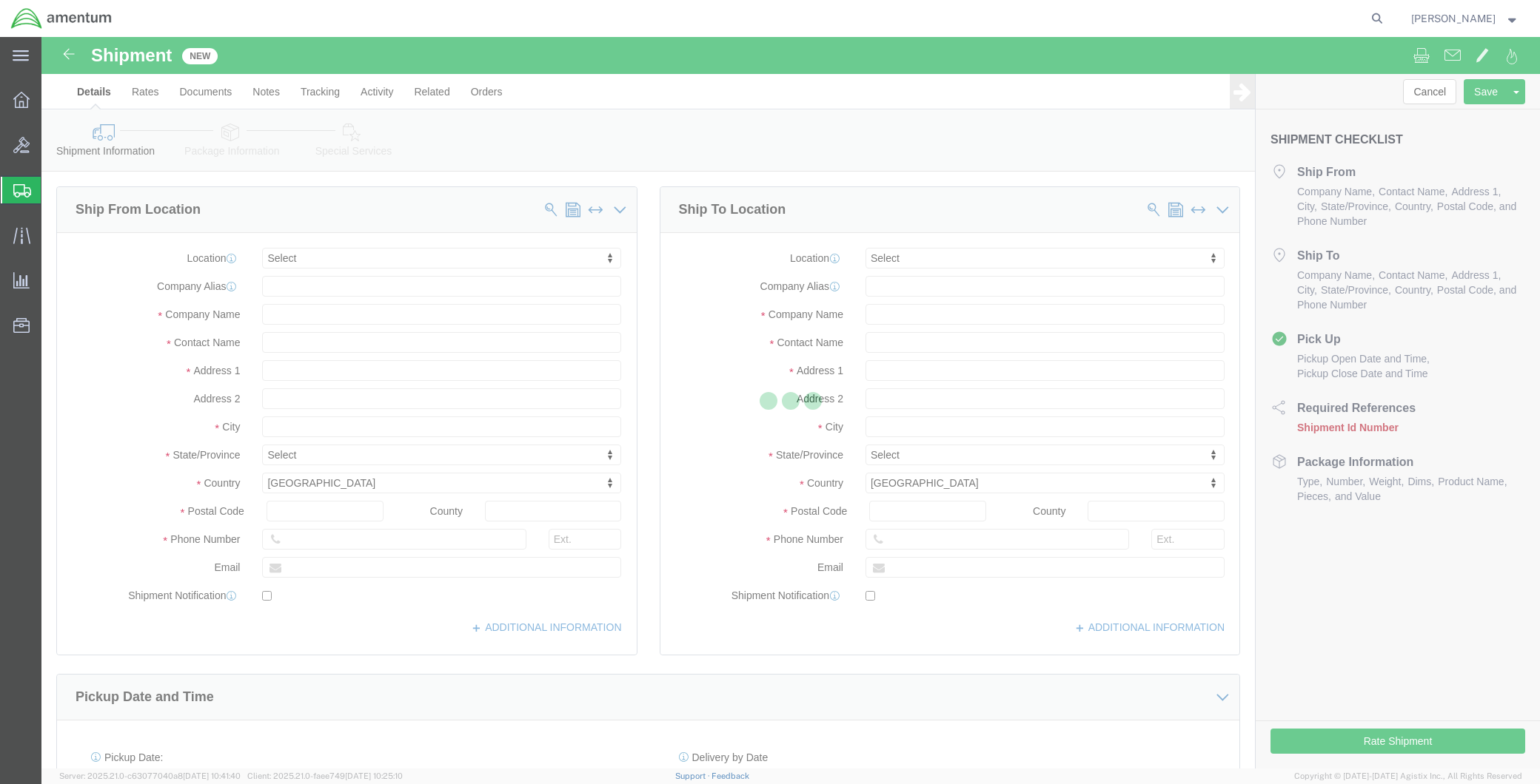
select select
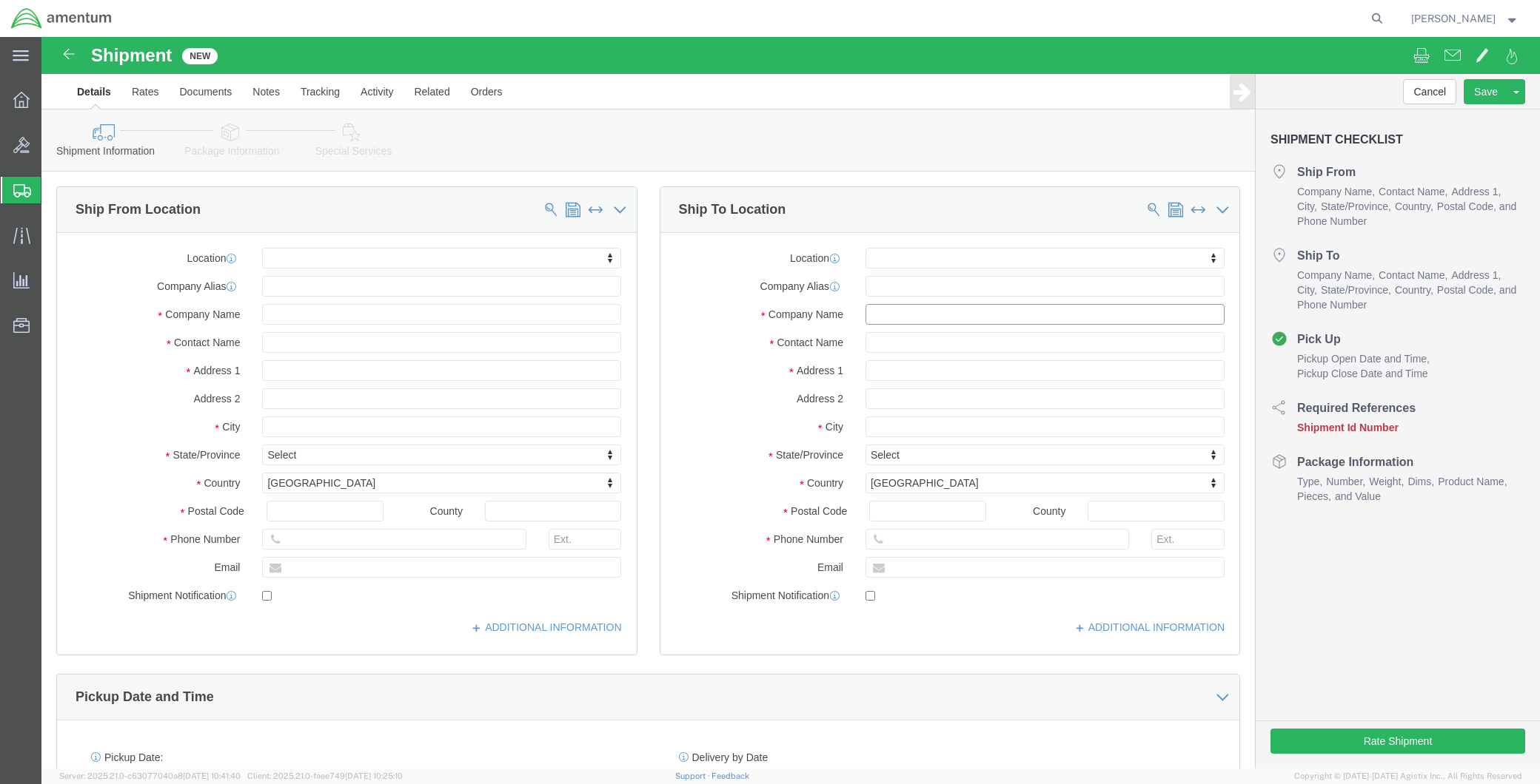
click input "text"
type input "T"
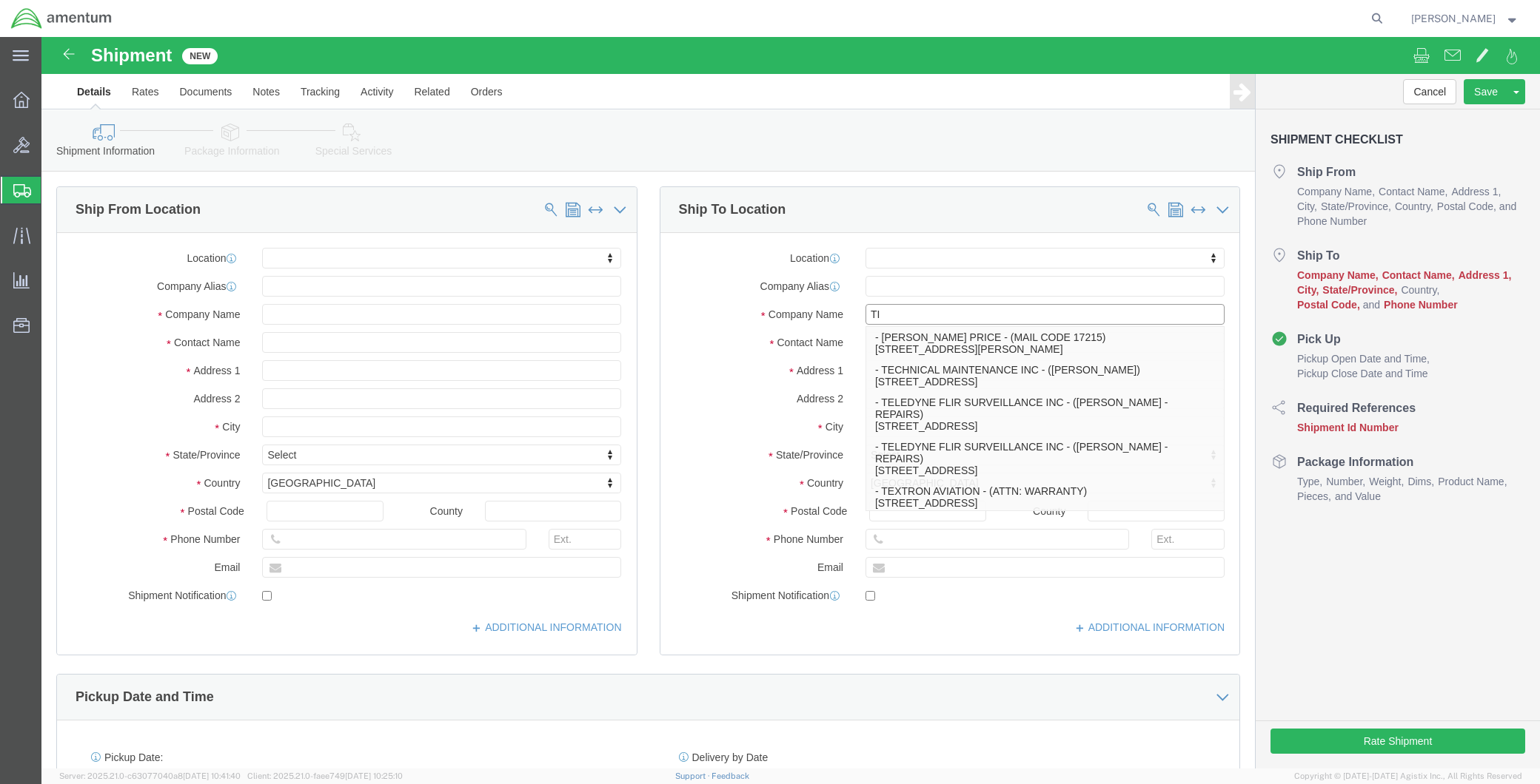
type input "TIM"
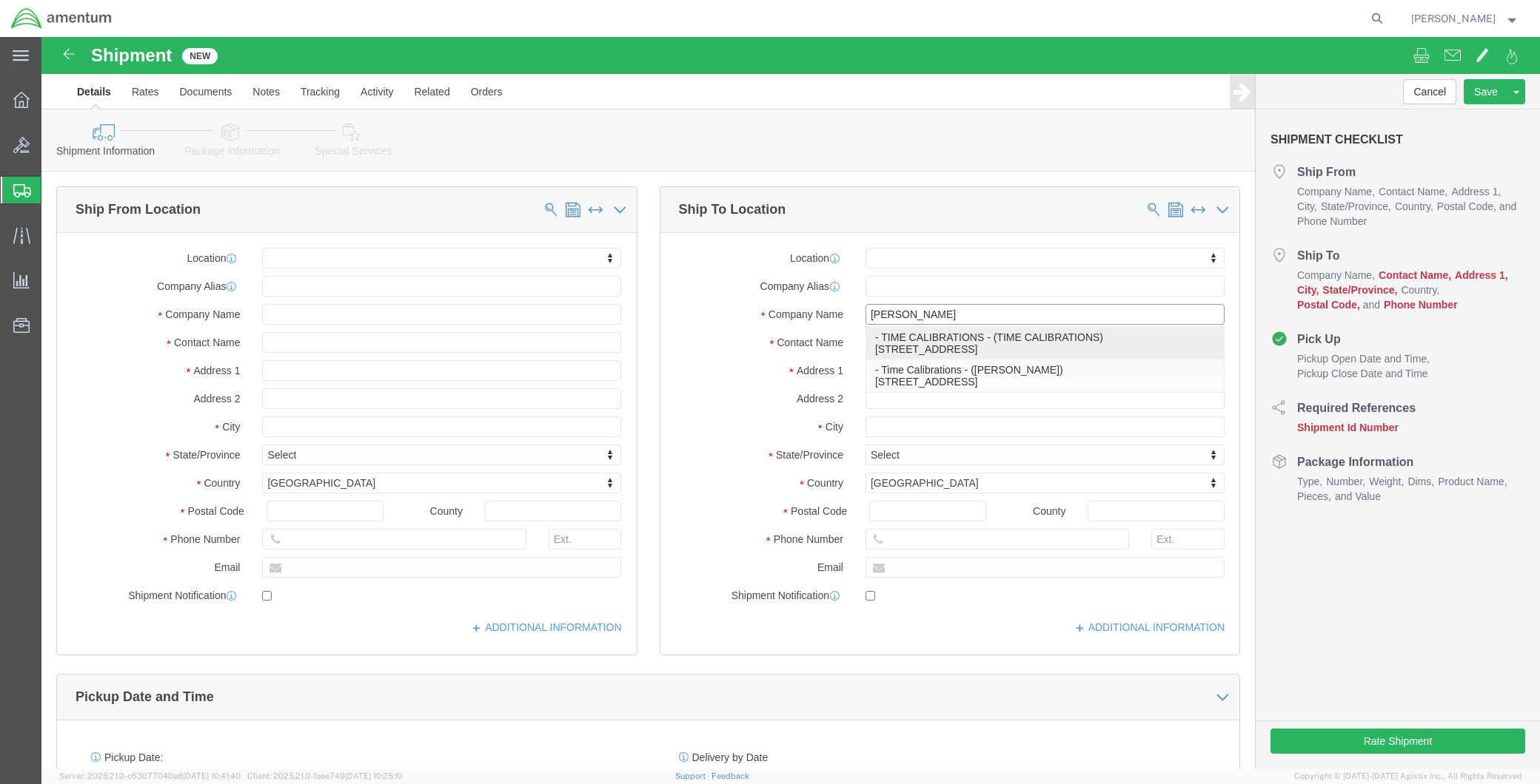
click p "- TIME CALIBRATIONS - (TIME CALIBRATIONS) 8696 HANGAR RD, ,, SAN ANGELO, TX, 76…"
select select
type input "8696 HANGAR RD"
type input ","
type input "76904"
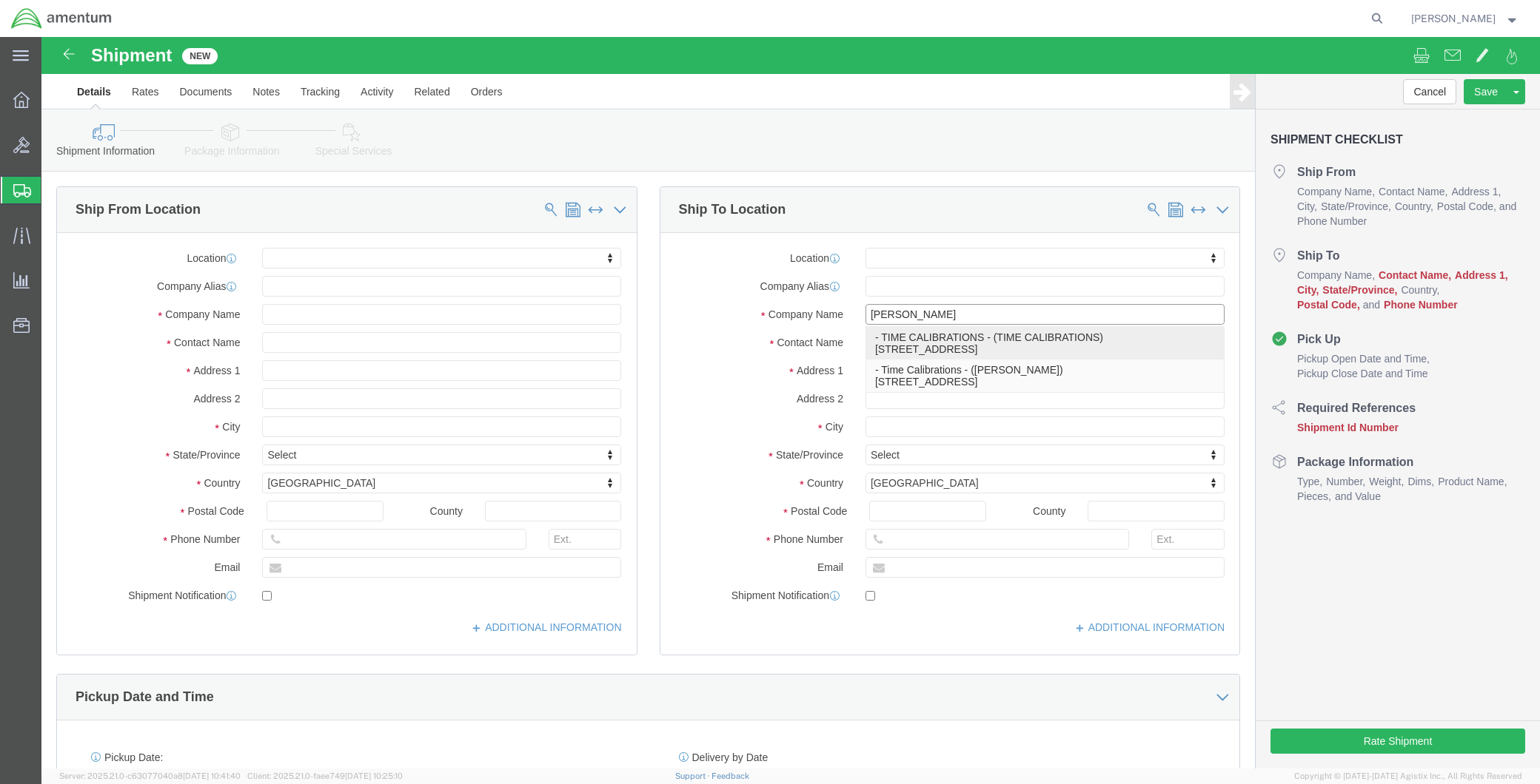
type input "662-716-0202"
type input "TIME CALIBRATIONS"
type input "SAN ANGELO"
select select "TX"
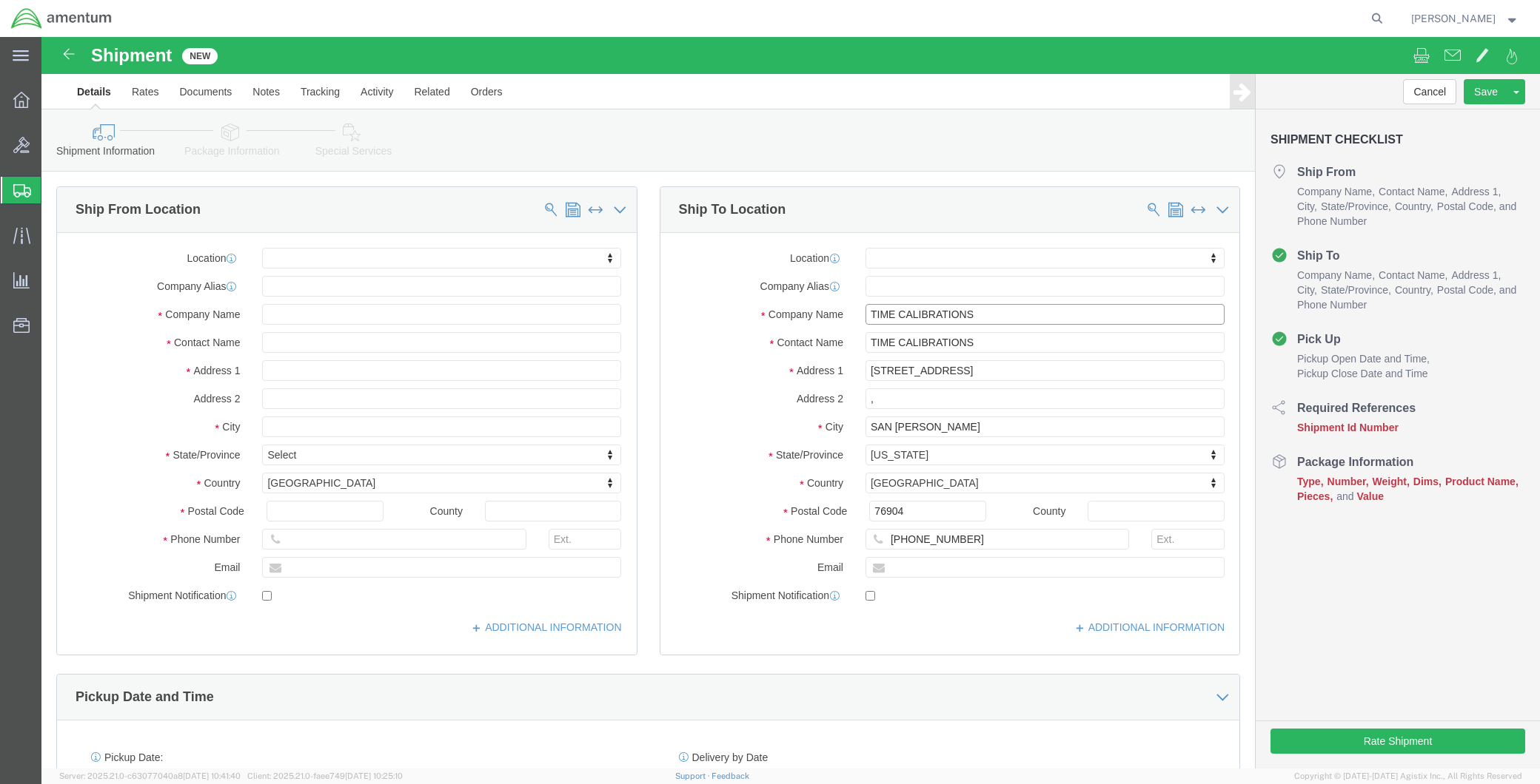
drag, startPoint x: 956, startPoint y: 278, endPoint x: 769, endPoint y: 276, distance: 187.0
click div "Company Name TIME CALIBRATIONS TIM"
type input "TIME"
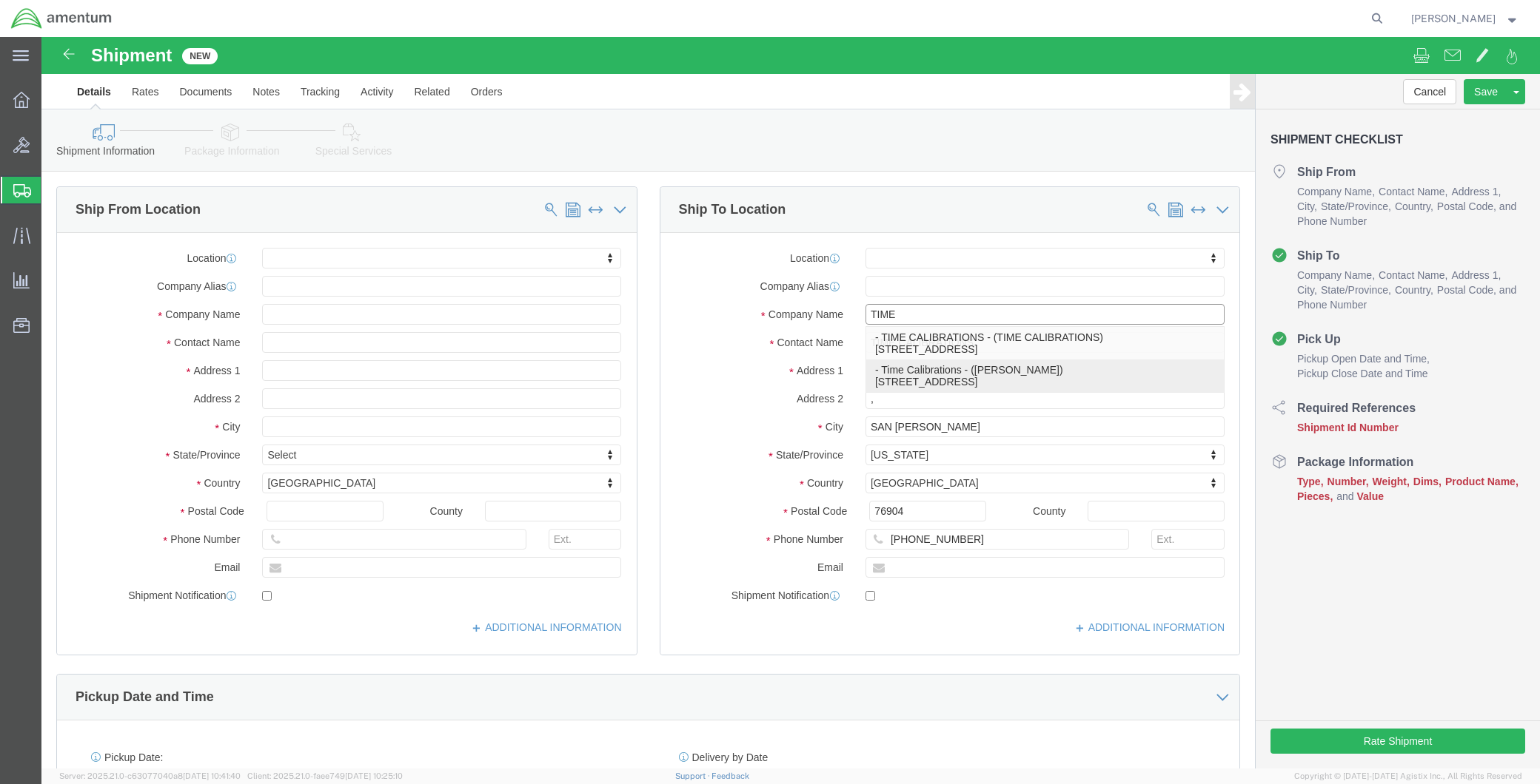
click p "- Time Calibrations - (Tom Dufresne) 8696 Hangar Rd, San Angelo, TX, 76904, US"
select select
type input "8696 Hangar Rd"
type input "Time Calibrations"
type input "Tom Dufresne"
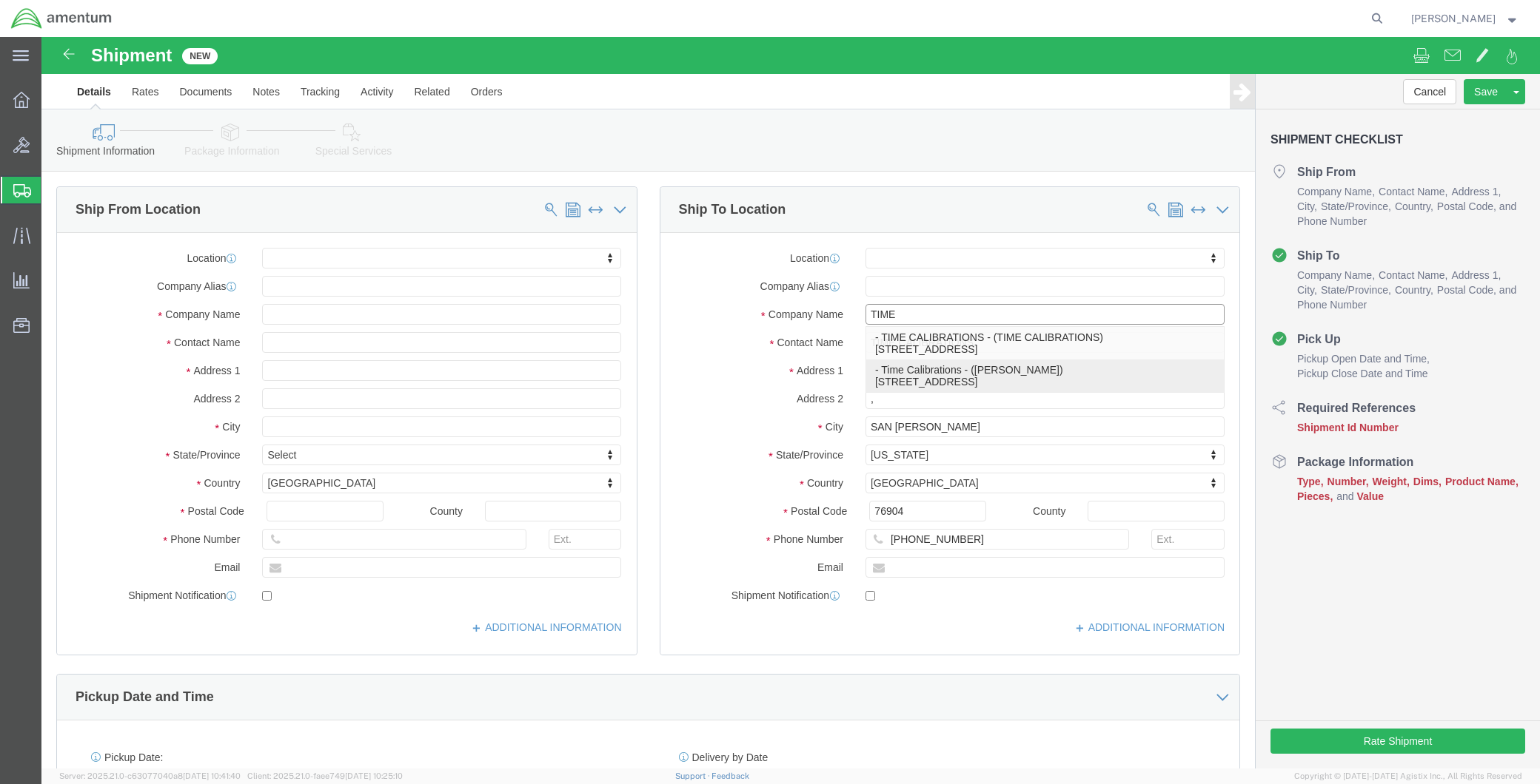
type input "San Angelo"
select select "TX"
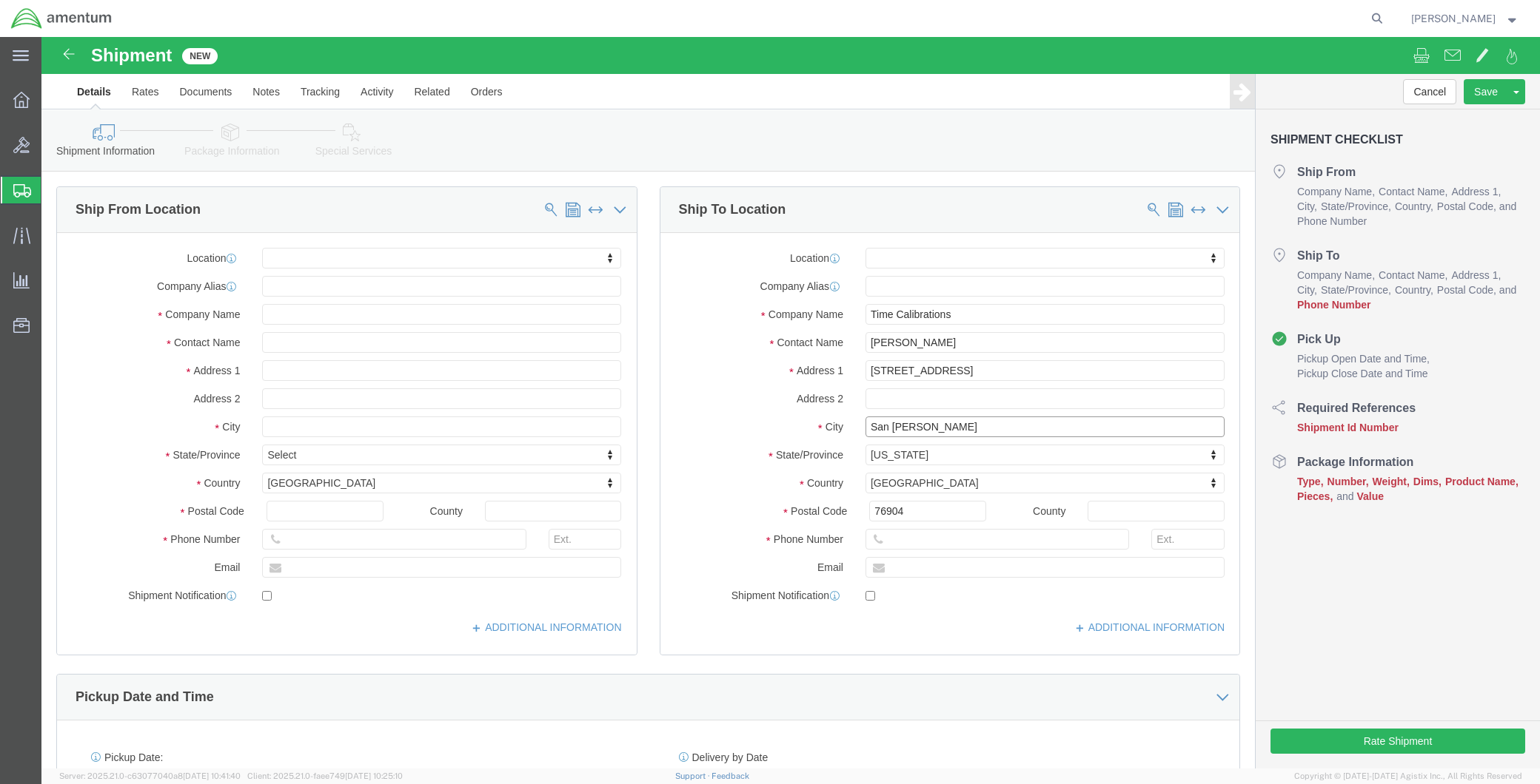
click input "San Angelo"
drag, startPoint x: 941, startPoint y: 277, endPoint x: 606, endPoint y: 289, distance: 335.2
click div "Ship To Location Location My Profile Location 1002-4122-6 1006-5256-0 1026-8910…"
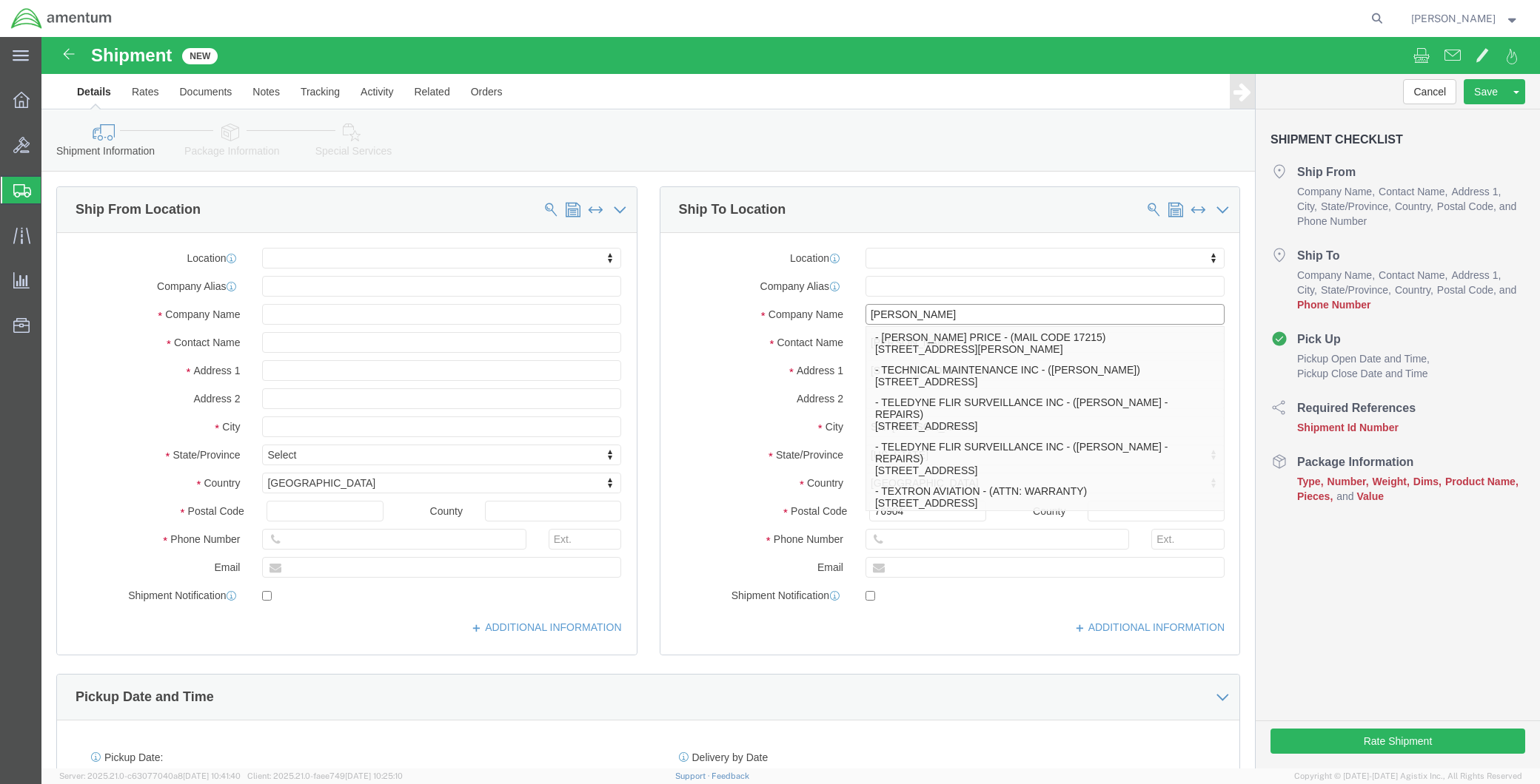
type input "TIME"
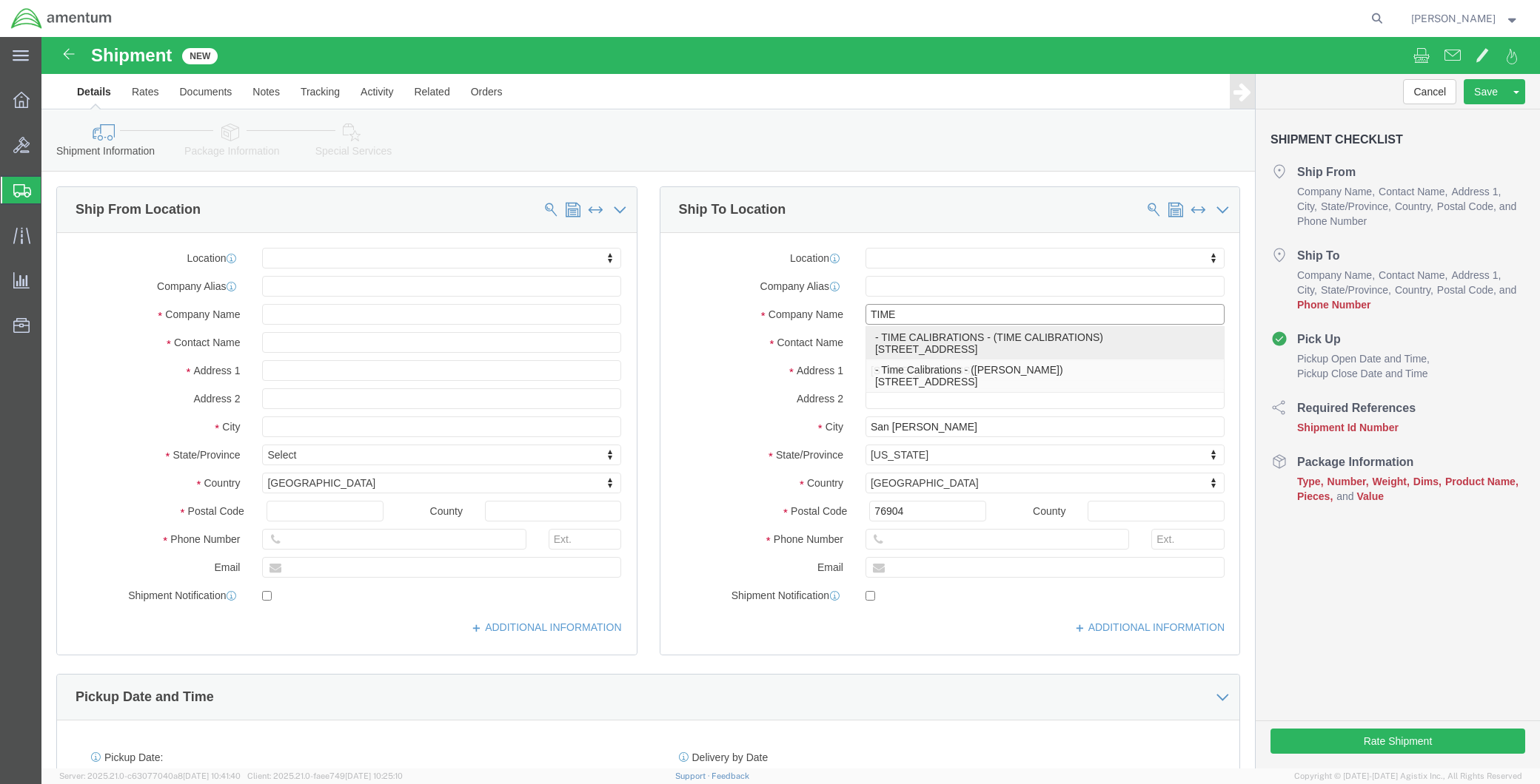
click p "- TIME CALIBRATIONS - (TIME CALIBRATIONS) 8696 HANGAR RD, ,, SAN ANGELO, TX, 76…"
select select
type input "8696 HANGAR RD"
type input ","
type input "662-716-0202"
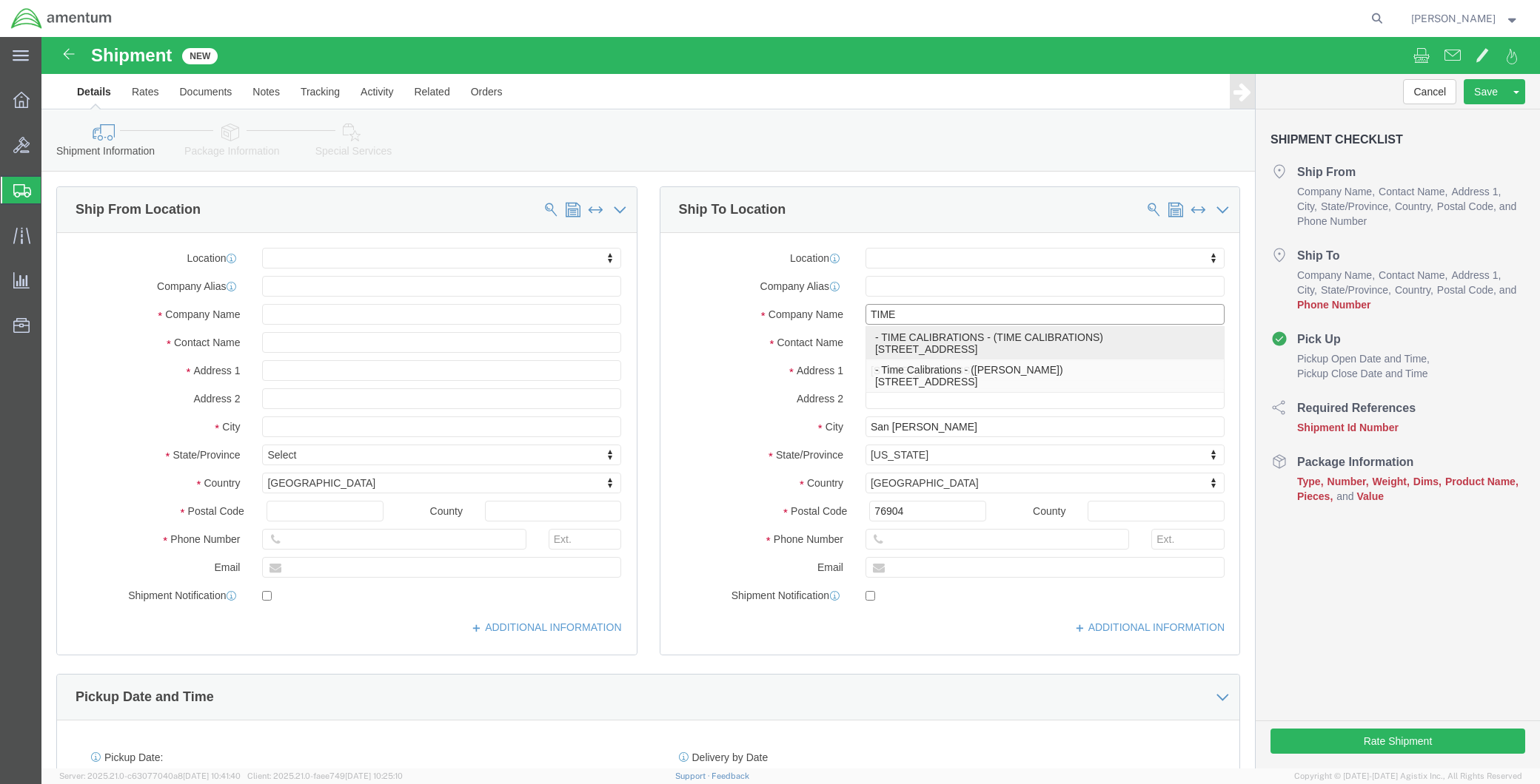
type input "TIME CALIBRATIONS"
type input "SAN ANGELO"
select select "TX"
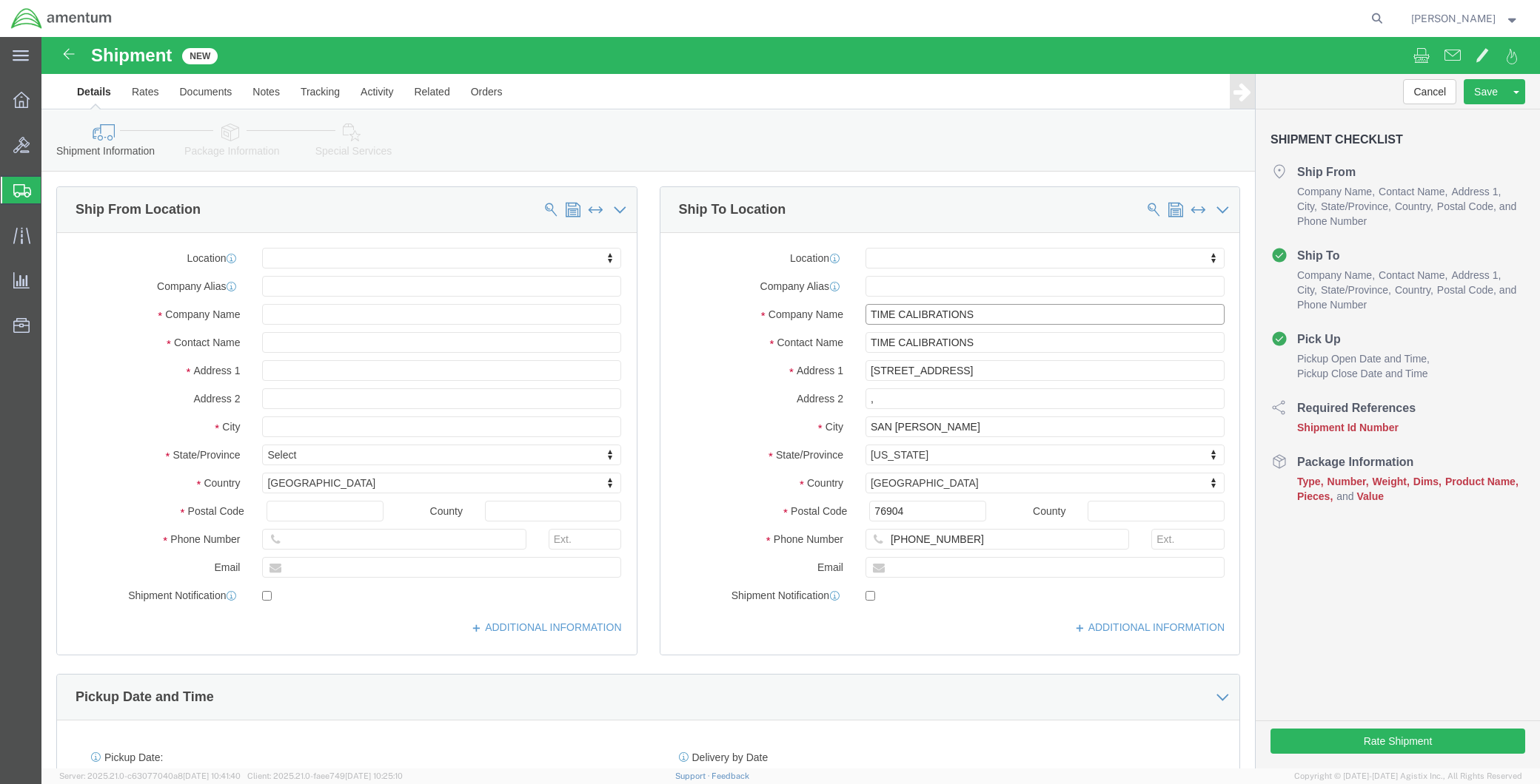
type input "TIME CALIBRATIONS"
drag, startPoint x: 918, startPoint y: 506, endPoint x: 829, endPoint y: 505, distance: 89.0
click div "662-716-0202"
